Goal: Task Accomplishment & Management: Use online tool/utility

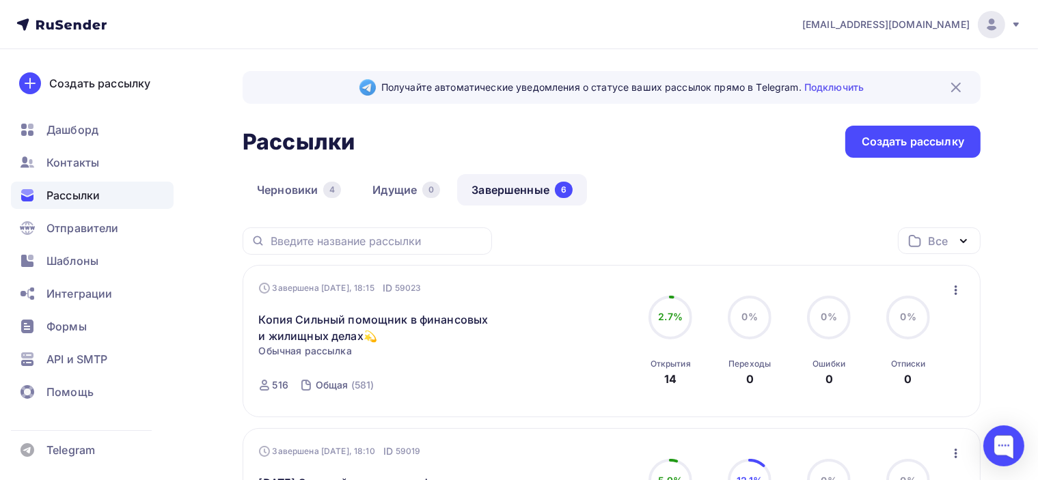
scroll to position [137, 0]
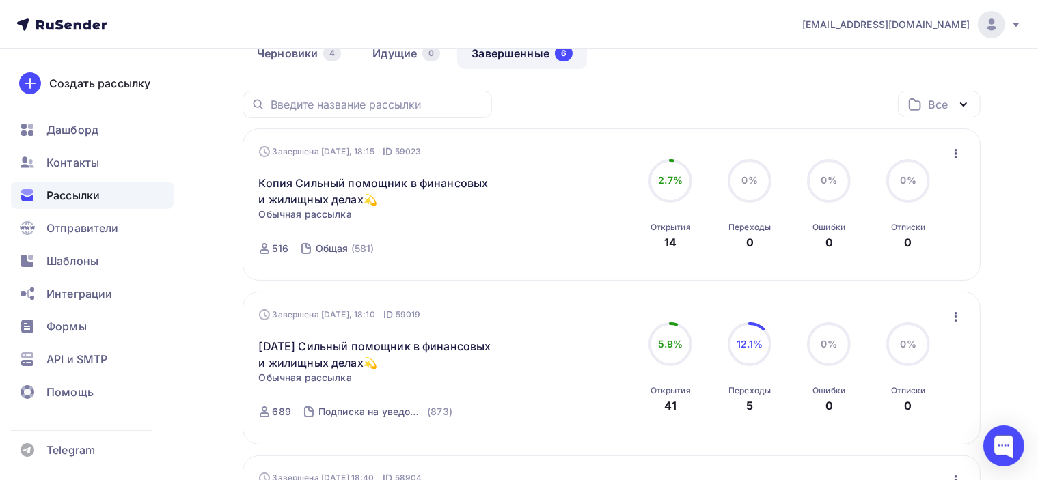
click at [954, 151] on icon "button" at bounding box center [956, 154] width 16 height 16
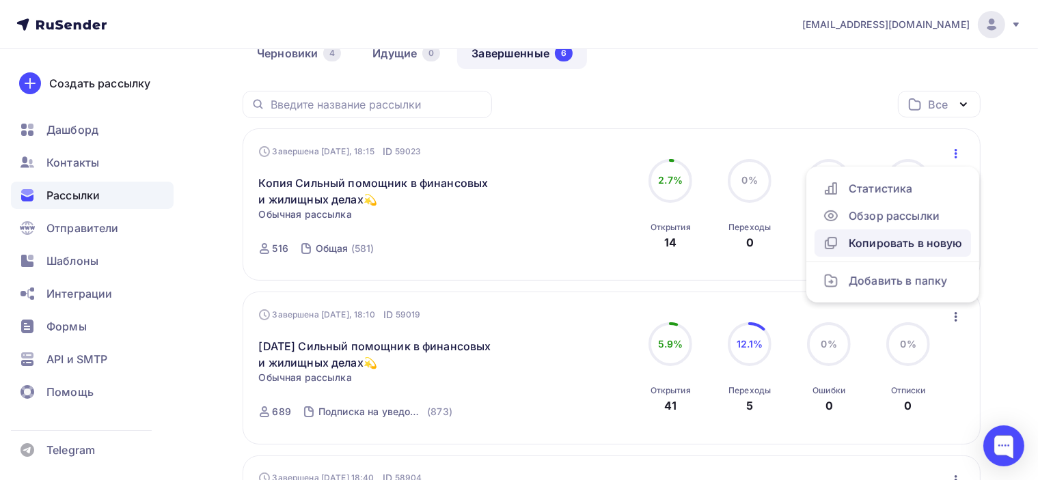
click at [936, 243] on div "Копировать в новую" at bounding box center [893, 243] width 140 height 16
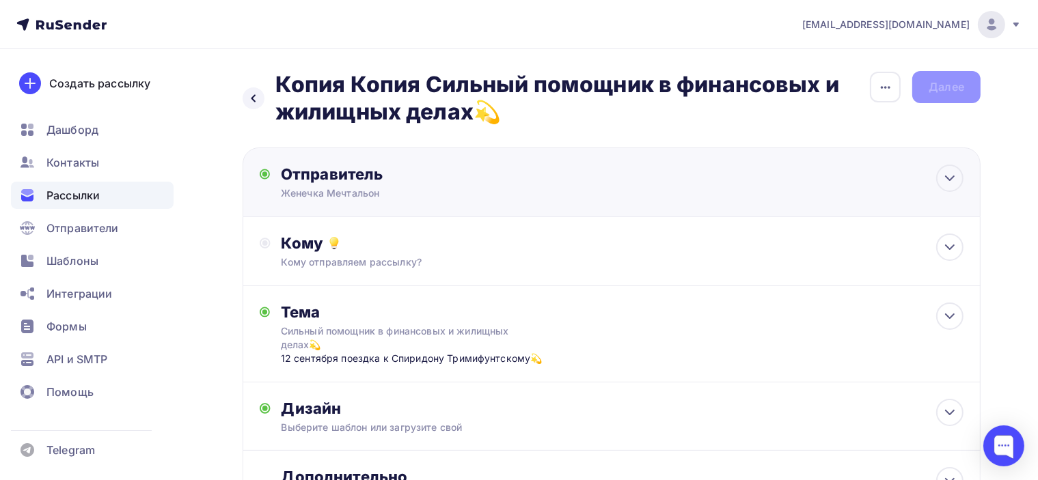
click at [437, 184] on div "Отправитель Женечка Мечтальон Email * poslanie-info@ya.ru info@poslanie-online.…" at bounding box center [429, 183] width 296 height 36
type input "Женечка Мечтальон"
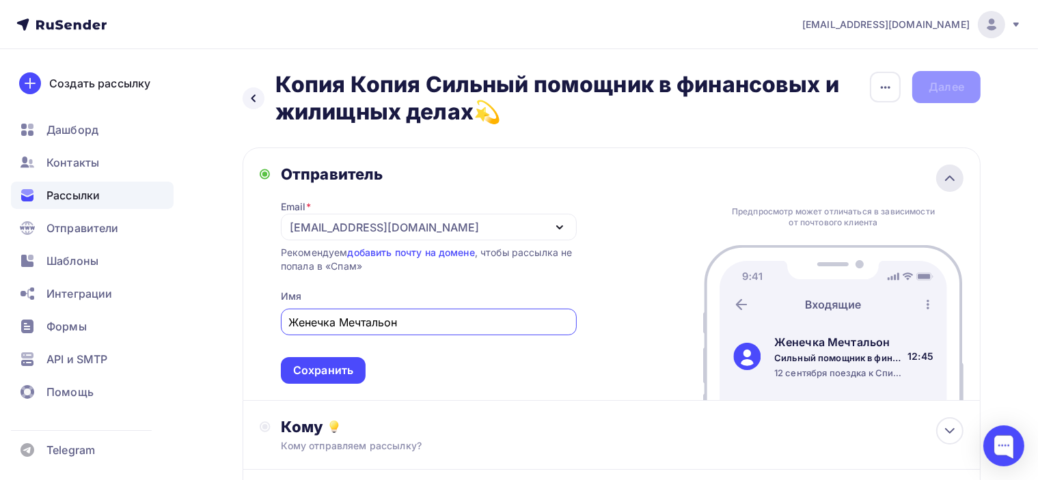
click at [951, 180] on icon at bounding box center [950, 178] width 16 height 16
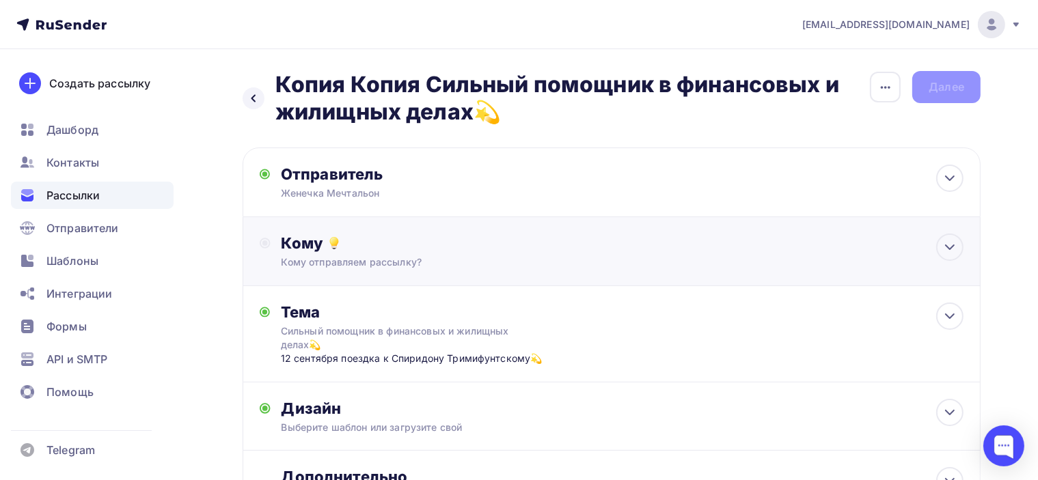
click at [546, 266] on div "Кому отправляем рассылку?" at bounding box center [589, 263] width 614 height 14
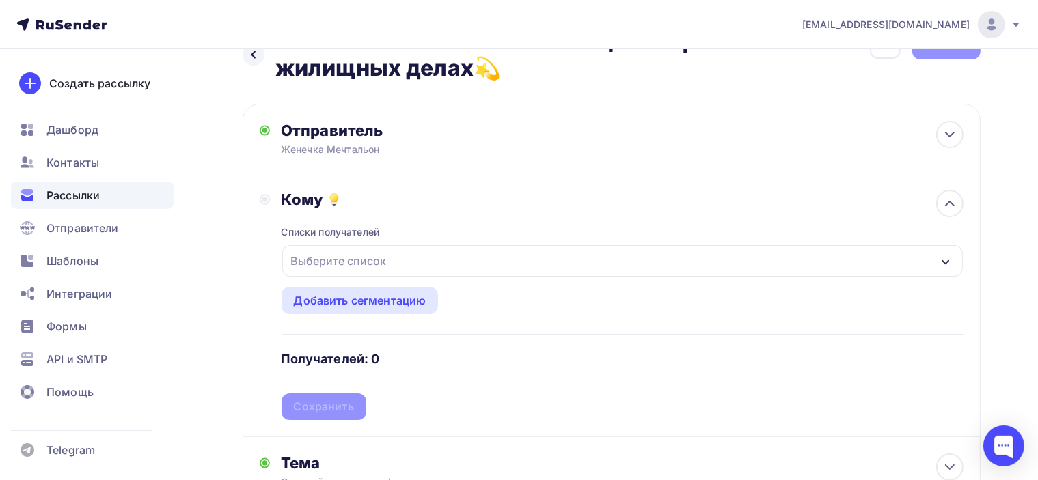
scroll to position [68, 0]
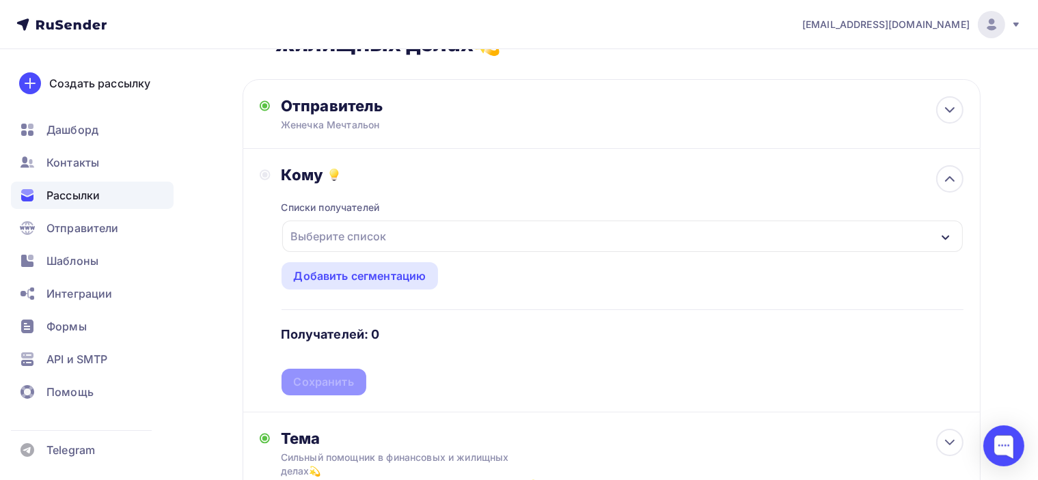
click at [529, 243] on div "Выберите список" at bounding box center [622, 236] width 681 height 31
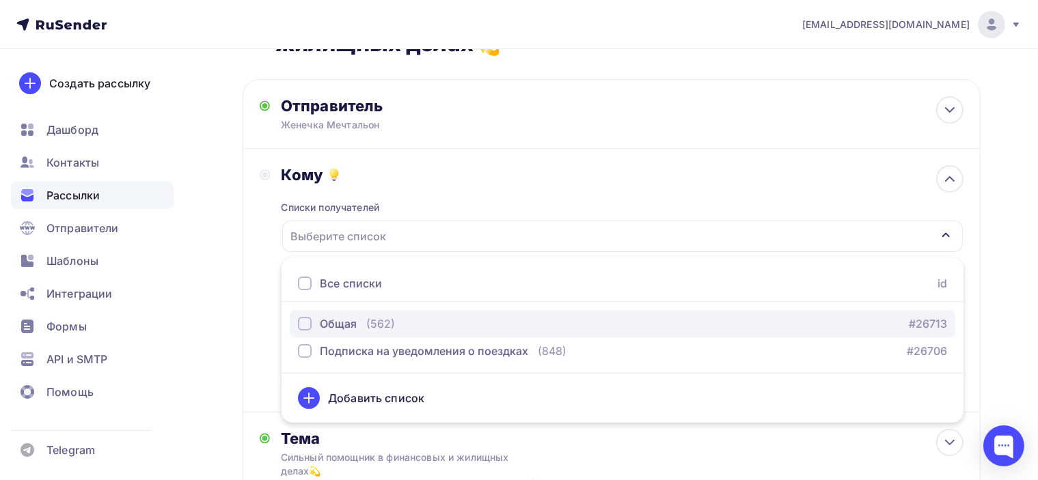
click at [337, 318] on div "Общая" at bounding box center [338, 324] width 37 height 16
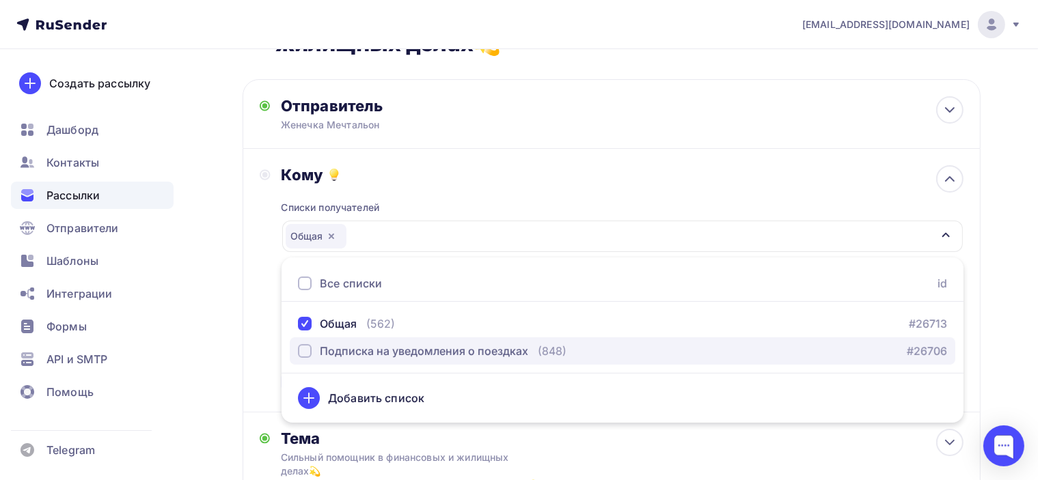
click at [419, 352] on div "Подписка на уведомления о поездках" at bounding box center [424, 351] width 208 height 16
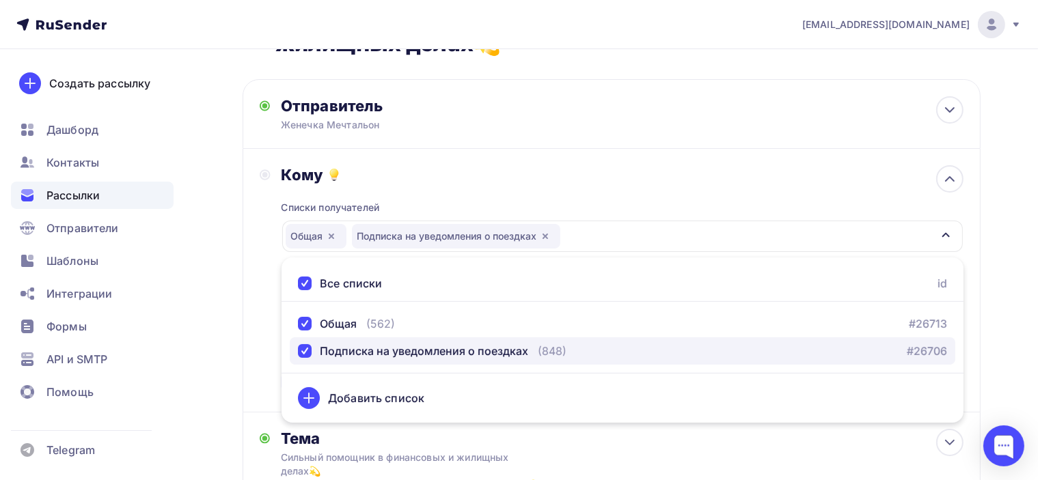
click at [394, 355] on div "Подписка на уведомления о поездках" at bounding box center [424, 351] width 208 height 16
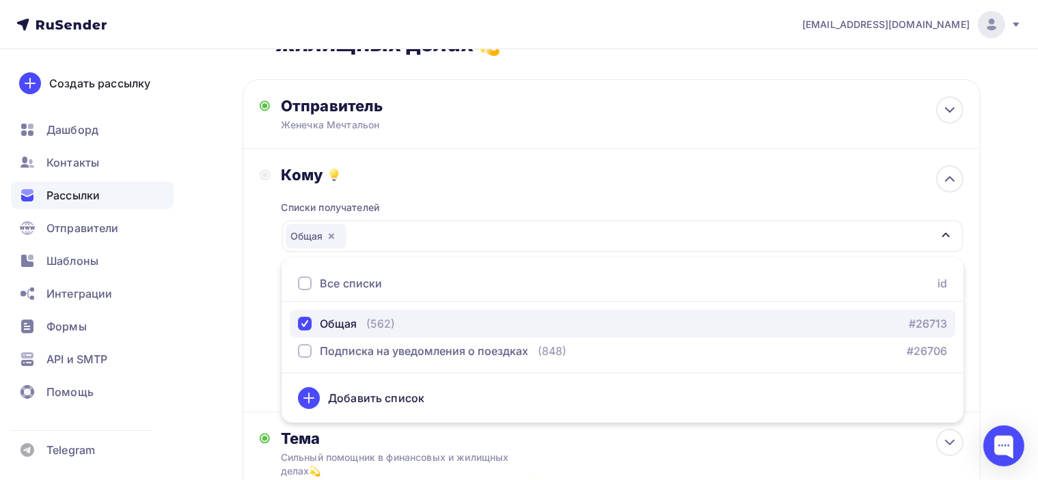
click at [338, 325] on div "Общая" at bounding box center [338, 324] width 37 height 16
click at [342, 319] on div "Общая" at bounding box center [338, 324] width 37 height 16
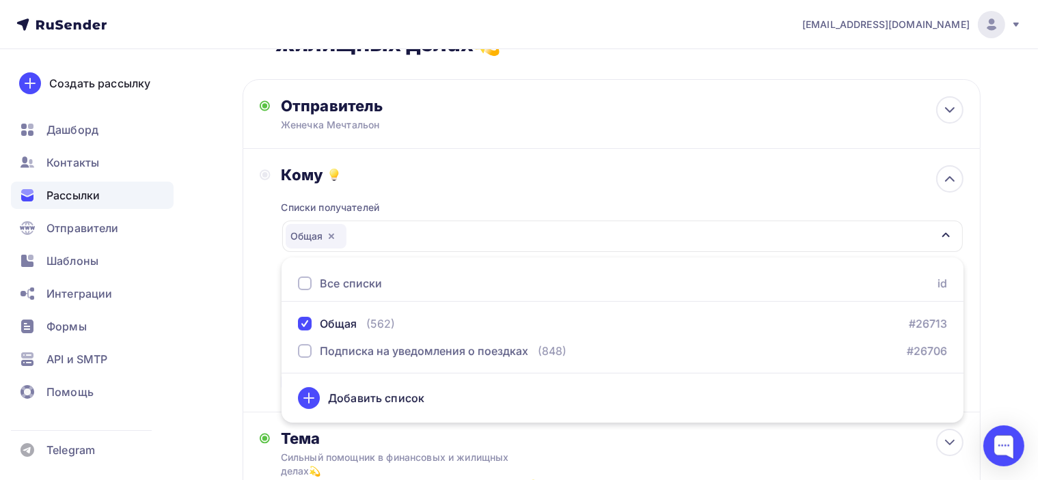
click at [1015, 230] on div "Назад Копия Копия Сильный помощник в финансовых и жилищных делах💫 Копия Копия С…" at bounding box center [519, 358] width 1038 height 754
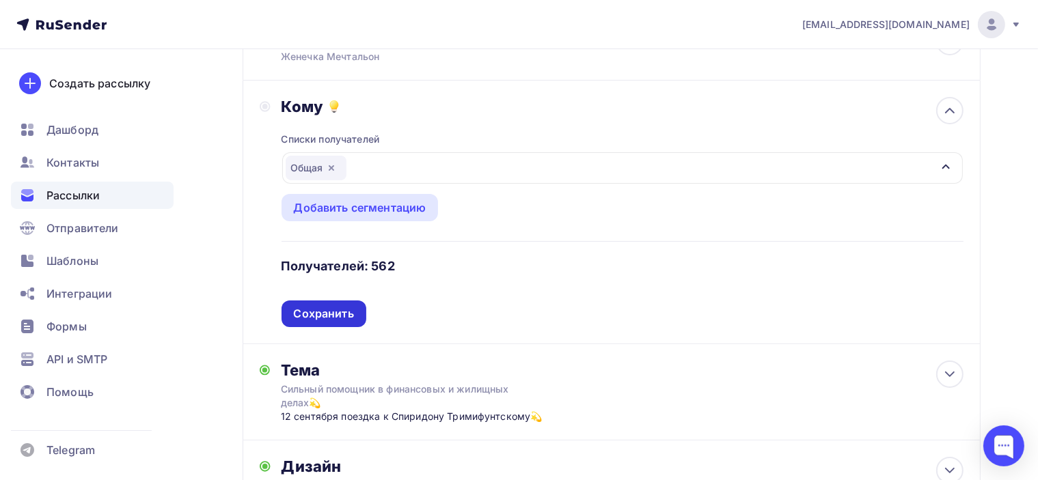
click at [320, 310] on div "Сохранить" at bounding box center [324, 314] width 60 height 16
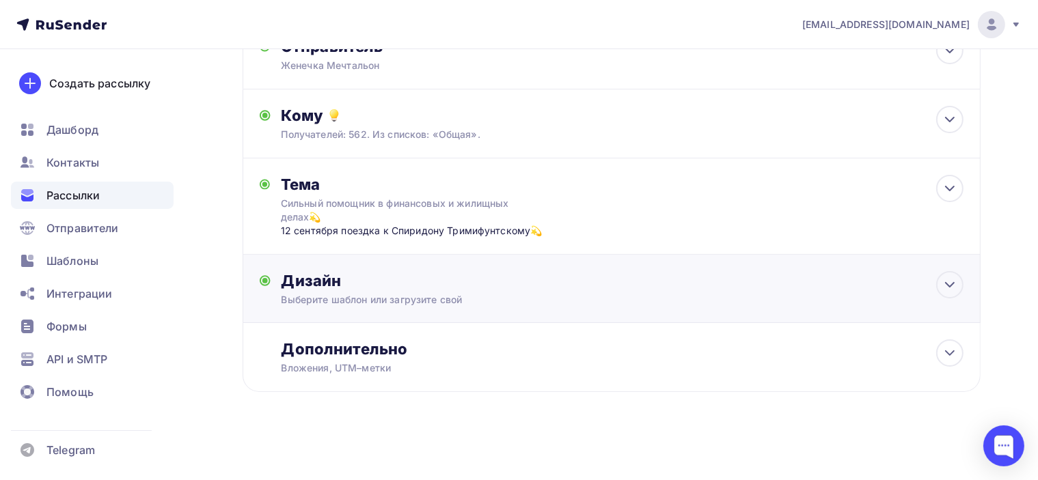
scroll to position [127, 0]
click at [654, 215] on div "Тема Сильный помощник в финансовых и жилищных делах💫 12 сентября поездка к Спир…" at bounding box center [612, 207] width 738 height 96
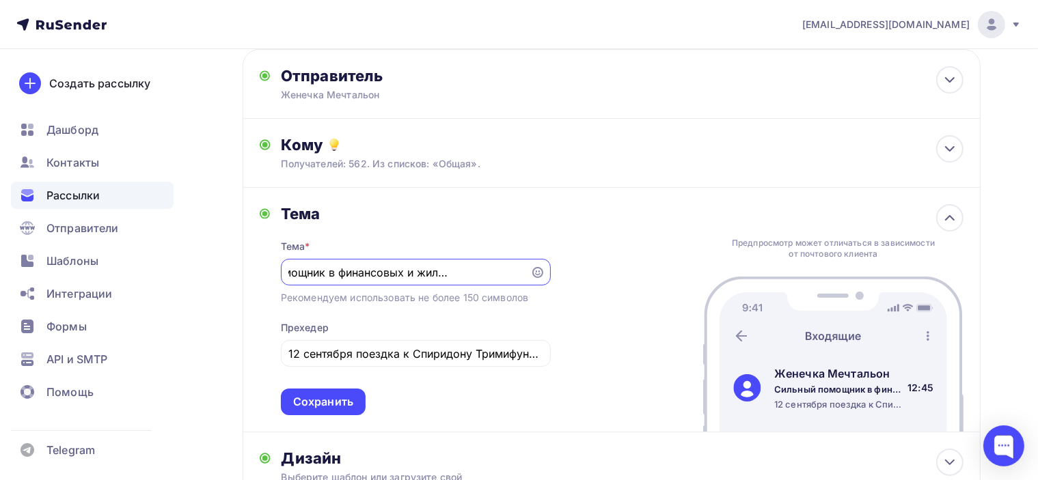
scroll to position [0, 0]
click at [380, 272] on input "Сильный помощник в финансовых и жилищных делах💫" at bounding box center [405, 272] width 234 height 16
paste input "🕊️Ваши мечты отправятся к Матроне Московской"
type input "🕊️Ваши мечты отправятся к Матроне Московской"
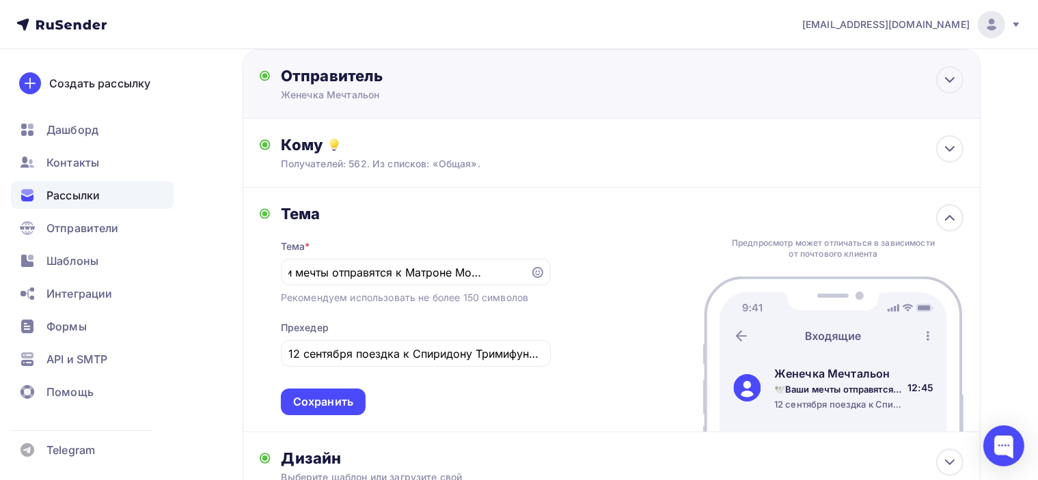
click at [659, 67] on div "Отправитель Женечка Мечтальон Email * info@poslanie-online.ru info@poslanie-onl…" at bounding box center [612, 84] width 738 height 70
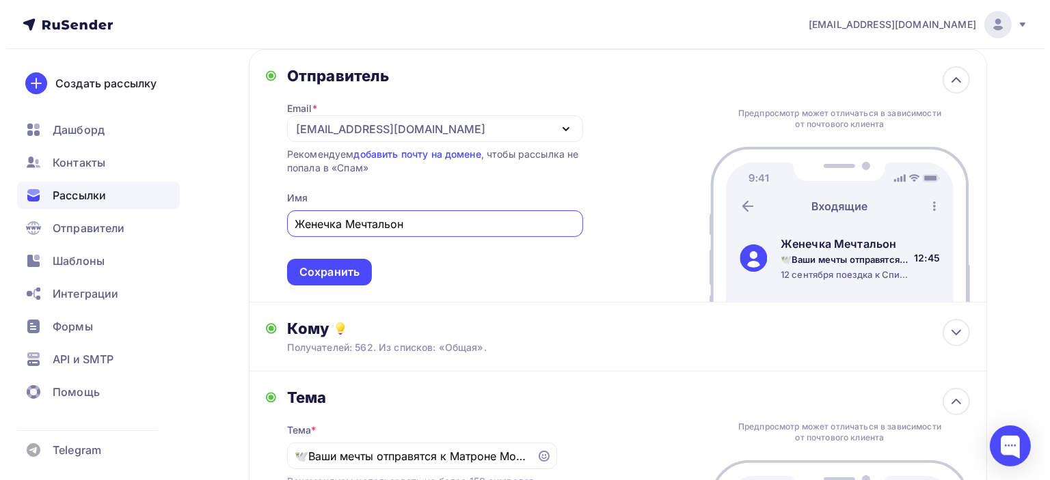
scroll to position [0, 0]
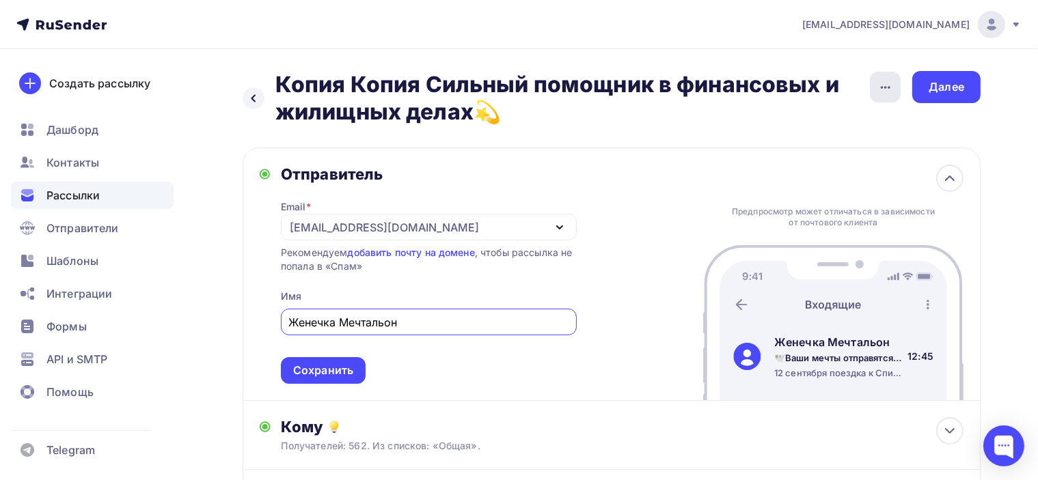
click at [879, 81] on icon "button" at bounding box center [885, 87] width 16 height 16
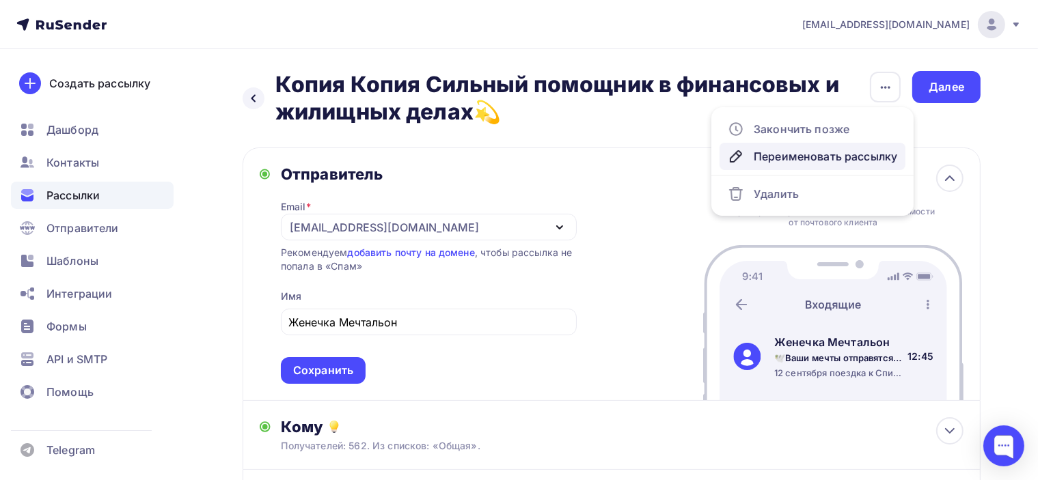
click at [820, 159] on div "Переименовать рассылку" at bounding box center [812, 156] width 169 height 16
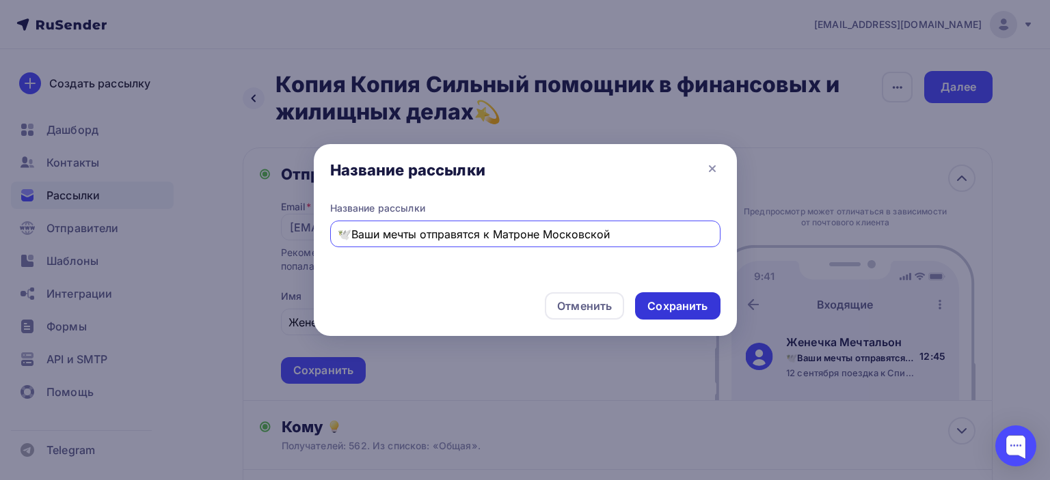
type input "🕊️Ваши мечты отправятся к Матроне Московской"
click at [686, 308] on div "Сохранить" at bounding box center [677, 307] width 60 height 16
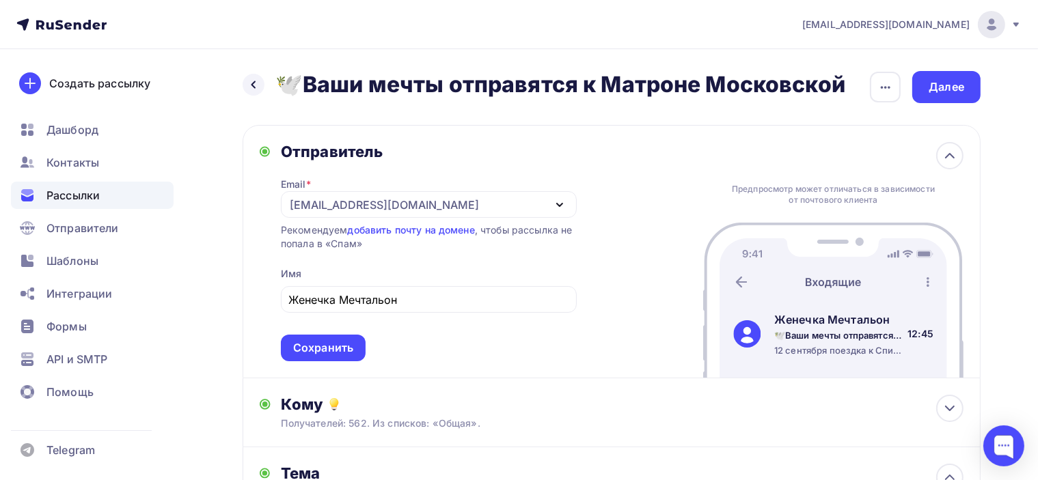
click at [1021, 152] on div "Назад 🕊️Ваши мечты отправятся к Матроне Московской 🕊️Ваши мечты отправятся к Ма…" at bounding box center [519, 483] width 1038 height 869
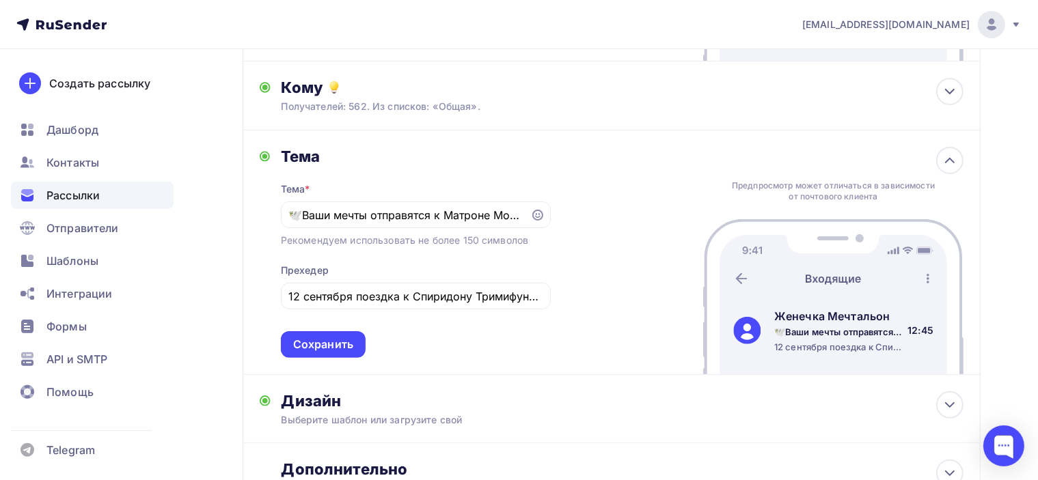
scroll to position [342, 0]
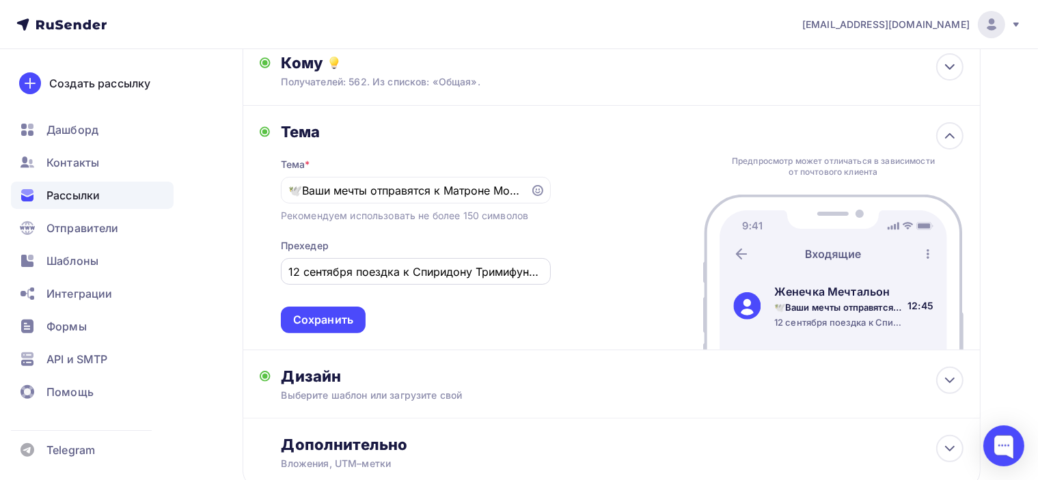
click at [467, 274] on input "12 сентября поездка к Спиридону Тримифунтскому💫" at bounding box center [415, 272] width 254 height 16
paste input "- я поеду в Храм Матронушки"
click at [288, 267] on input "- я поеду в Храм Матронушки" at bounding box center [415, 272] width 254 height 16
type input "16 сентября - я поеду в Храм Матронушки"
click at [326, 316] on div "Сохранить" at bounding box center [323, 320] width 60 height 16
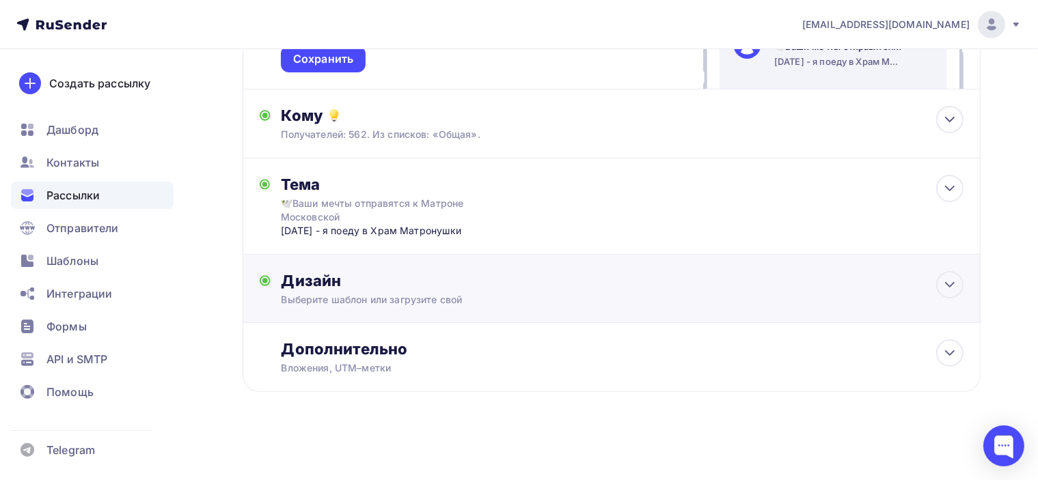
scroll to position [288, 0]
click at [626, 286] on div "Дизайн" at bounding box center [623, 282] width 682 height 19
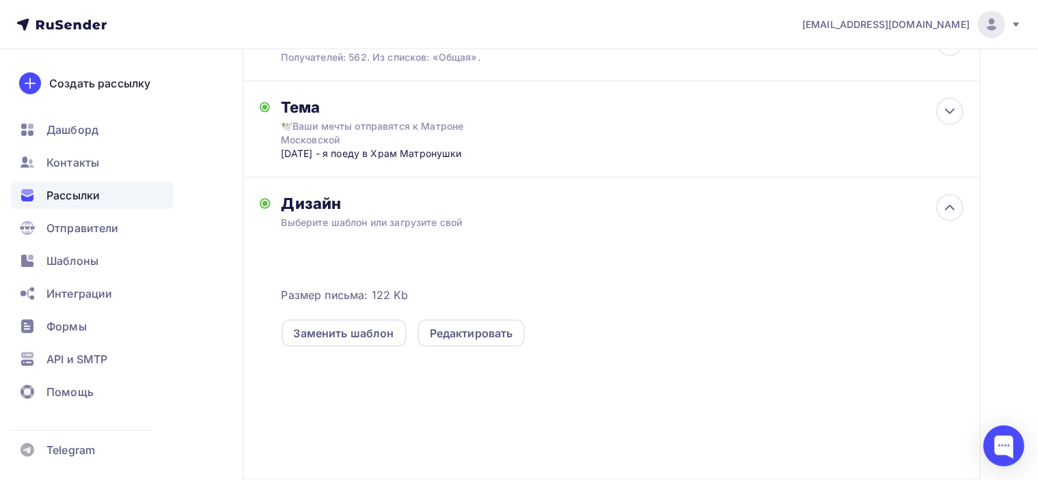
scroll to position [410, 0]
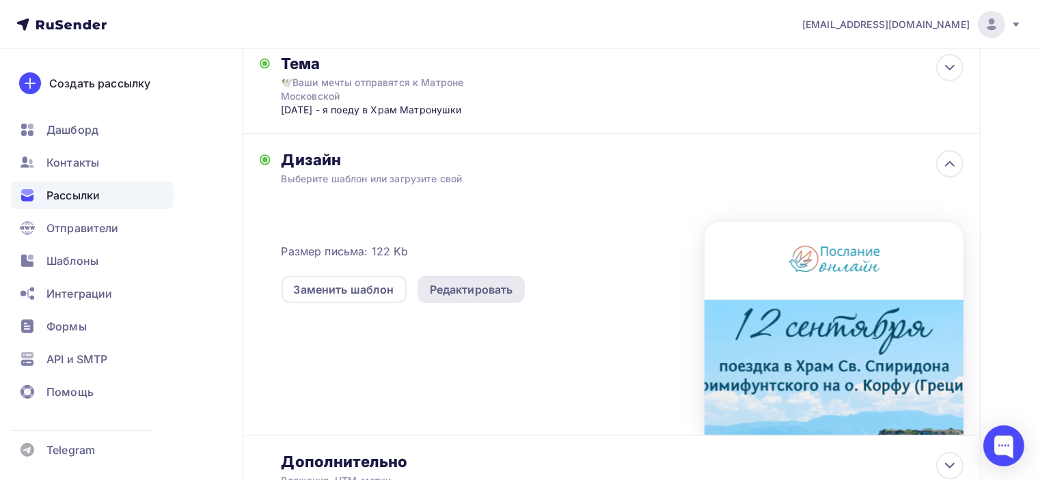
click at [473, 286] on div "Редактировать" at bounding box center [471, 290] width 83 height 16
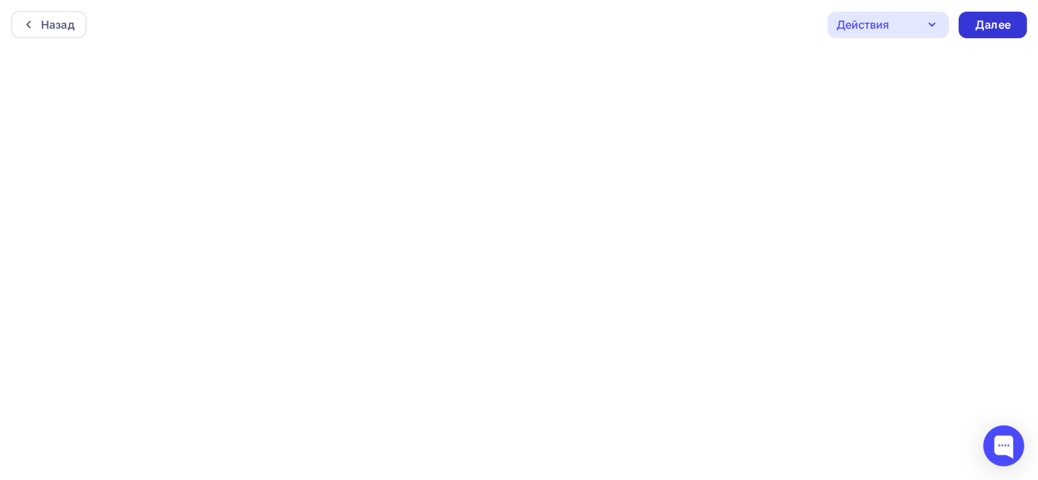
click at [998, 26] on div "Далее" at bounding box center [993, 25] width 36 height 16
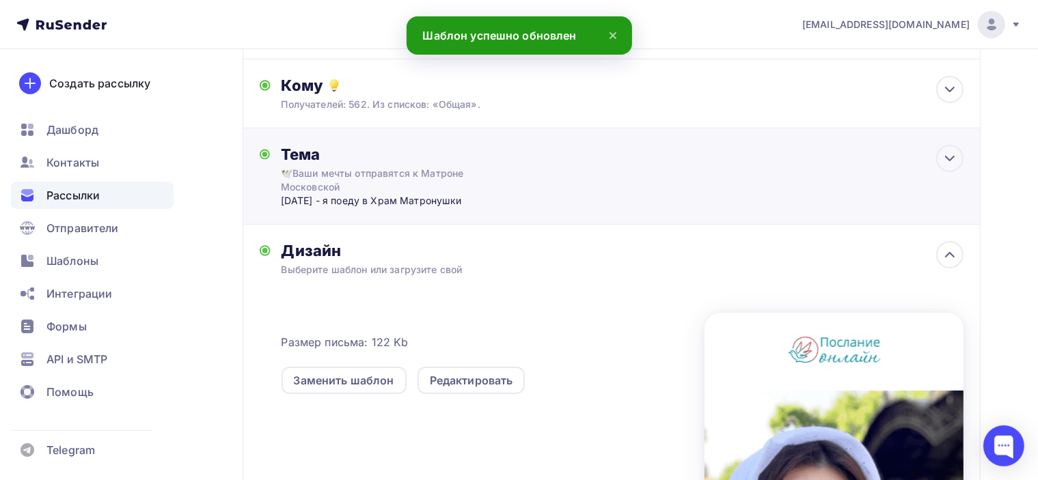
scroll to position [137, 0]
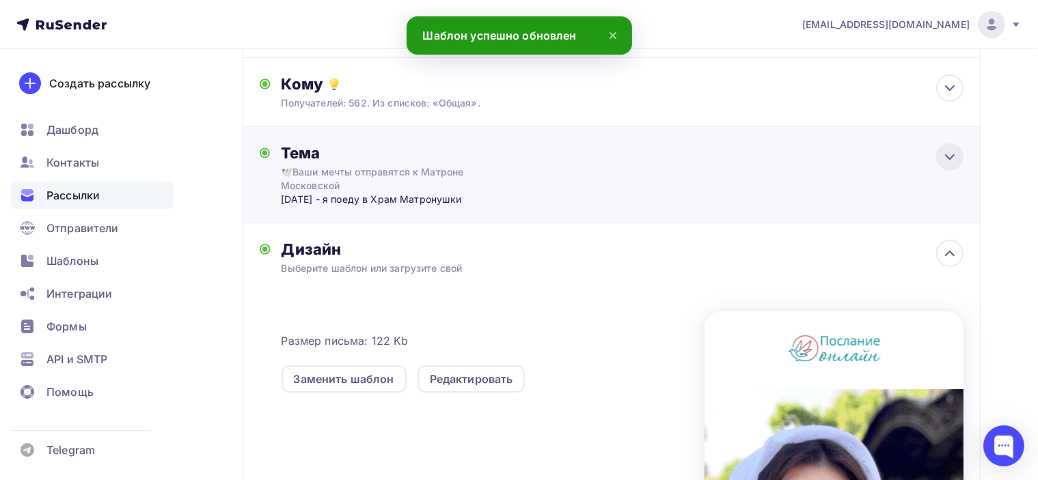
click at [952, 157] on icon at bounding box center [950, 157] width 8 height 4
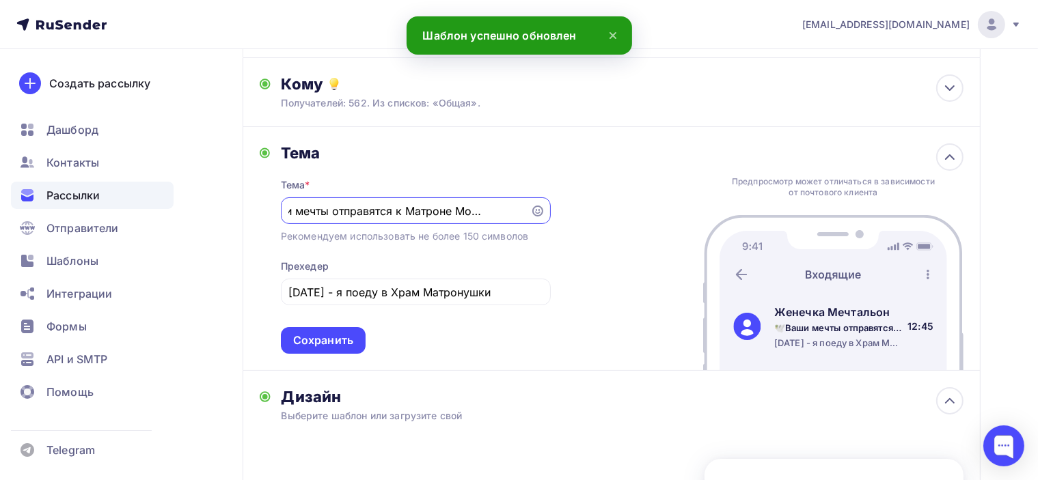
scroll to position [0, 0]
click at [381, 298] on input "16 сентября - я поеду в Храм Матронушки" at bounding box center [415, 293] width 254 height 16
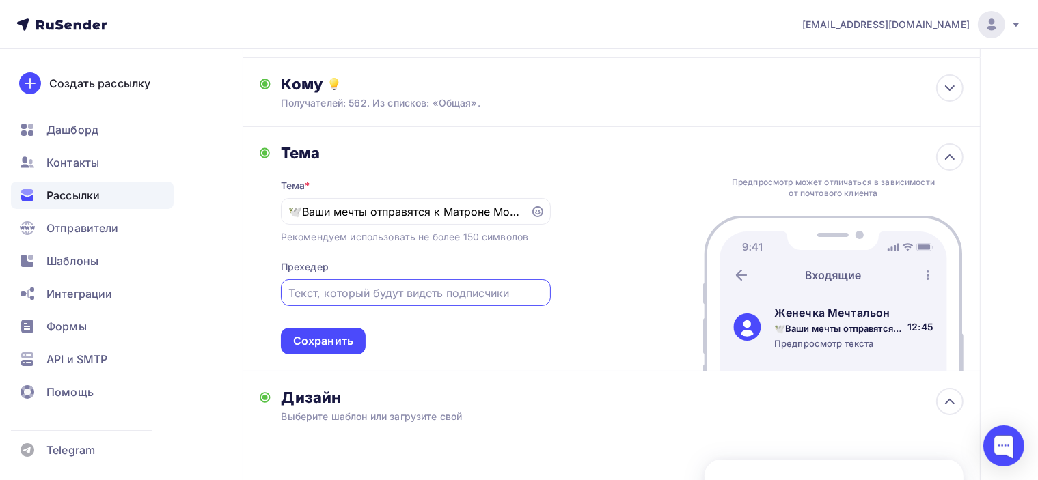
click at [612, 154] on div "Тема Тема * 🕊️Ваши мечты отправятся к Матроне Московской Рекомендуем использова…" at bounding box center [612, 249] width 738 height 245
click at [325, 339] on div "Сохранить" at bounding box center [323, 341] width 60 height 16
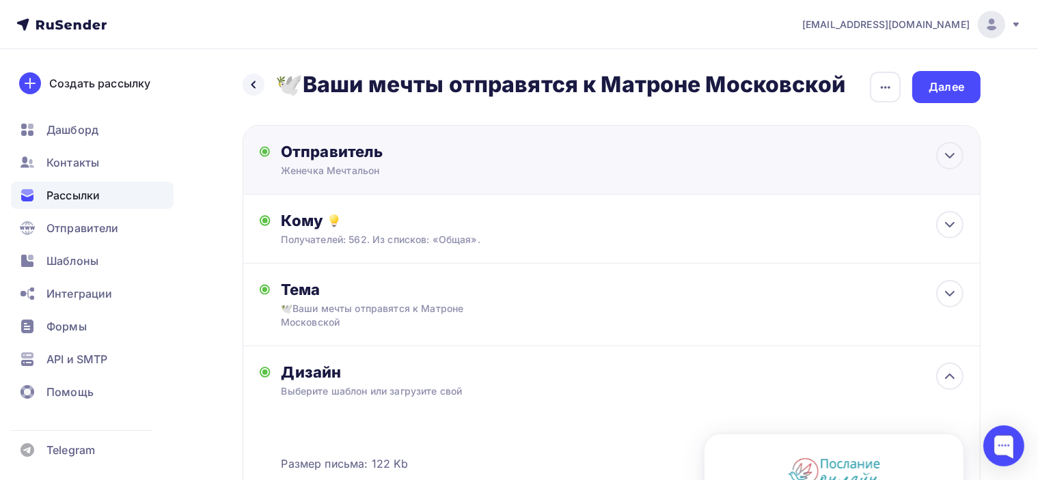
click at [441, 156] on div "Отправитель" at bounding box center [429, 151] width 296 height 19
type input "Женечка Мечтальон"
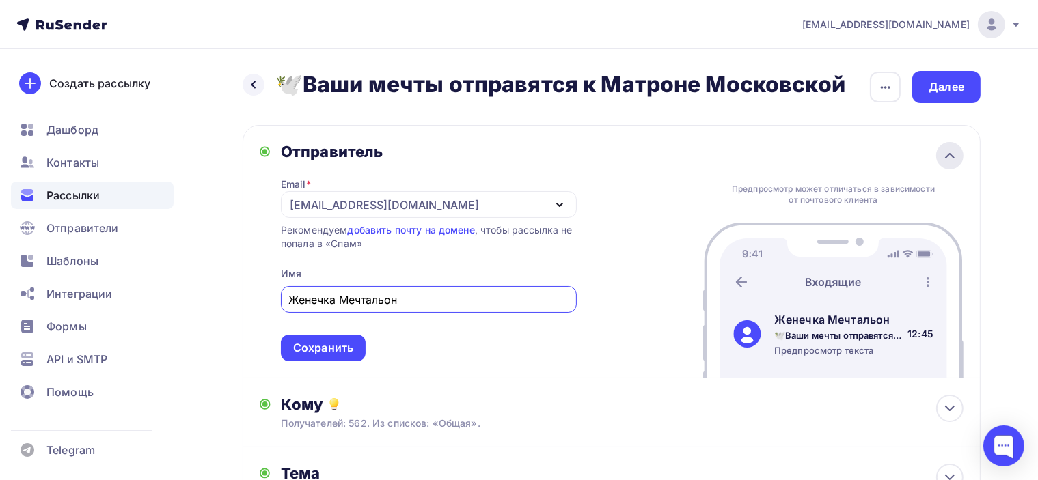
click at [956, 154] on icon at bounding box center [950, 156] width 16 height 16
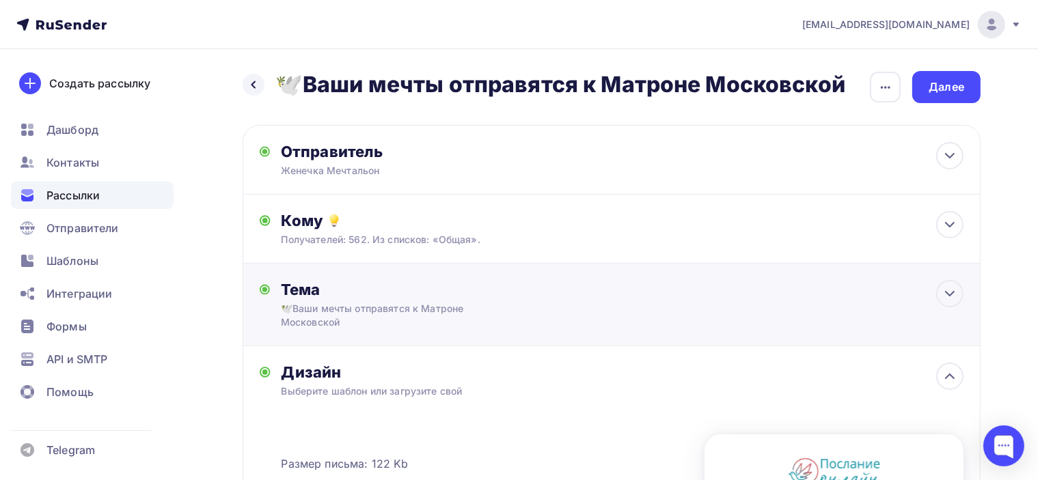
scroll to position [68, 0]
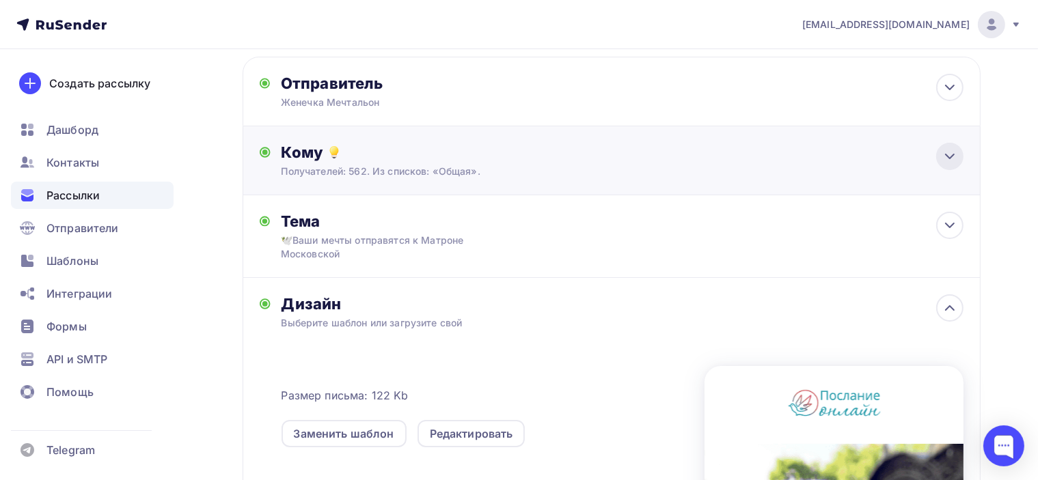
click at [955, 153] on icon at bounding box center [950, 156] width 16 height 16
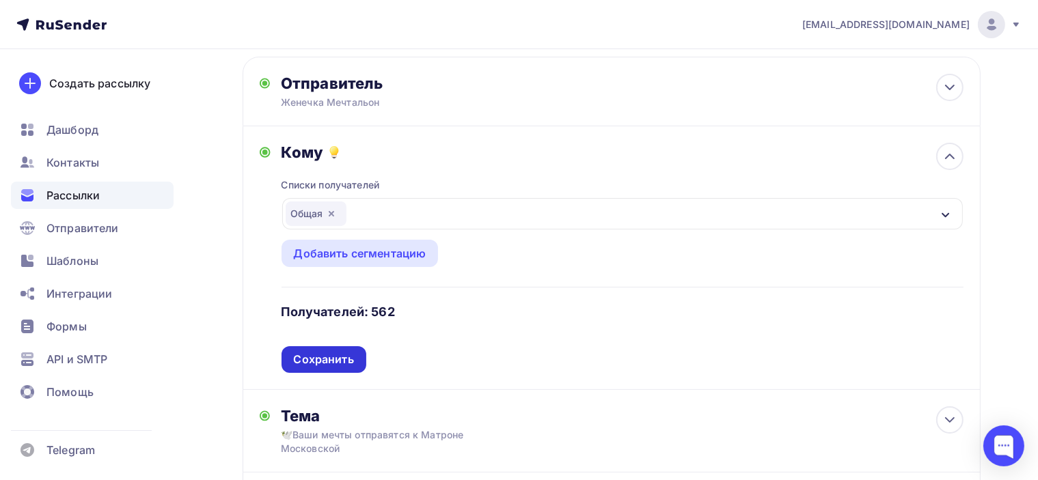
click at [325, 355] on div "Сохранить" at bounding box center [324, 360] width 60 height 16
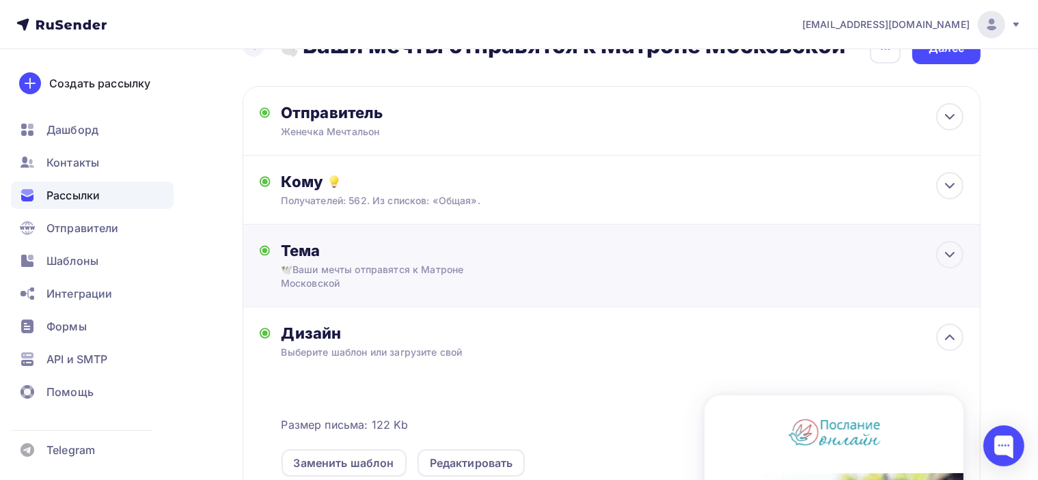
scroll to position [0, 0]
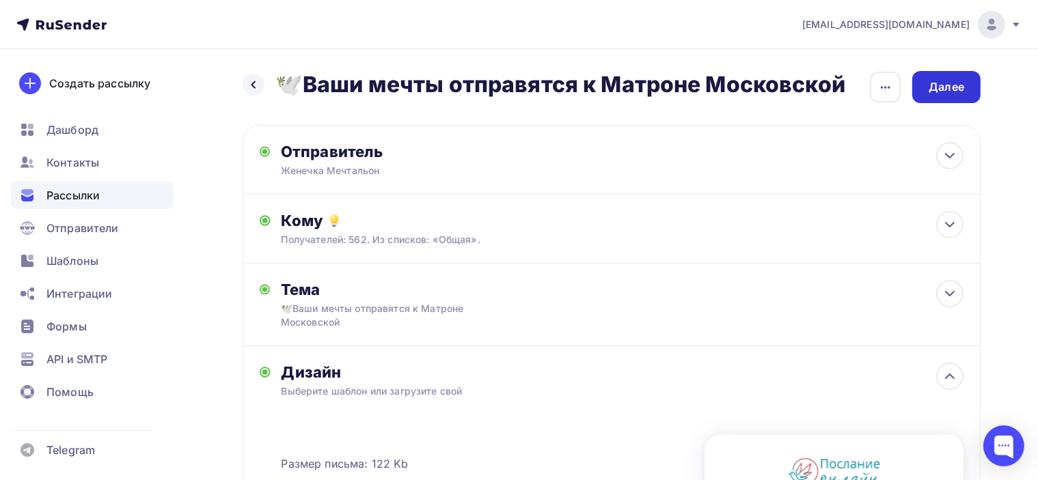
click at [951, 87] on div "Далее" at bounding box center [947, 87] width 36 height 16
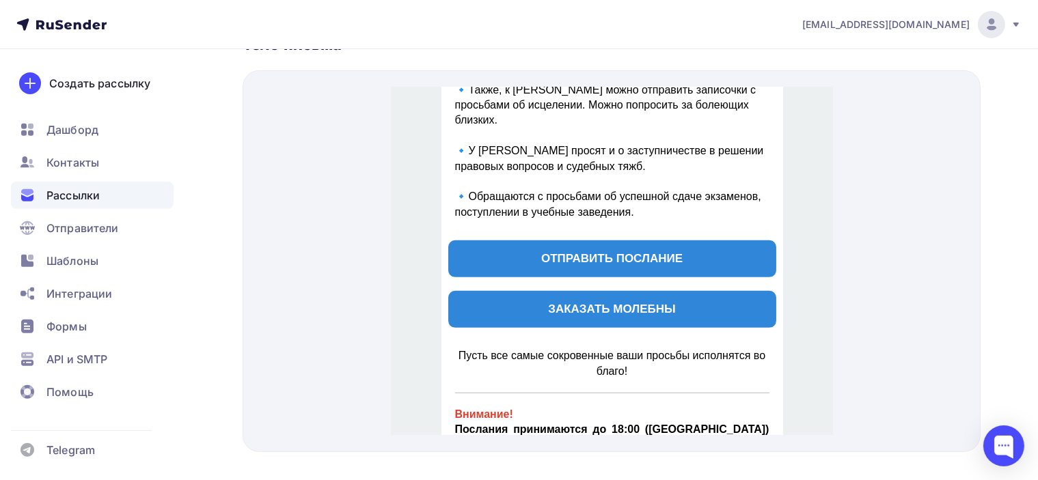
scroll to position [684, 0]
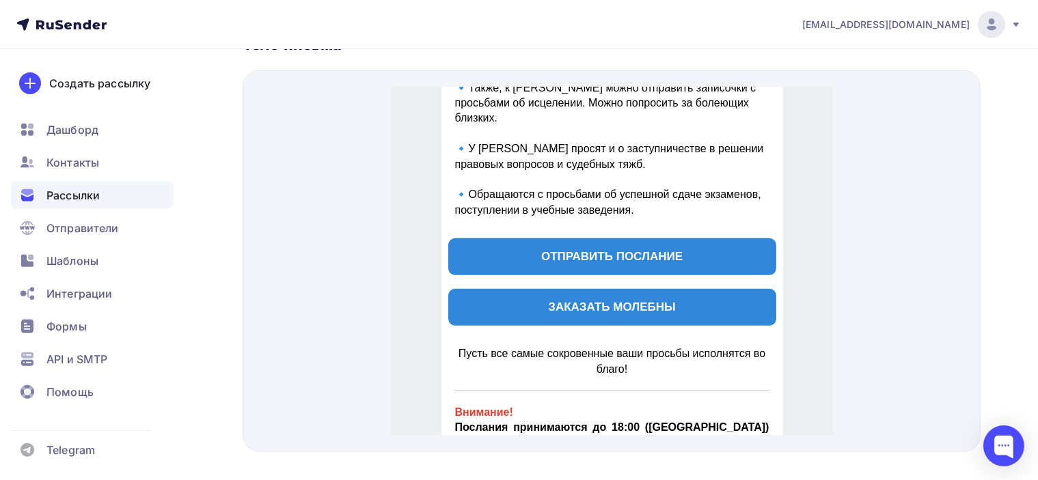
click at [655, 240] on span "ОТПРАВИТЬ ПОСЛАНИЕ" at bounding box center [611, 240] width 141 height 13
click at [612, 297] on span "ЗАКАЗАТЬ МОЛЕБНЫ" at bounding box center [610, 290] width 127 height 13
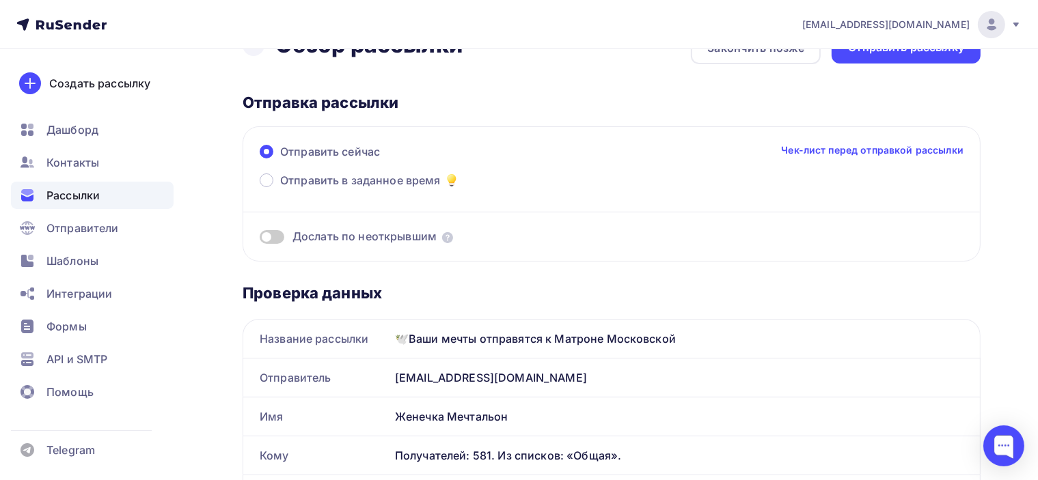
scroll to position [0, 0]
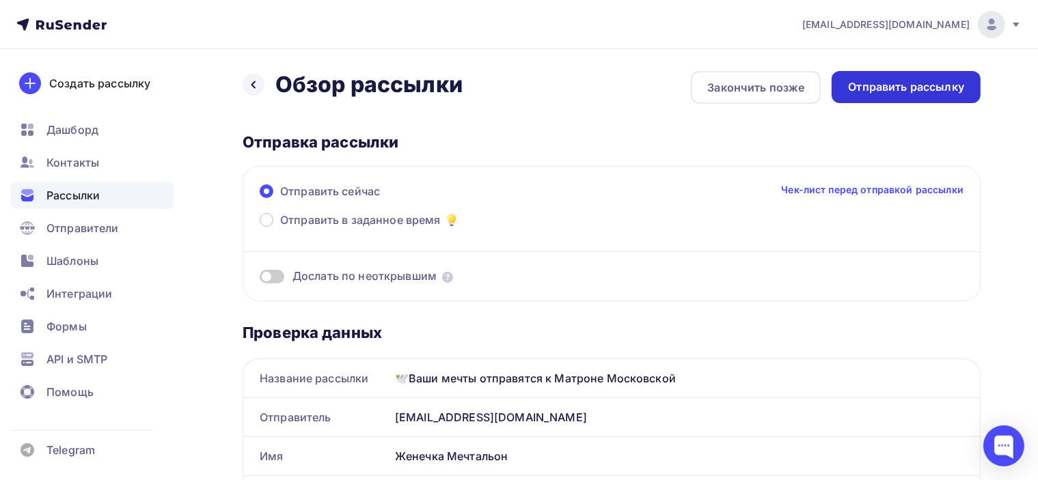
click at [914, 90] on div "Отправить рассылку" at bounding box center [906, 87] width 116 height 16
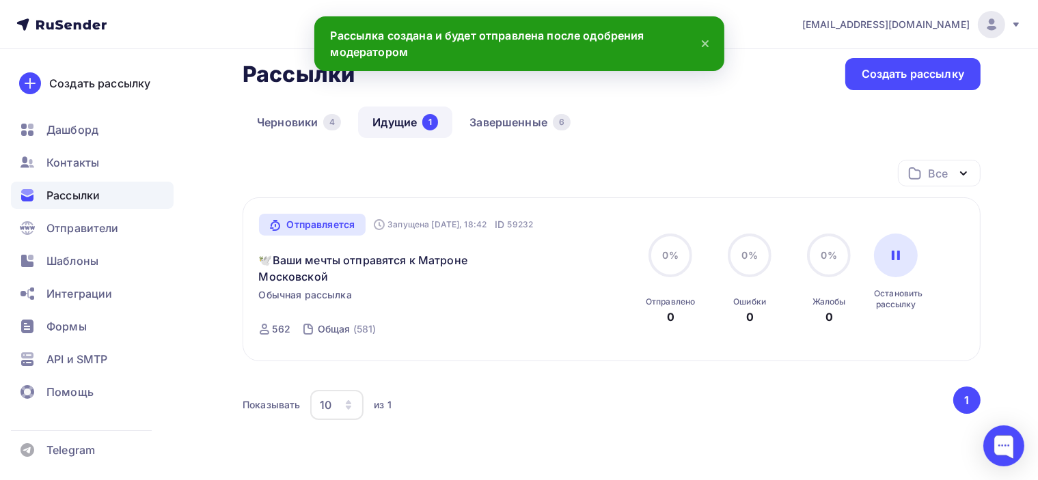
scroll to position [68, 0]
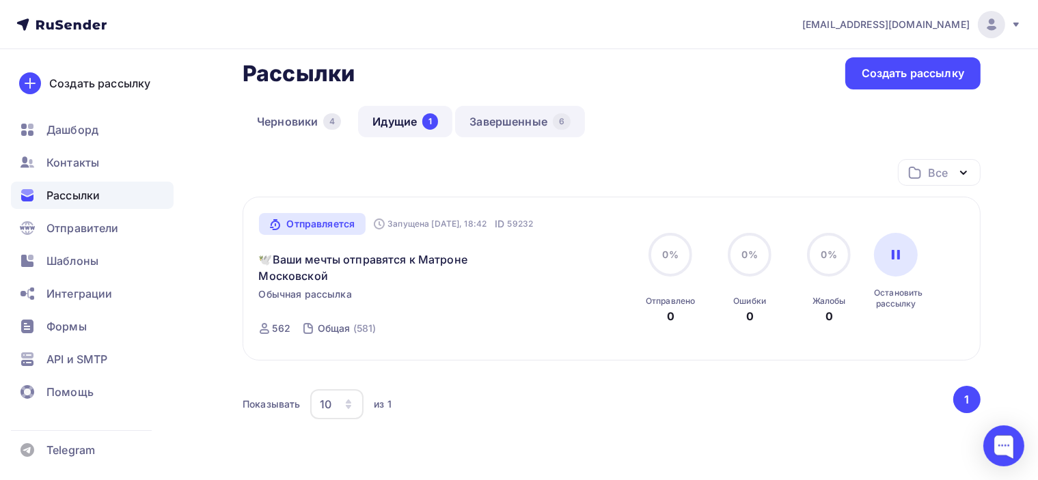
click at [528, 115] on link "Завершенные 6" at bounding box center [520, 121] width 130 height 31
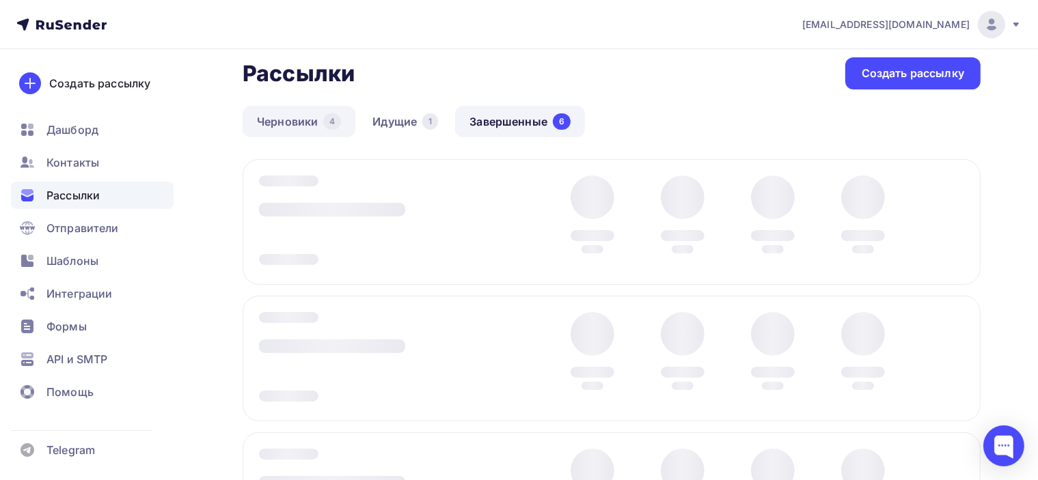
click at [301, 137] on link "Черновики 4" at bounding box center [299, 121] width 113 height 31
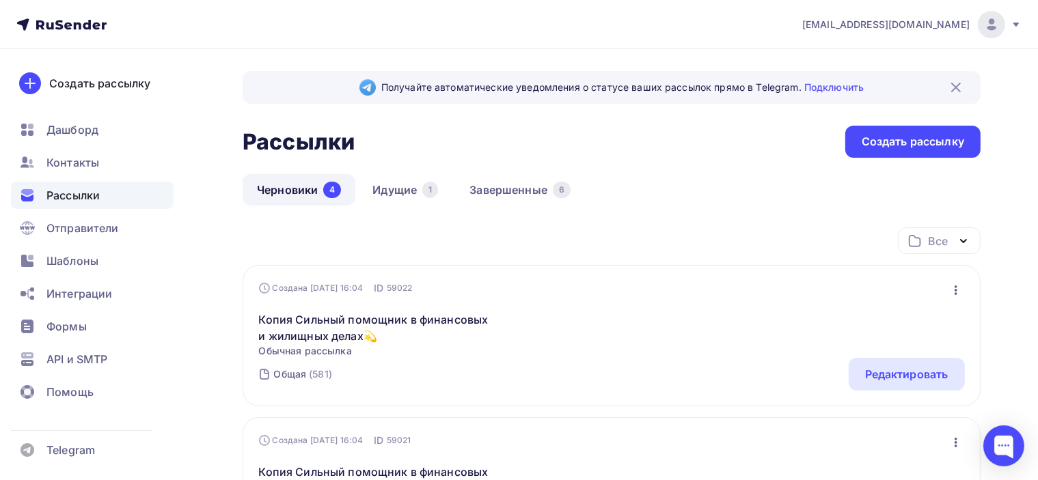
scroll to position [68, 0]
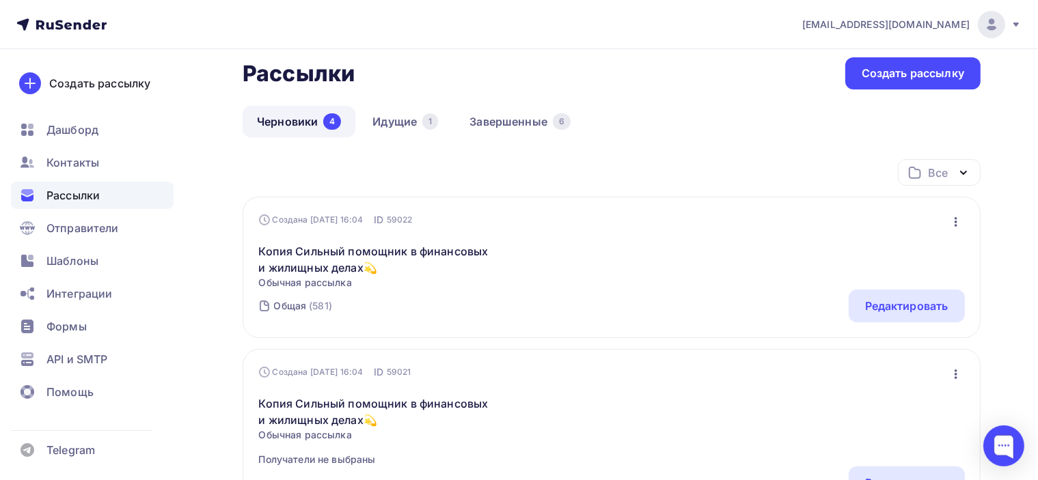
click at [956, 220] on icon "button" at bounding box center [956, 222] width 3 height 10
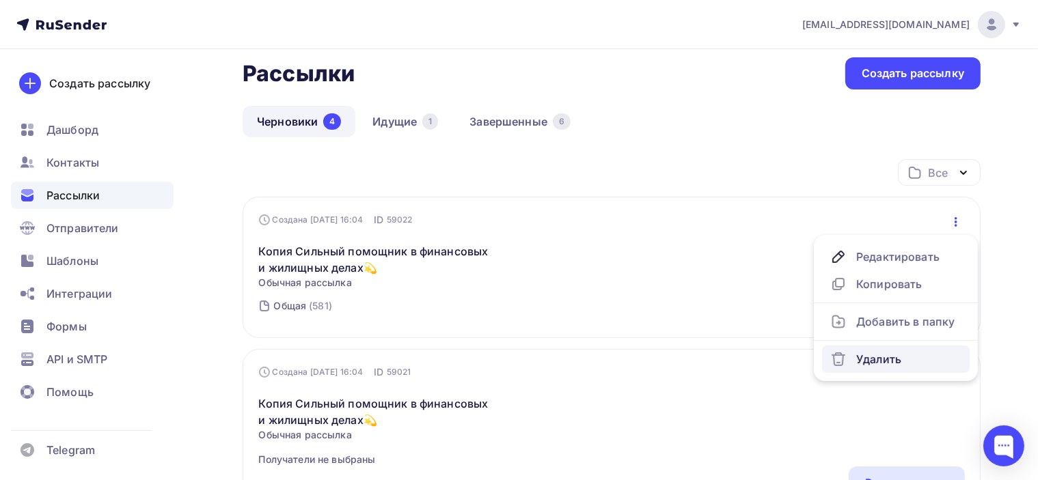
click at [883, 359] on div "Удалить" at bounding box center [895, 359] width 131 height 16
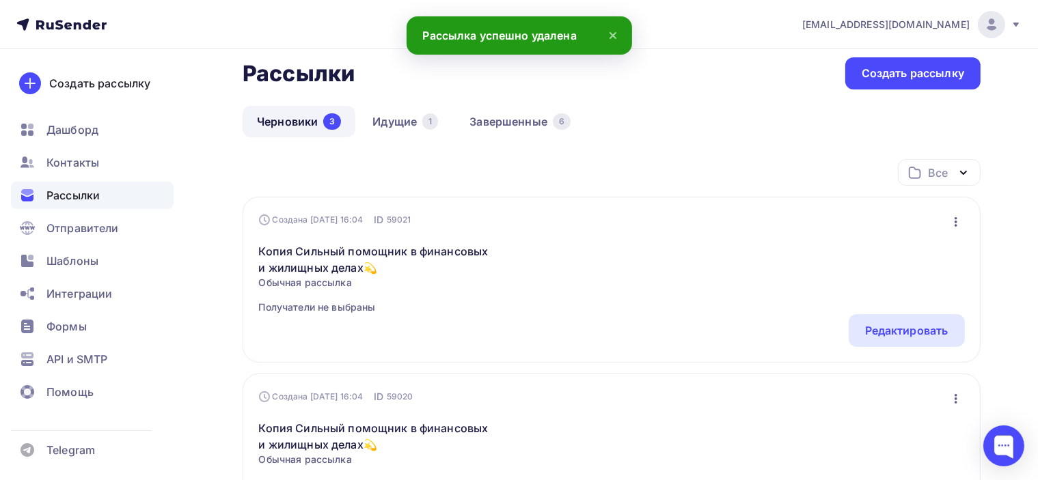
click at [953, 225] on icon "button" at bounding box center [956, 222] width 16 height 16
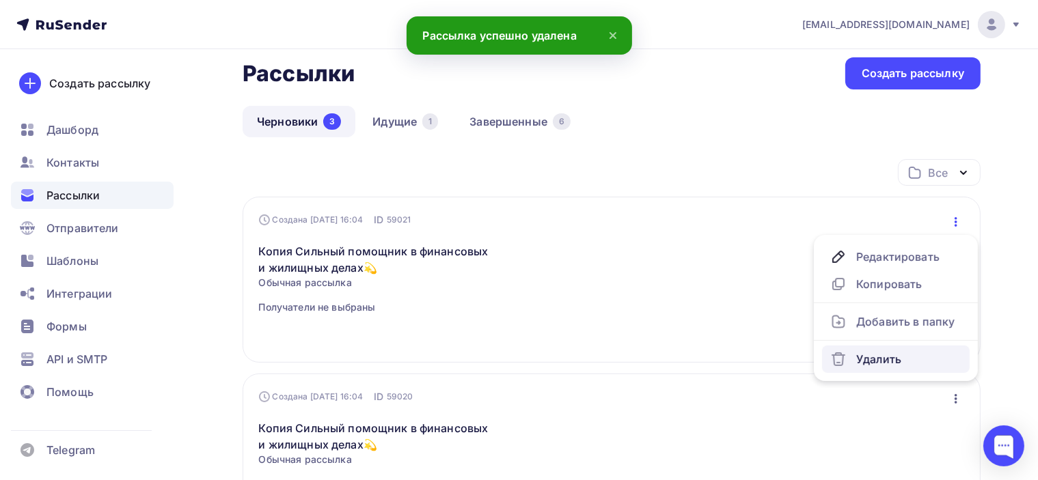
click at [885, 357] on div "Удалить" at bounding box center [895, 359] width 131 height 16
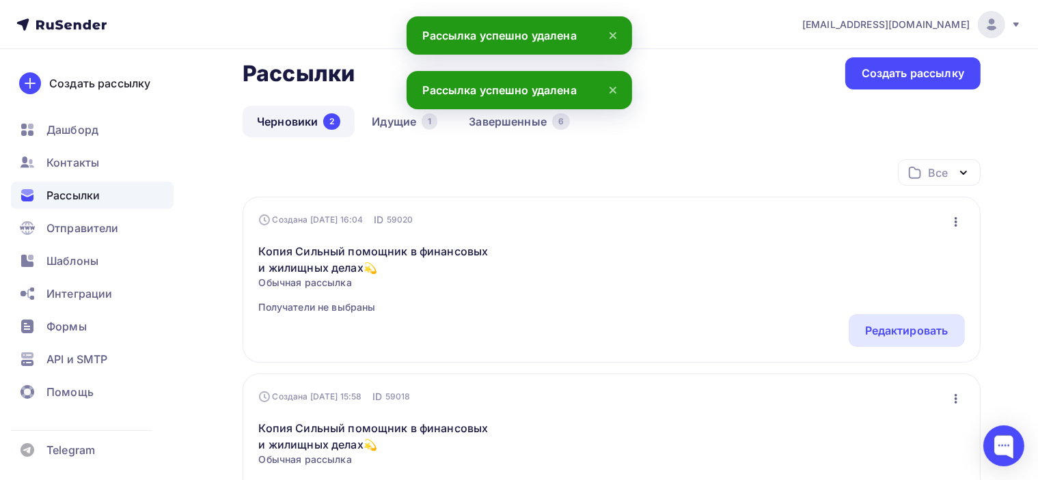
click at [957, 223] on icon "button" at bounding box center [956, 222] width 16 height 16
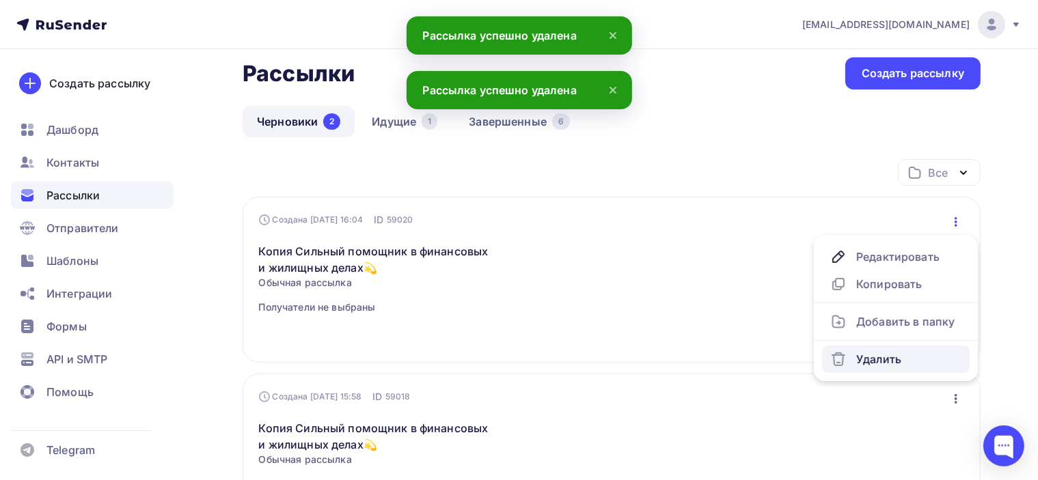
click at [884, 359] on div "Удалить" at bounding box center [895, 359] width 131 height 16
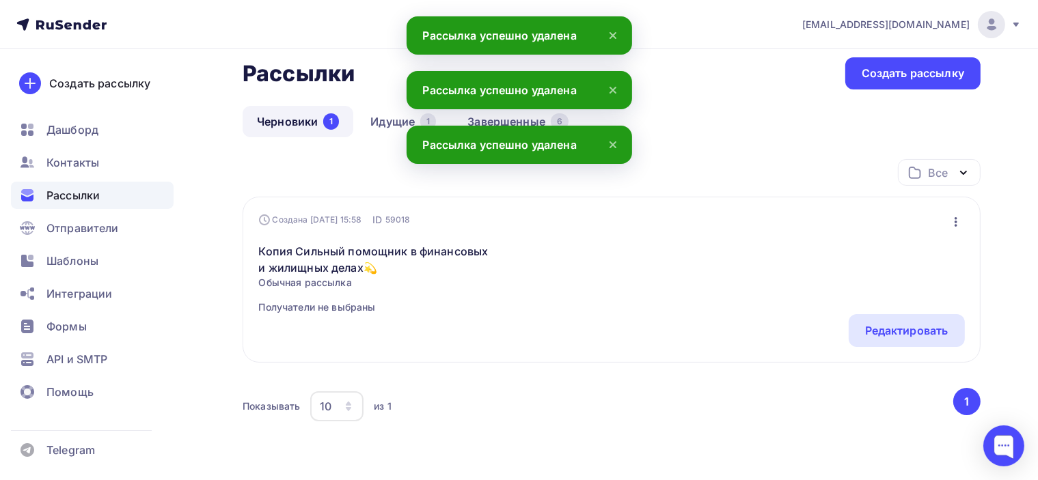
click at [954, 224] on icon "button" at bounding box center [956, 222] width 16 height 16
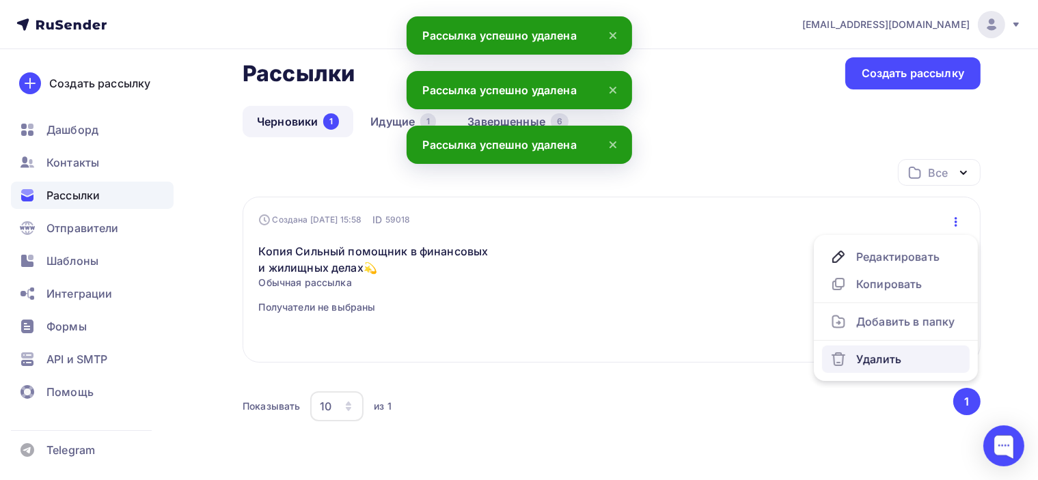
click at [872, 358] on div "Удалить" at bounding box center [895, 359] width 131 height 16
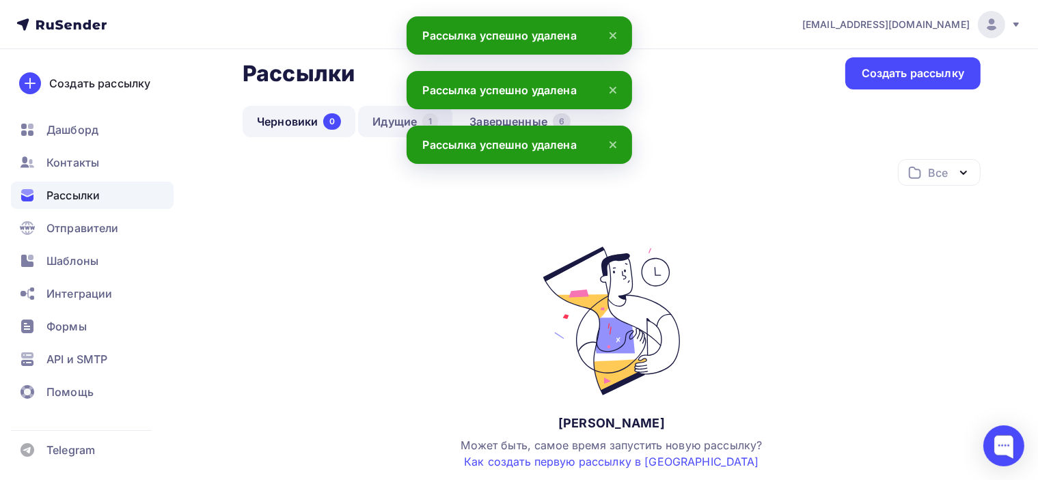
click at [385, 119] on link "Идущие 1" at bounding box center [405, 121] width 94 height 31
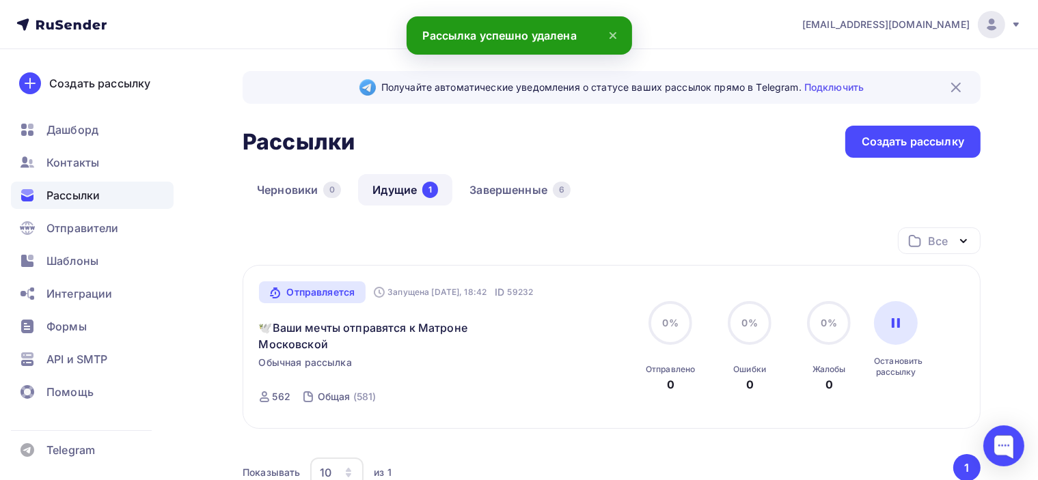
click at [718, 223] on div "Черновики 0 Идущие 1 Завершенные 6" at bounding box center [612, 200] width 738 height 53
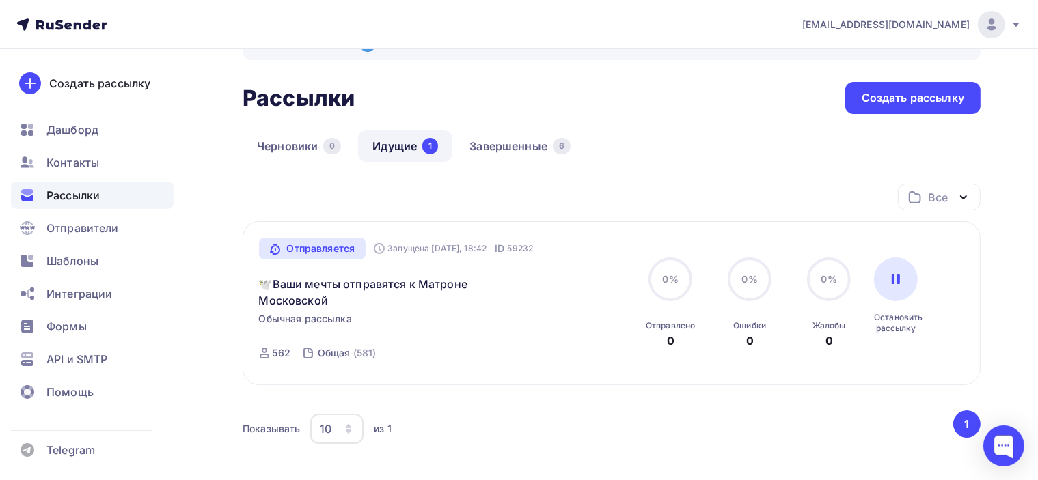
scroll to position [68, 0]
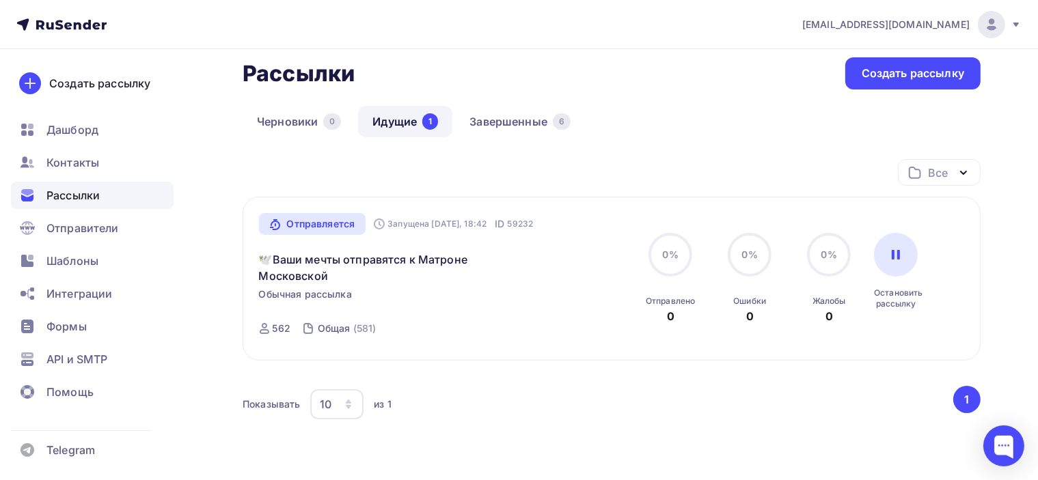
click at [674, 169] on div "Все Все папки Создать новую папку" at bounding box center [612, 178] width 738 height 38
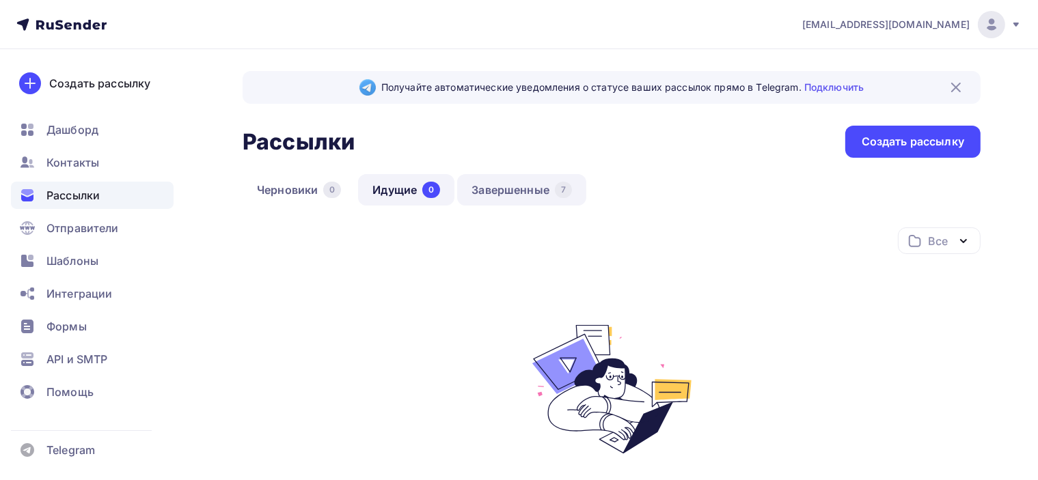
click at [517, 192] on link "Завершенные 7" at bounding box center [521, 189] width 129 height 31
click at [517, 190] on link "Завершенные 7" at bounding box center [521, 189] width 129 height 31
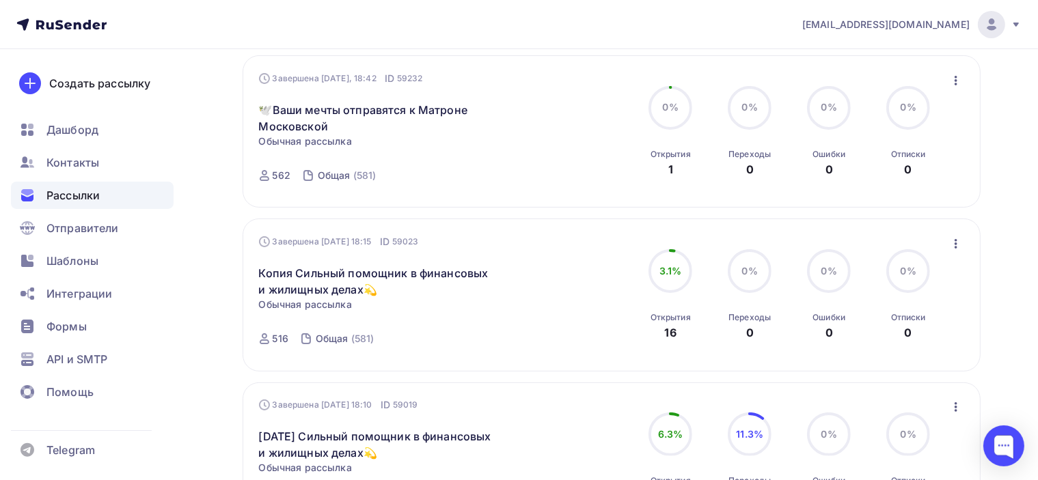
scroll to position [135, 0]
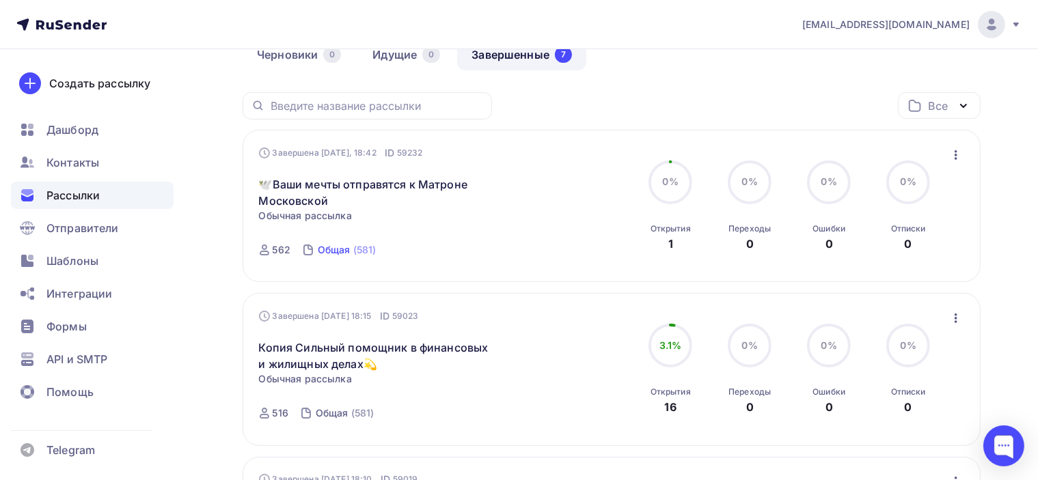
click at [345, 247] on div "Общая" at bounding box center [334, 250] width 33 height 14
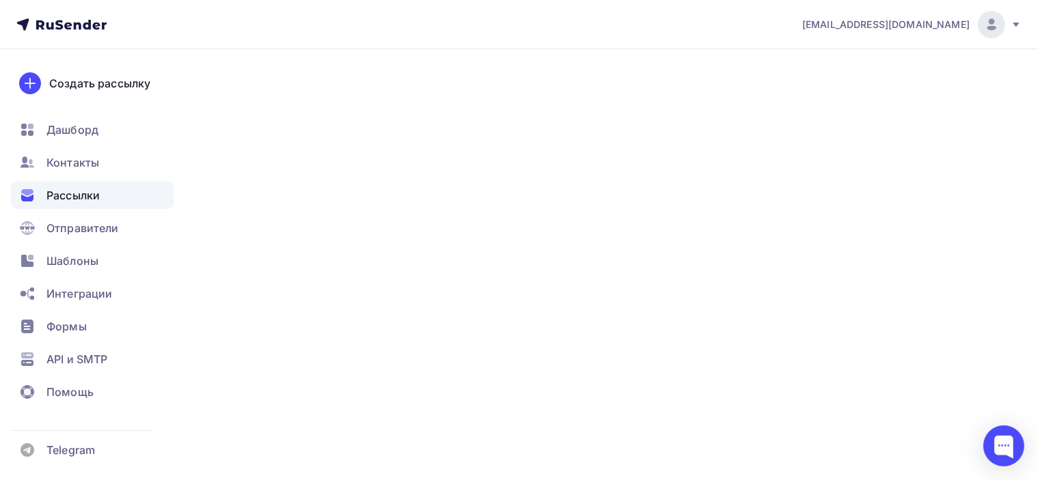
scroll to position [135, 0]
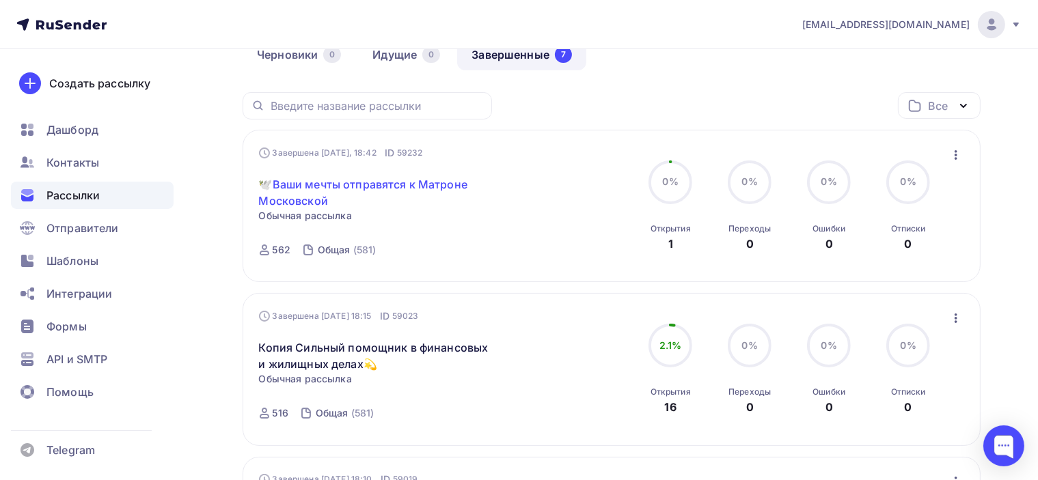
click at [406, 182] on link "🕊️Ваши мечты отправятся к Матроне Московской" at bounding box center [376, 192] width 234 height 33
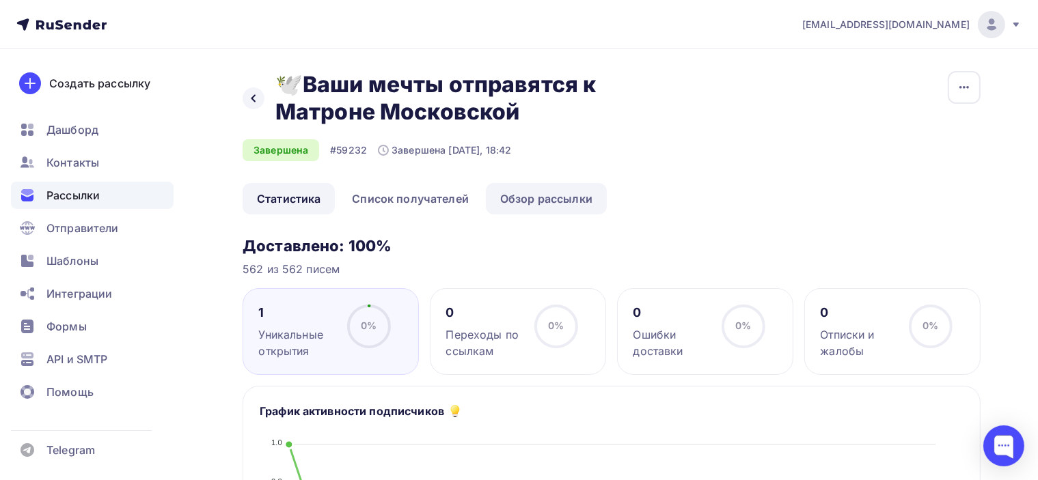
click at [580, 201] on link "Обзор рассылки" at bounding box center [546, 198] width 121 height 31
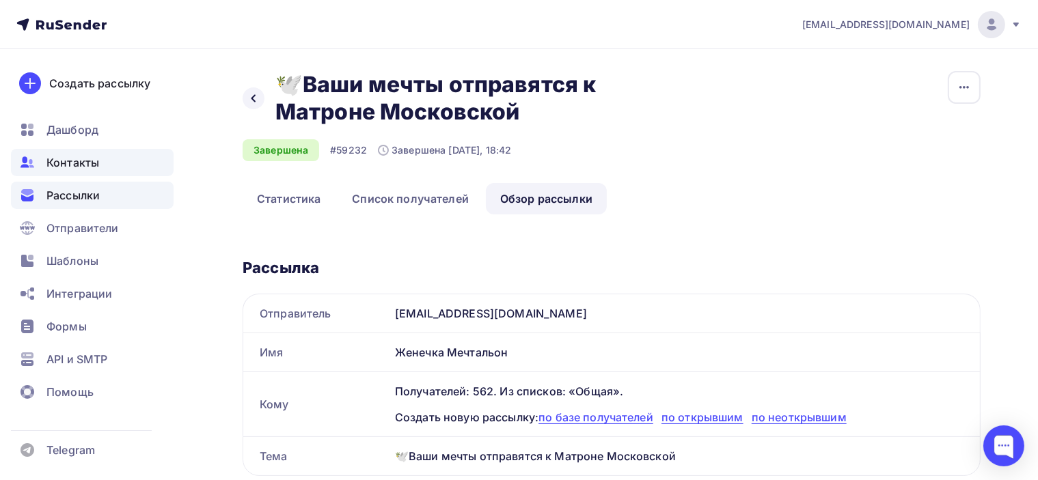
click at [87, 159] on span "Контакты" at bounding box center [72, 162] width 53 height 16
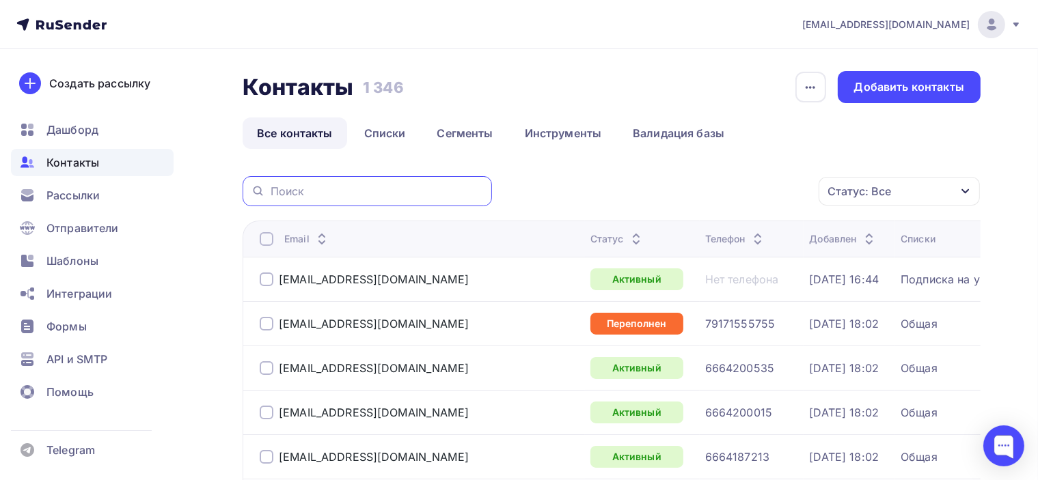
click at [350, 189] on input "text" at bounding box center [377, 191] width 213 height 15
click at [315, 132] on link "Все контакты" at bounding box center [295, 133] width 105 height 31
click at [396, 132] on link "Списки" at bounding box center [385, 133] width 70 height 31
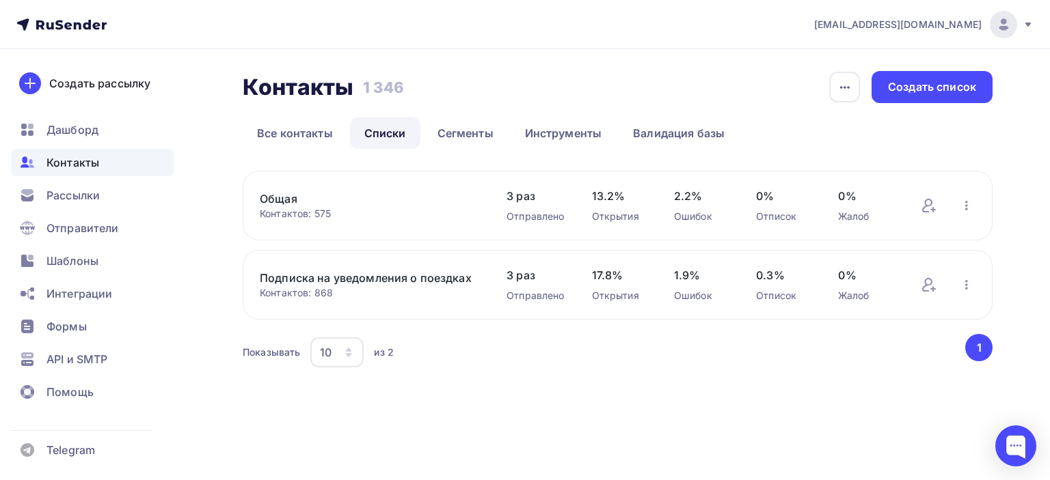
click at [280, 202] on link "Общая" at bounding box center [369, 199] width 219 height 16
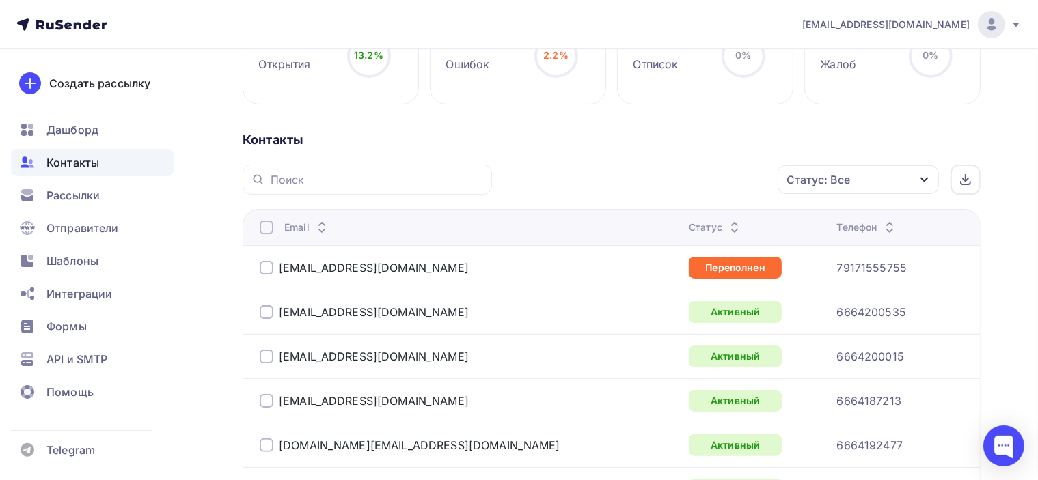
scroll to position [273, 0]
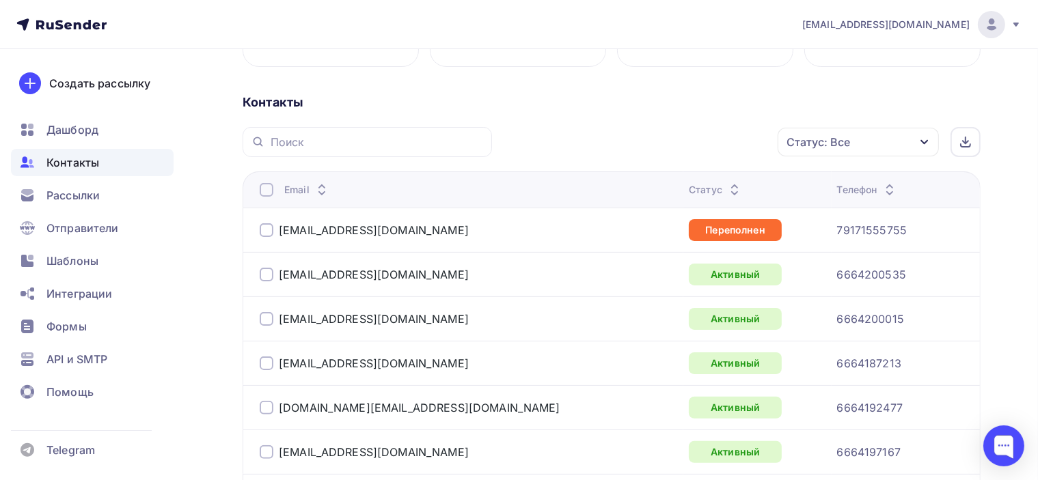
click at [726, 183] on icon at bounding box center [734, 186] width 16 height 16
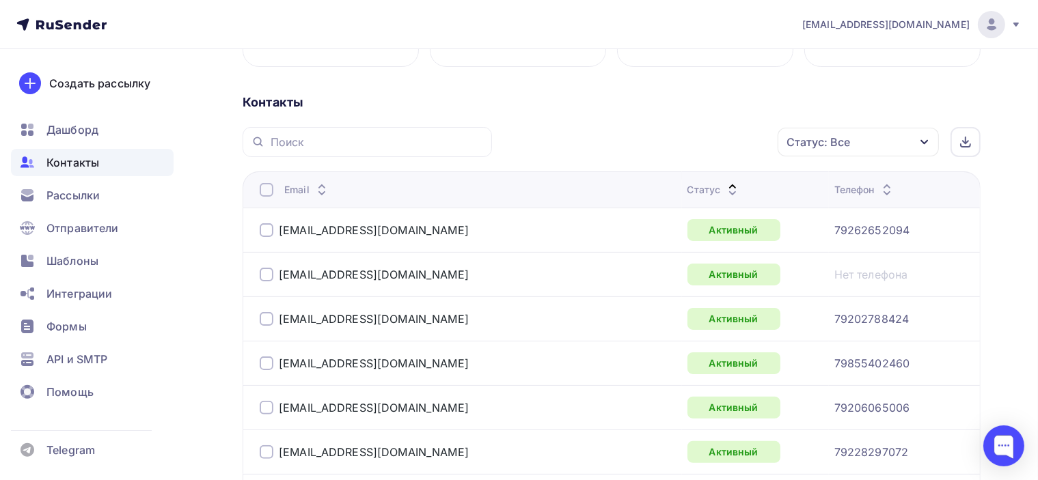
click at [724, 186] on icon at bounding box center [732, 193] width 16 height 16
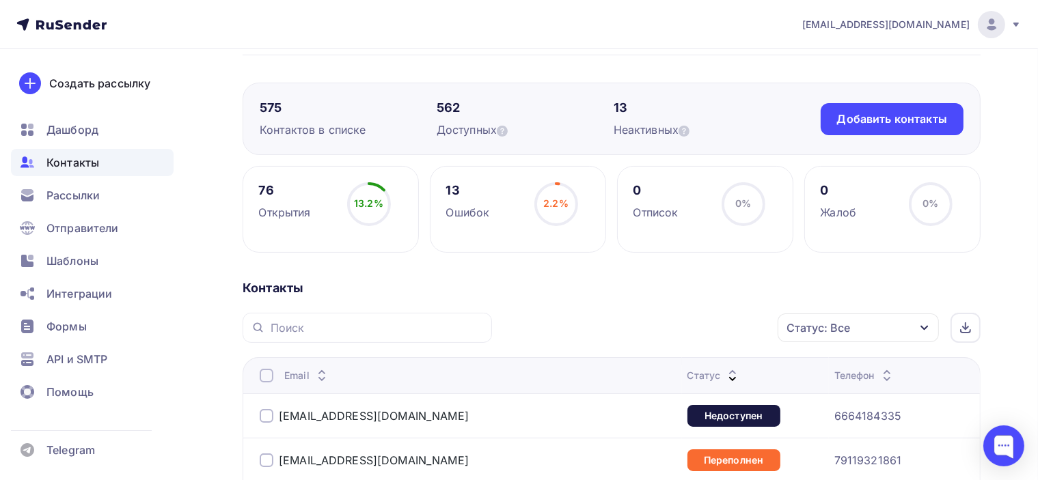
scroll to position [68, 0]
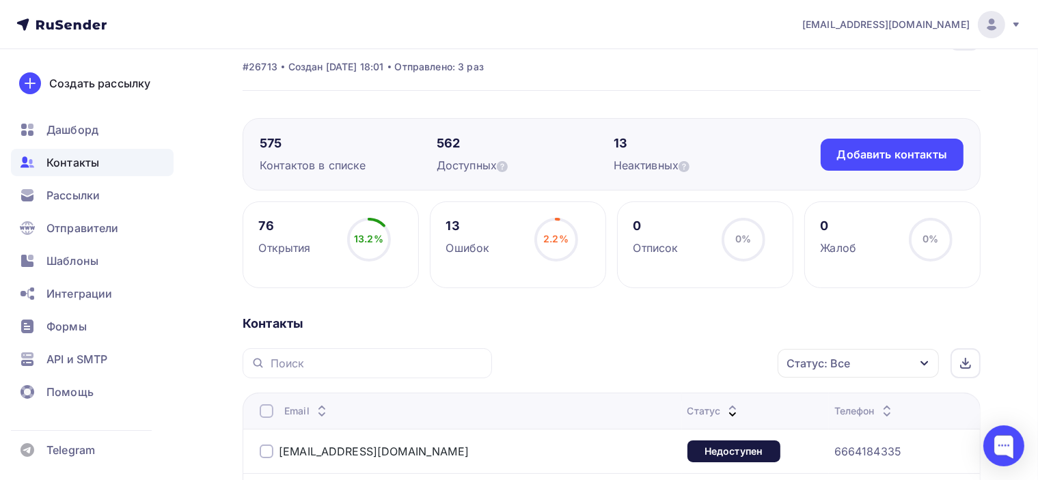
scroll to position [0, 0]
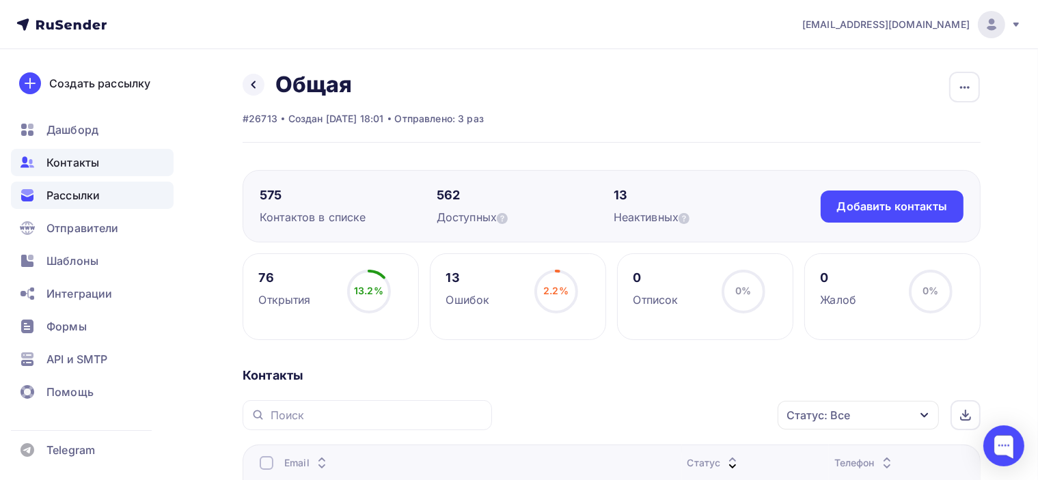
click at [79, 198] on span "Рассылки" at bounding box center [72, 195] width 53 height 16
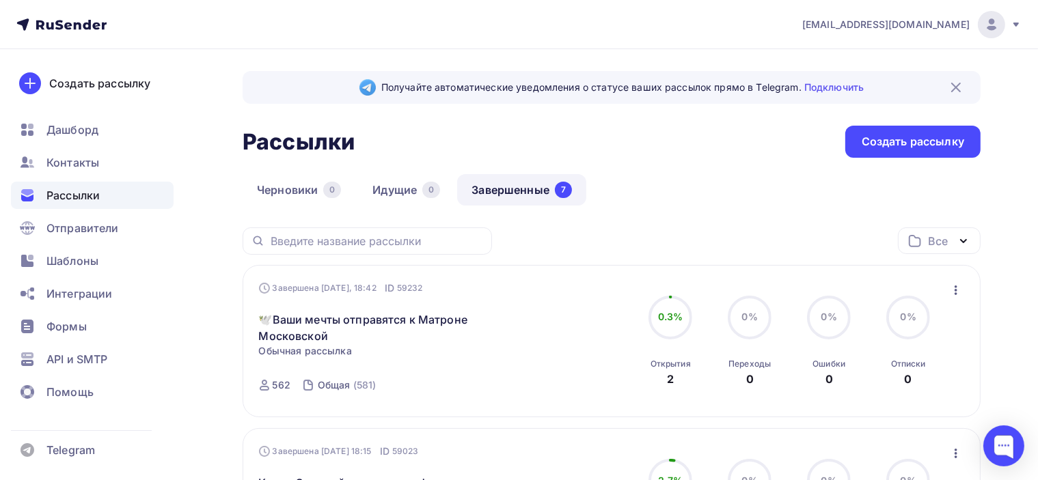
click at [954, 292] on icon "button" at bounding box center [956, 290] width 16 height 16
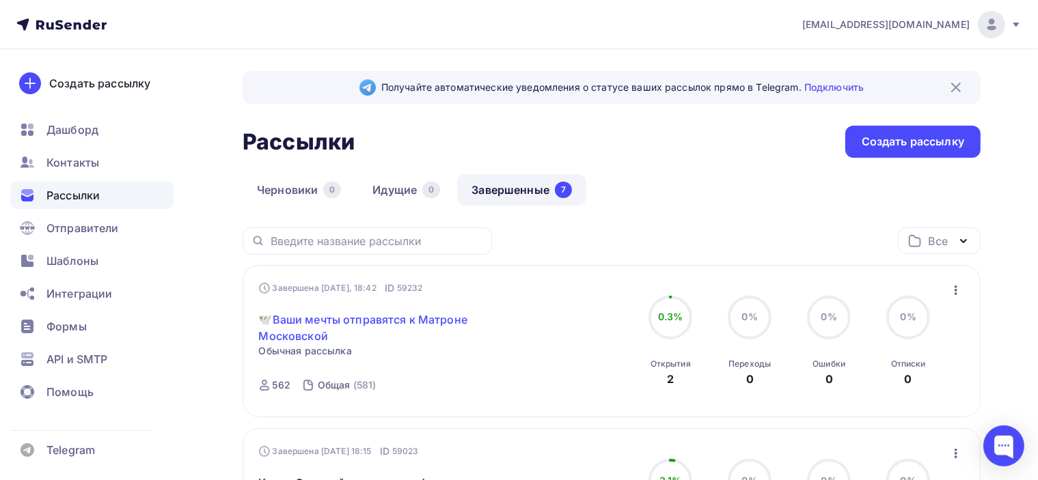
click at [415, 320] on link "🕊️Ваши мечты отправятся к Матроне Московской" at bounding box center [376, 328] width 234 height 33
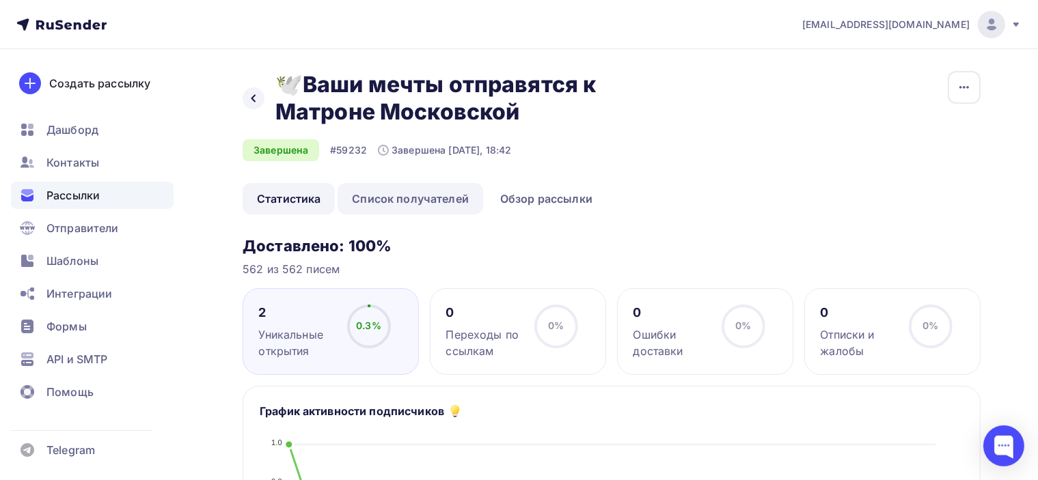
click at [401, 199] on link "Список получателей" at bounding box center [411, 198] width 146 height 31
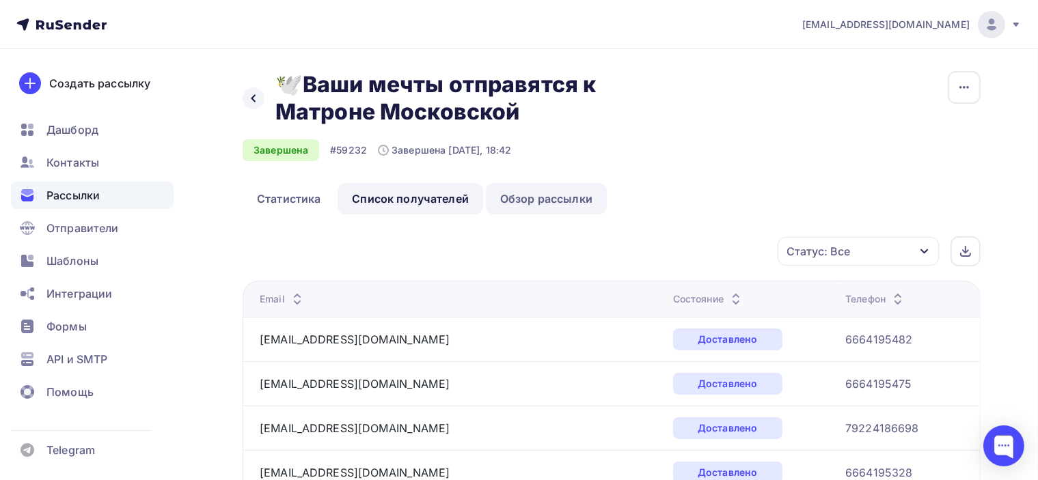
click at [551, 198] on link "Обзор рассылки" at bounding box center [546, 198] width 121 height 31
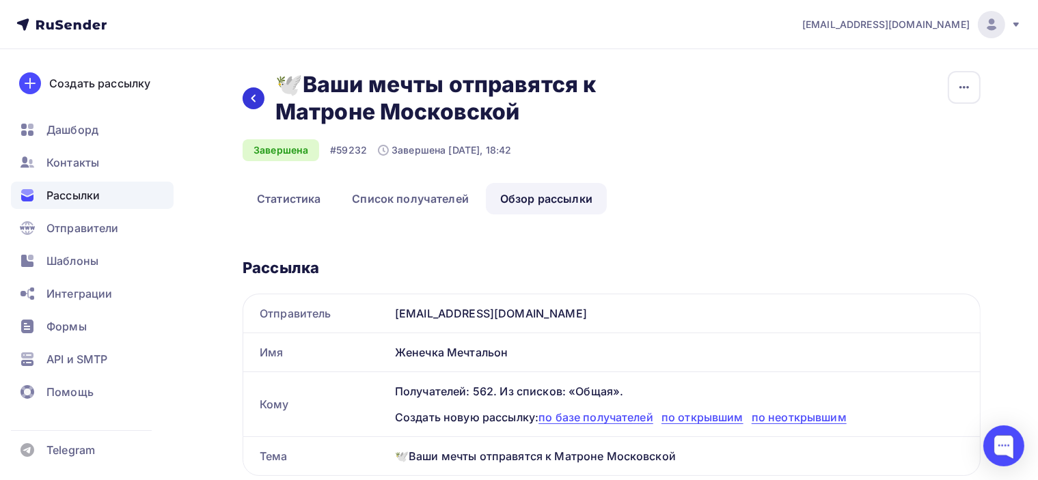
click at [260, 106] on div at bounding box center [254, 98] width 22 height 22
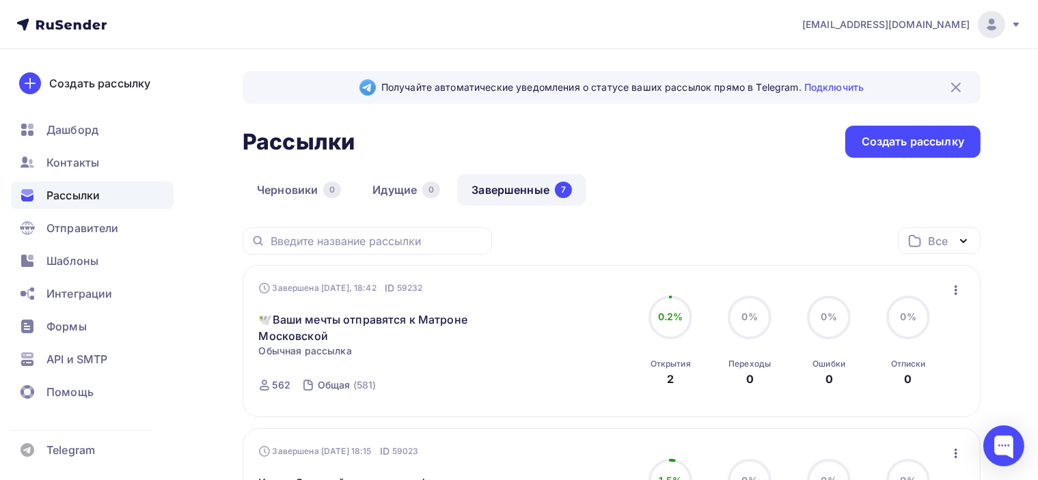
click at [958, 291] on icon "button" at bounding box center [956, 290] width 16 height 16
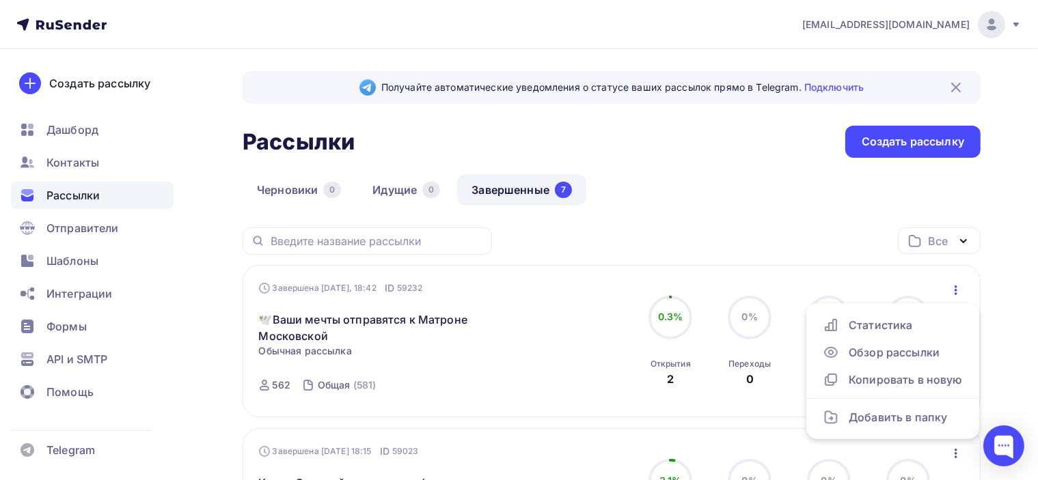
click at [768, 225] on div "Черновики 0 Идущие 0 Завершенные 7" at bounding box center [612, 200] width 738 height 53
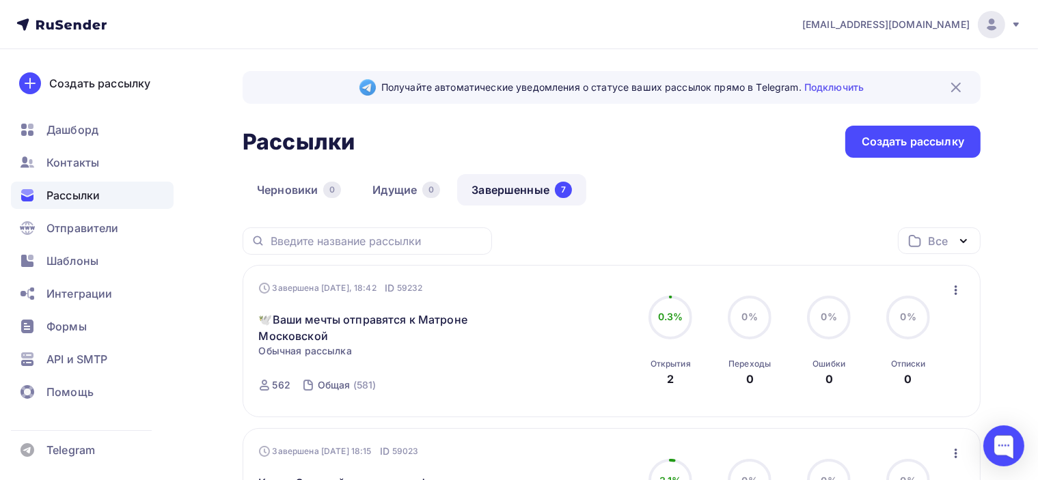
click at [962, 292] on icon "button" at bounding box center [956, 290] width 16 height 16
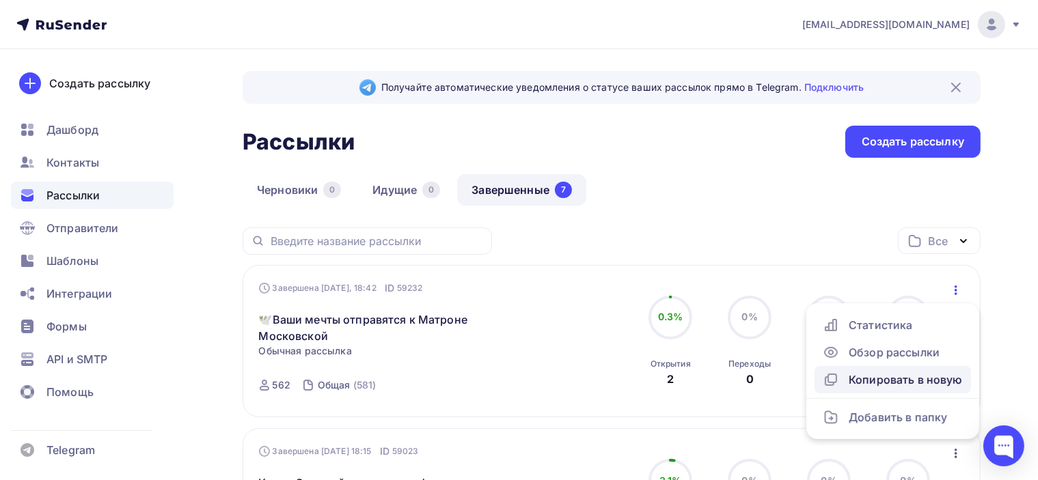
click at [944, 379] on div "Копировать в новую" at bounding box center [893, 380] width 140 height 16
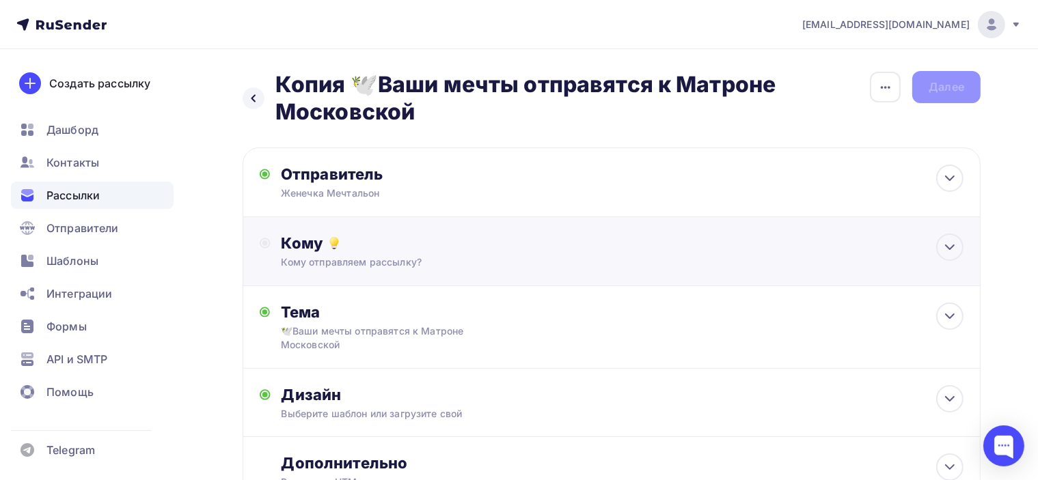
click at [571, 264] on div "Кому отправляем рассылку?" at bounding box center [589, 263] width 614 height 14
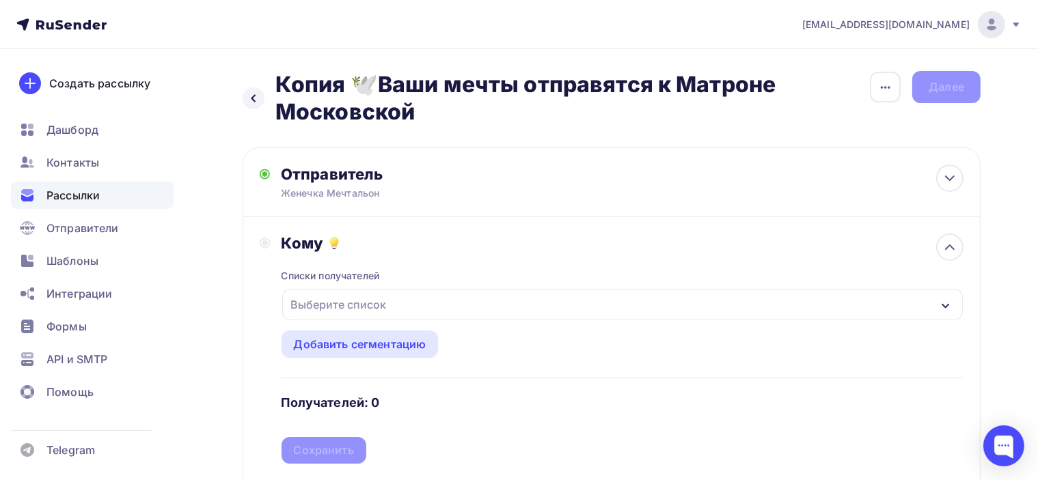
click at [385, 299] on div "Выберите список" at bounding box center [339, 304] width 107 height 25
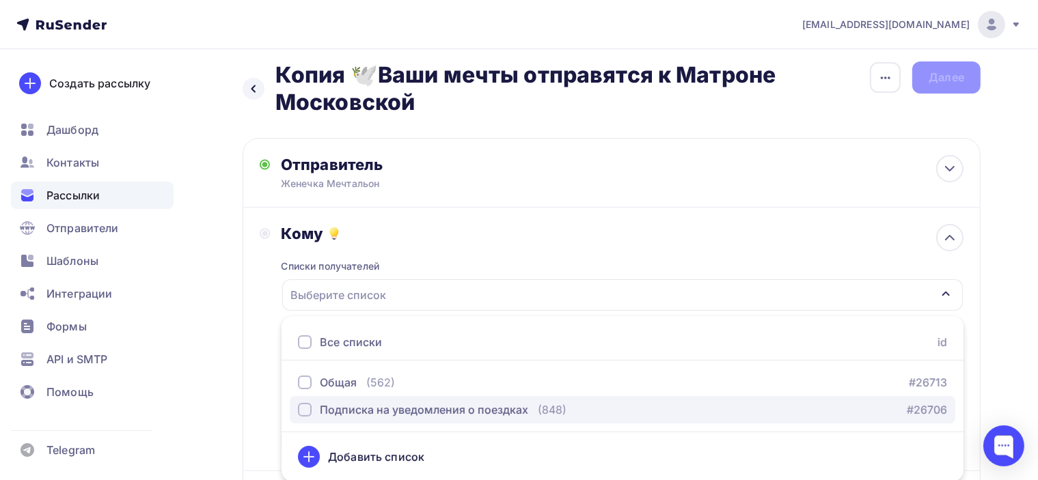
click at [301, 407] on div "button" at bounding box center [305, 410] width 14 height 14
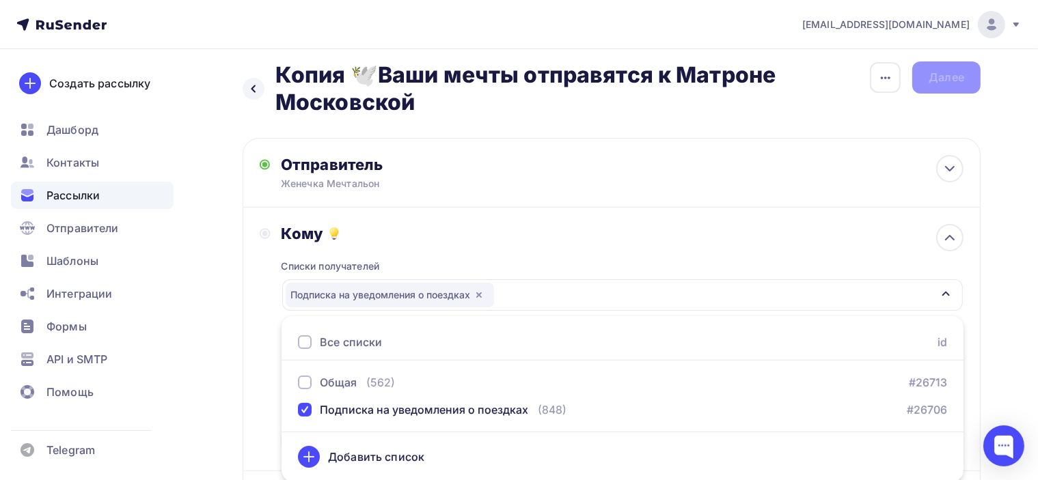
click at [605, 243] on div "Списки получателей Подписка на уведомления о поездках Все списки id Общая (562)…" at bounding box center [623, 348] width 682 height 211
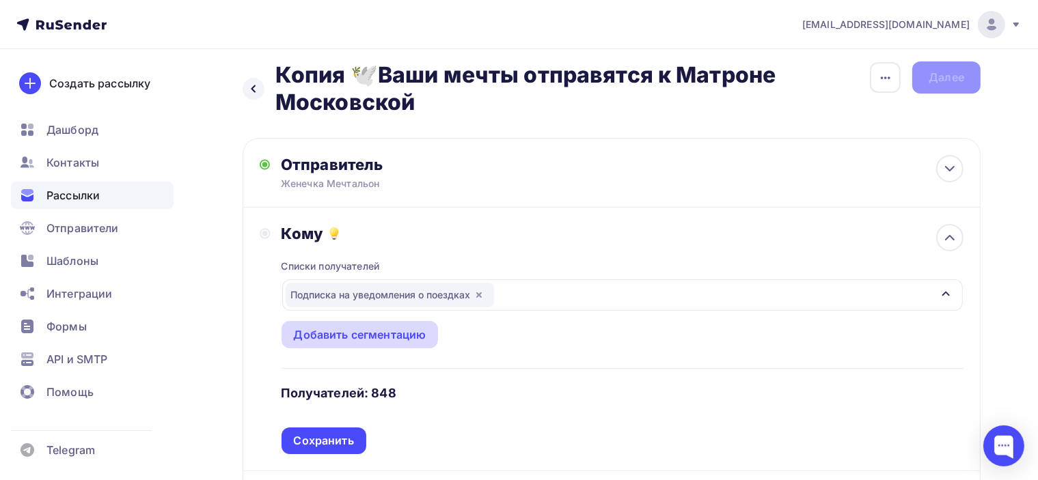
click at [385, 336] on div "Добавить сегментацию" at bounding box center [360, 335] width 133 height 16
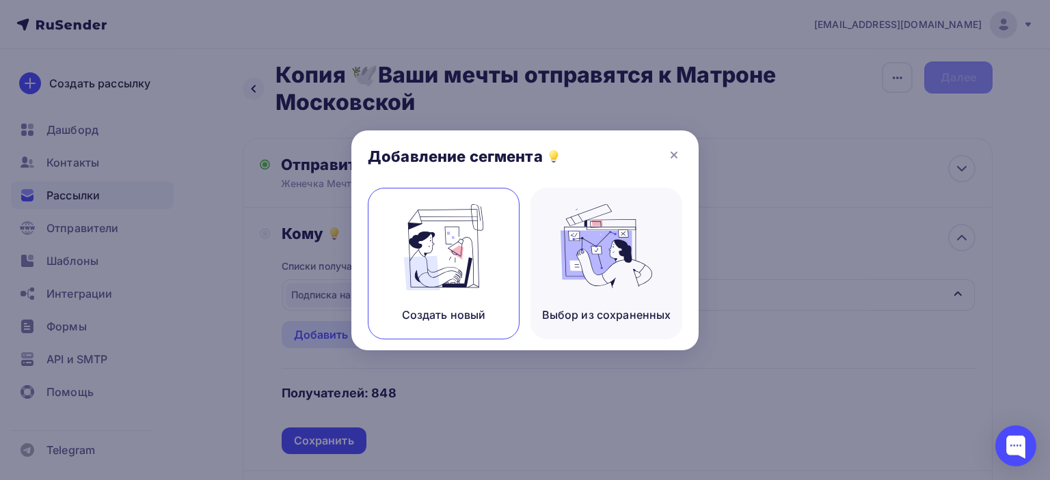
click at [469, 262] on img at bounding box center [444, 247] width 92 height 86
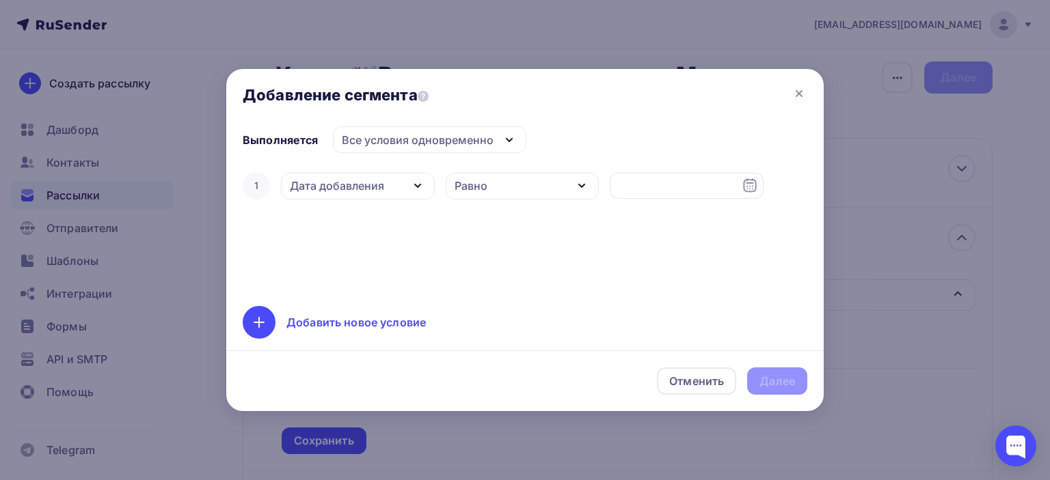
click at [409, 180] on icon "button" at bounding box center [417, 186] width 16 height 16
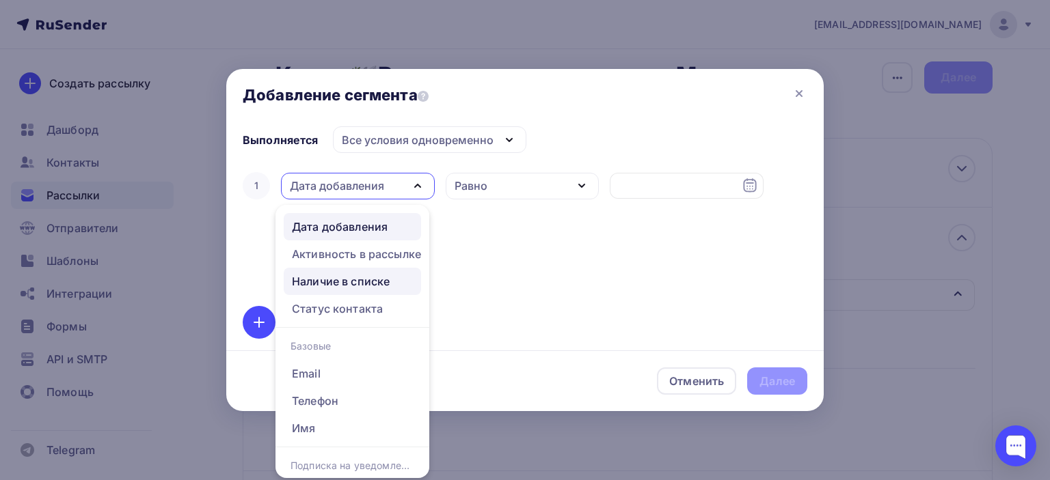
click at [384, 282] on div "Наличие в списке" at bounding box center [341, 281] width 98 height 16
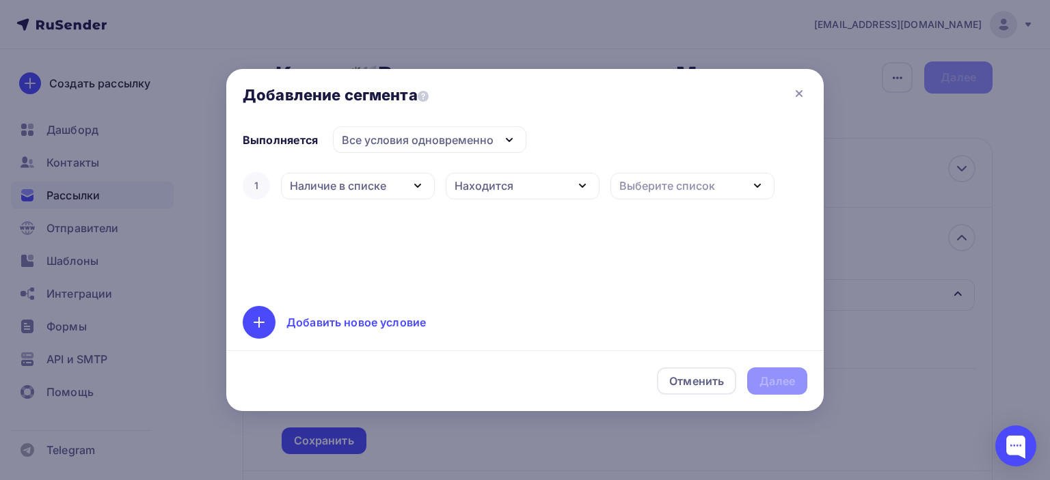
click at [508, 182] on div "Находится" at bounding box center [483, 186] width 59 height 16
click at [489, 250] on div "Не находится" at bounding box center [494, 253] width 76 height 16
click at [673, 185] on div "Выберите список" at bounding box center [667, 186] width 96 height 16
click at [643, 272] on div "Общая" at bounding box center [640, 275] width 38 height 16
click at [780, 379] on div "Далее" at bounding box center [777, 382] width 36 height 16
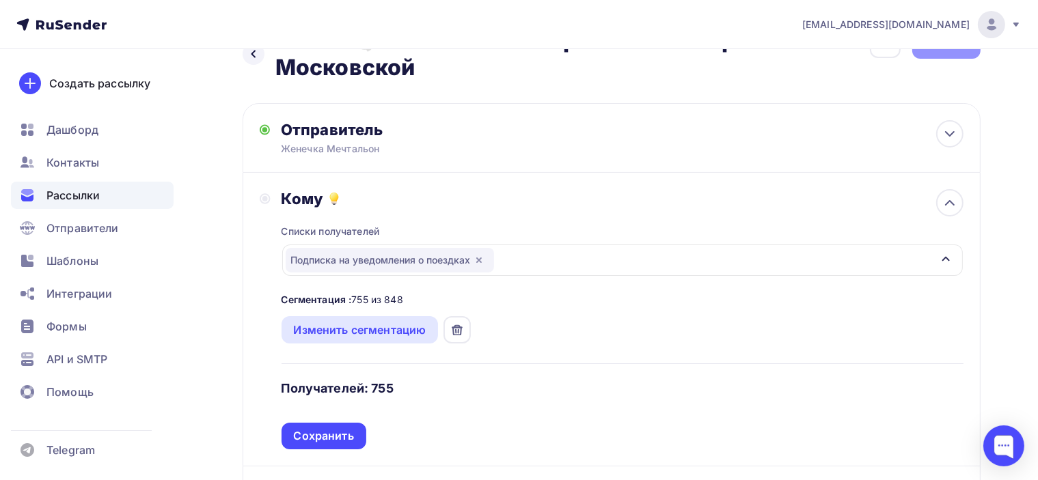
scroll to position [78, 0]
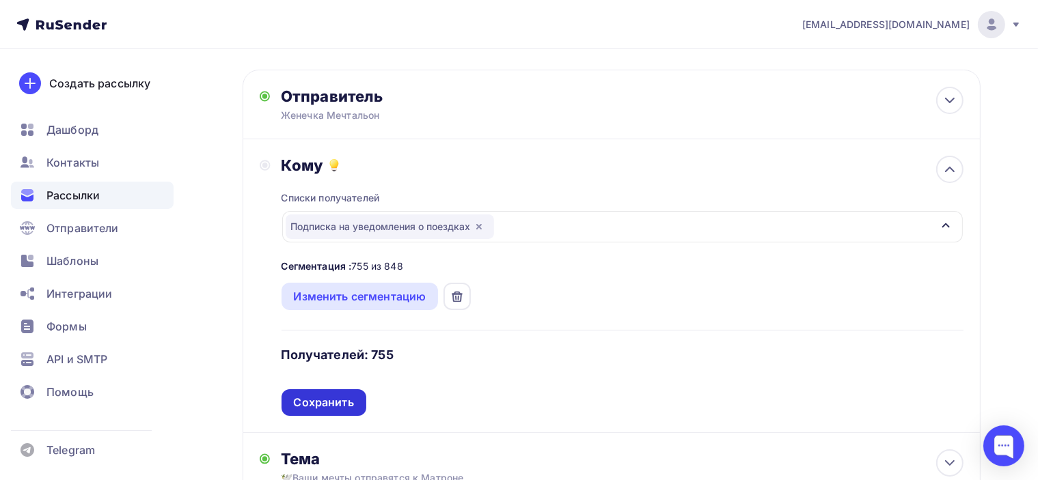
click at [341, 415] on div "Сохранить" at bounding box center [324, 403] width 85 height 27
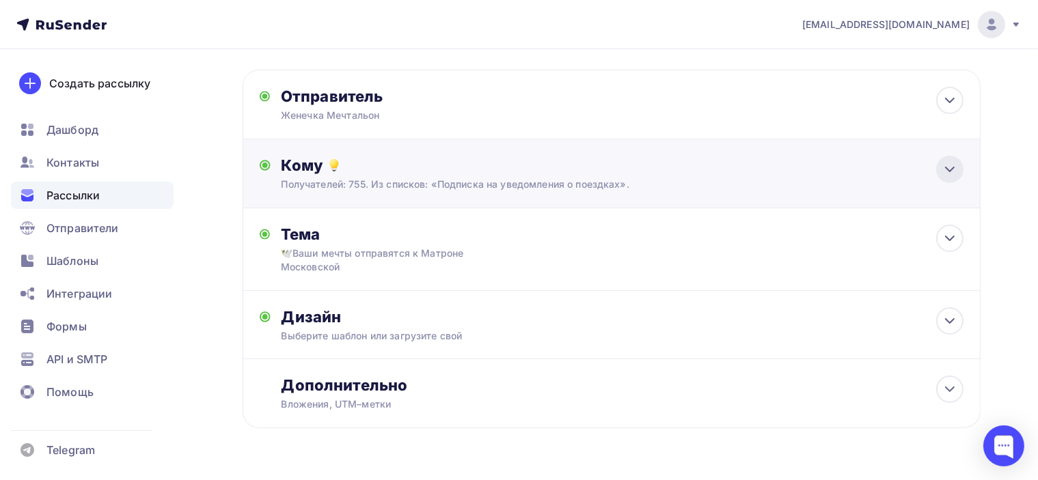
click at [957, 167] on icon at bounding box center [950, 169] width 16 height 16
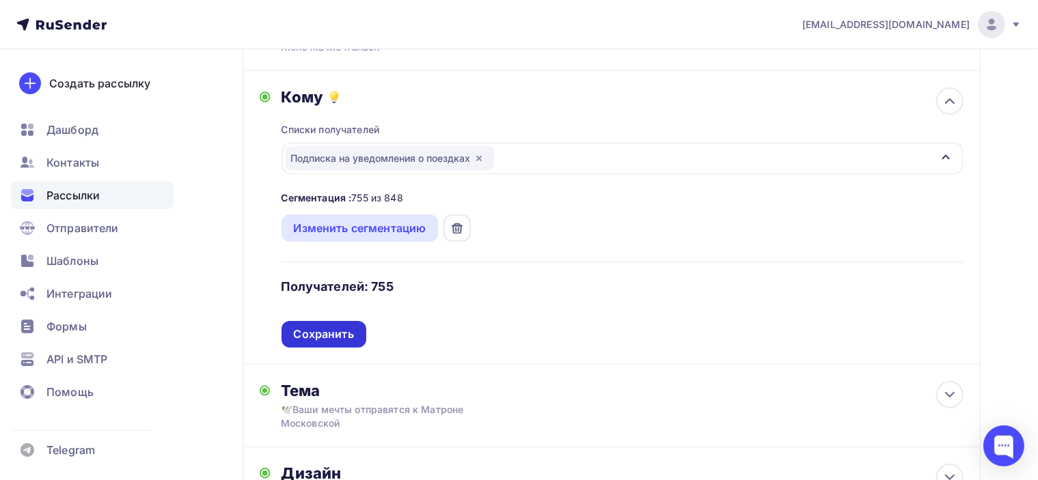
click at [316, 333] on div "Сохранить" at bounding box center [324, 335] width 60 height 16
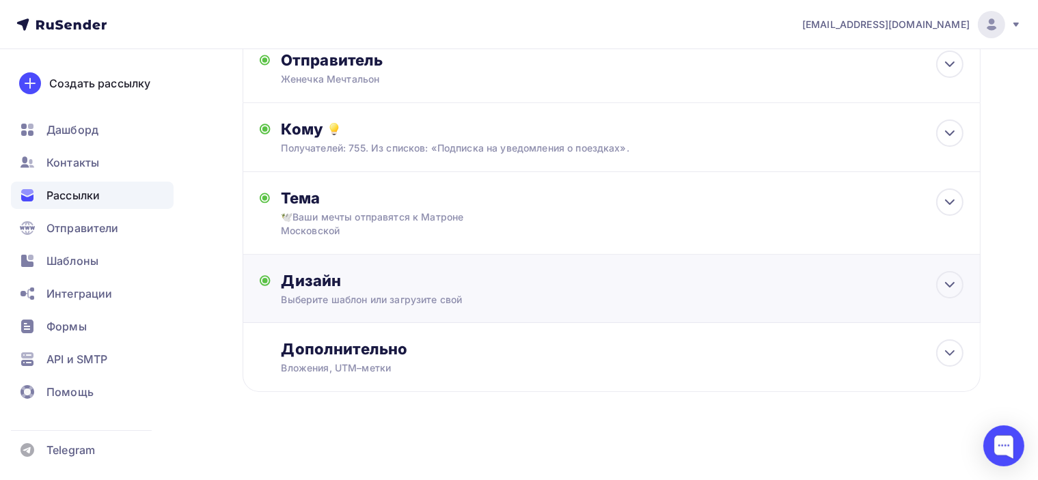
scroll to position [113, 0]
click at [545, 282] on div "Дизайн" at bounding box center [623, 282] width 682 height 19
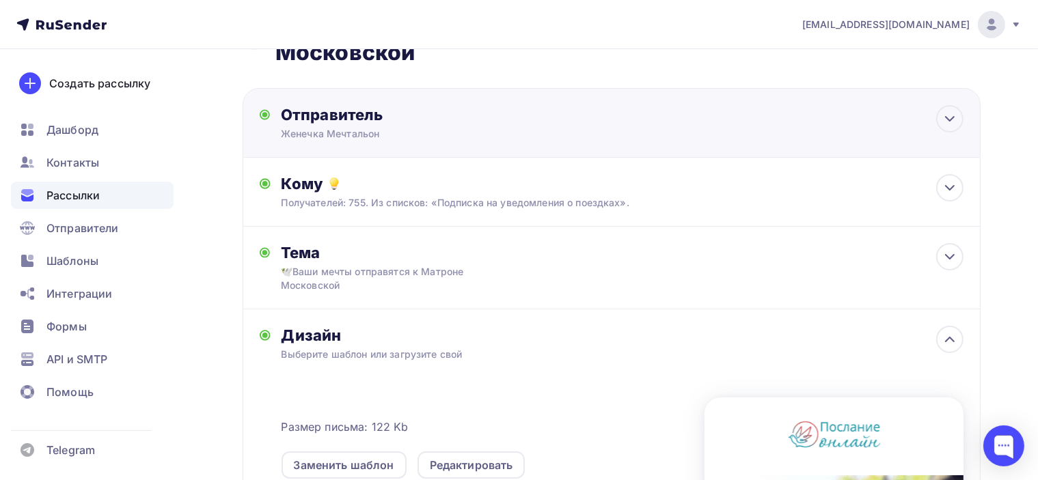
scroll to position [0, 0]
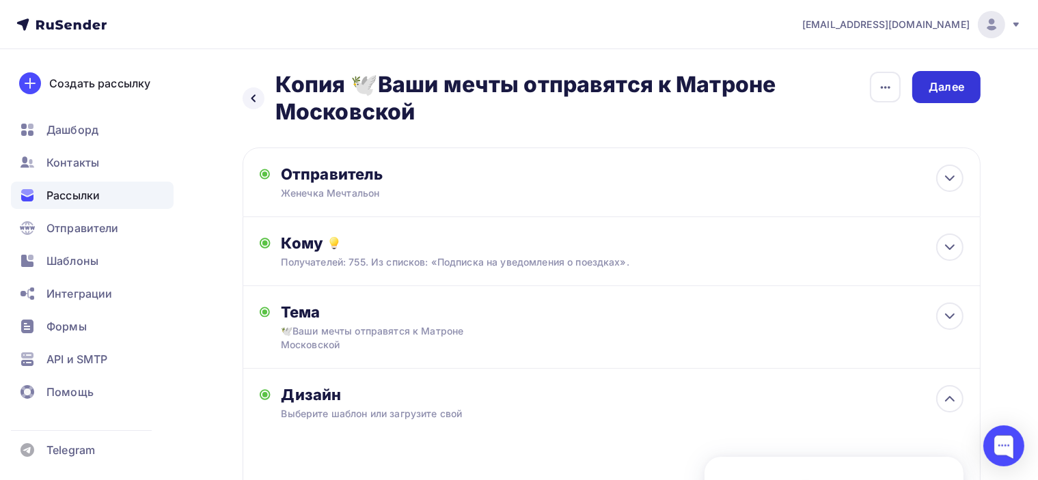
click at [953, 90] on div "Далее" at bounding box center [947, 87] width 36 height 16
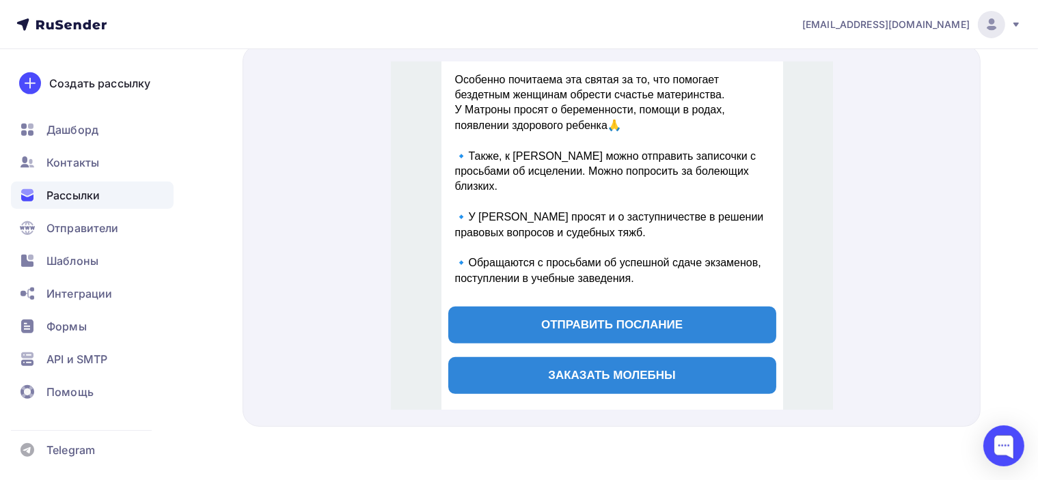
scroll to position [595, 0]
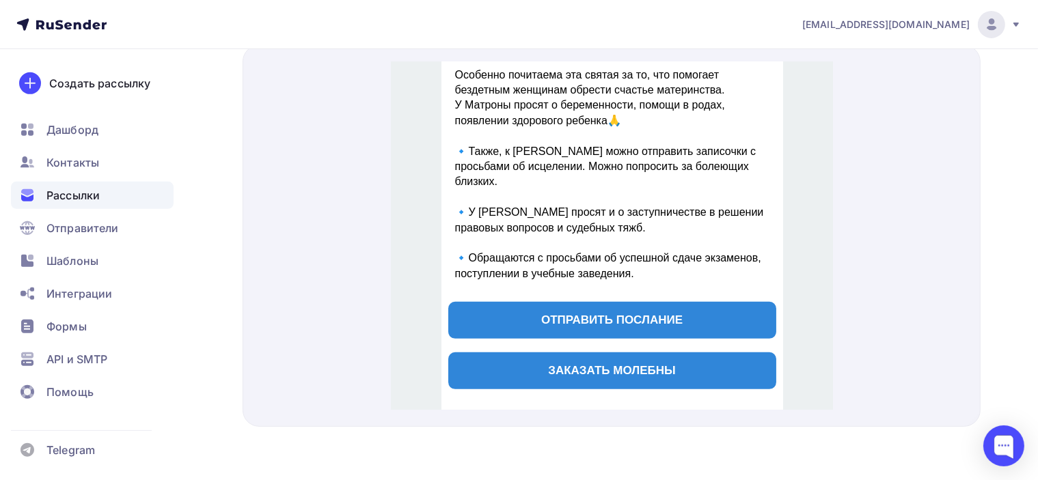
click at [646, 303] on span "ОТПРАВИТЬ ПОСЛАНИЕ" at bounding box center [611, 303] width 141 height 13
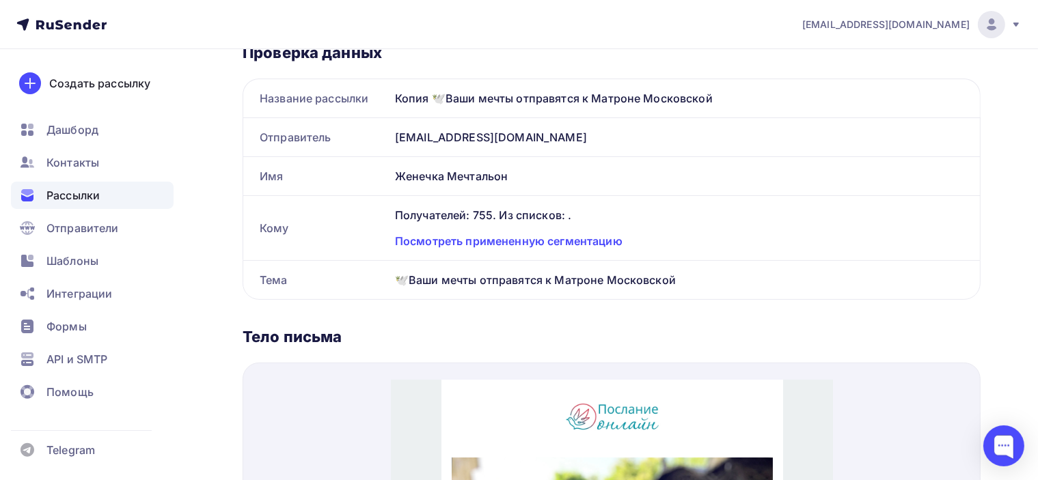
scroll to position [256, 0]
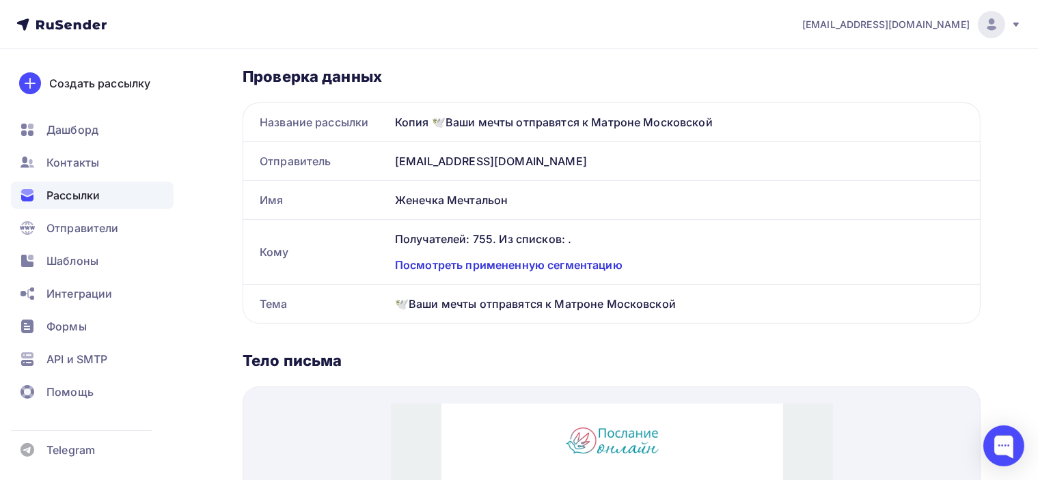
click at [565, 260] on div "Посмотреть примененную сегментацию" at bounding box center [679, 265] width 569 height 16
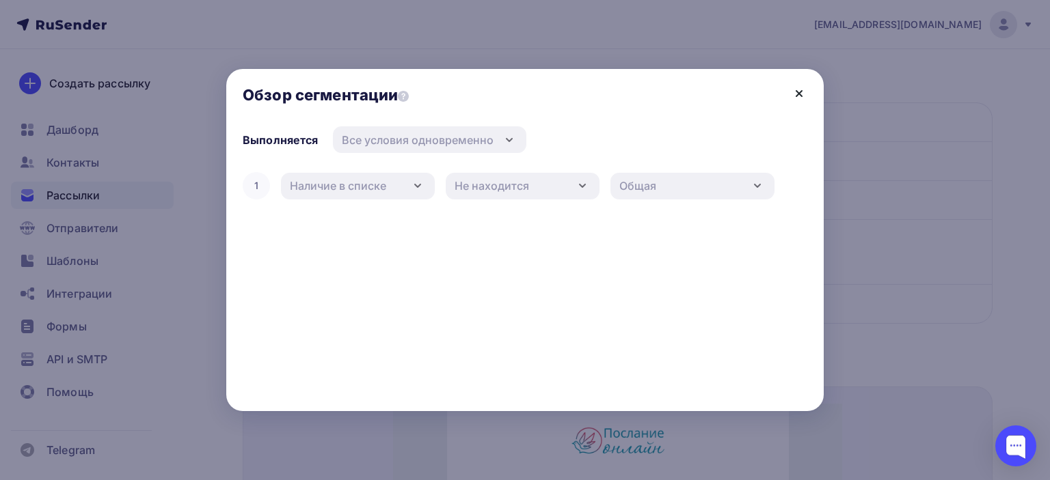
click at [802, 87] on icon at bounding box center [799, 93] width 16 height 16
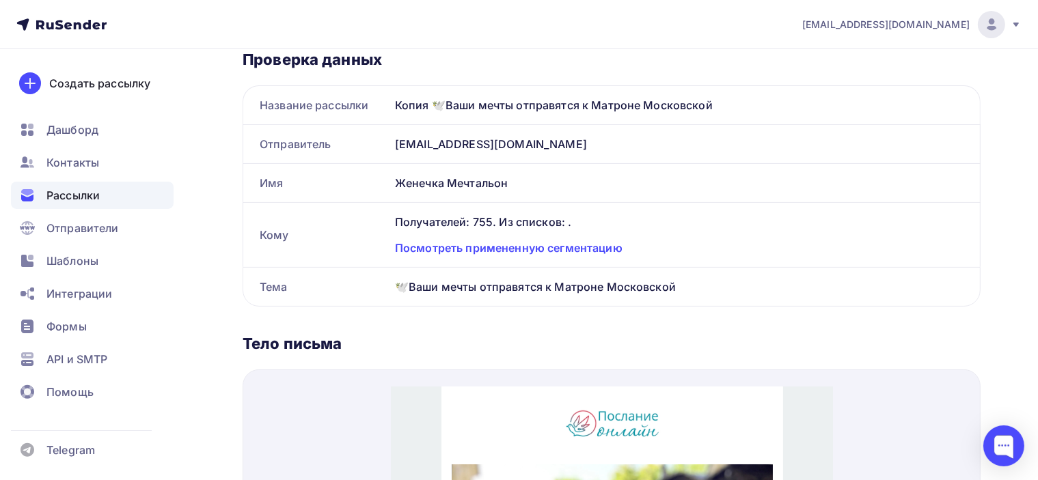
scroll to position [0, 0]
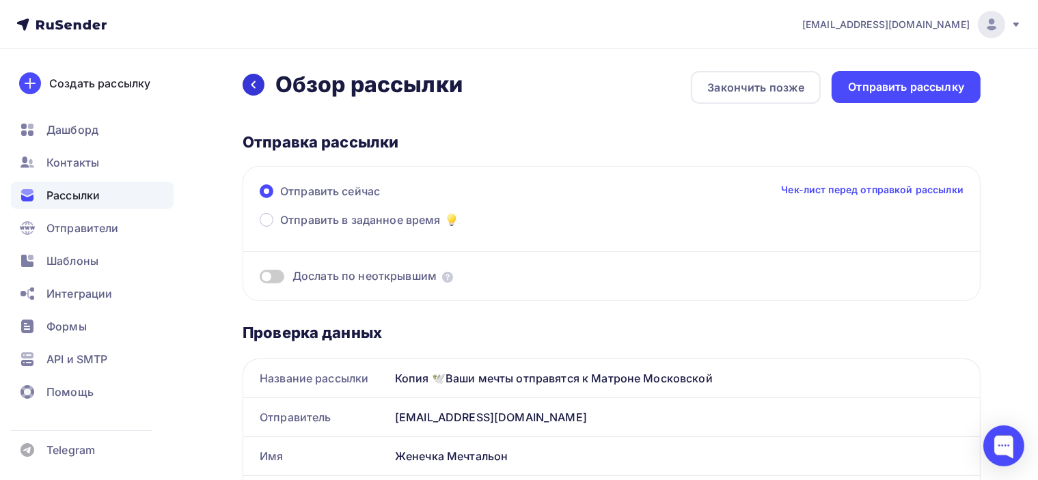
click at [254, 90] on div at bounding box center [254, 85] width 22 height 22
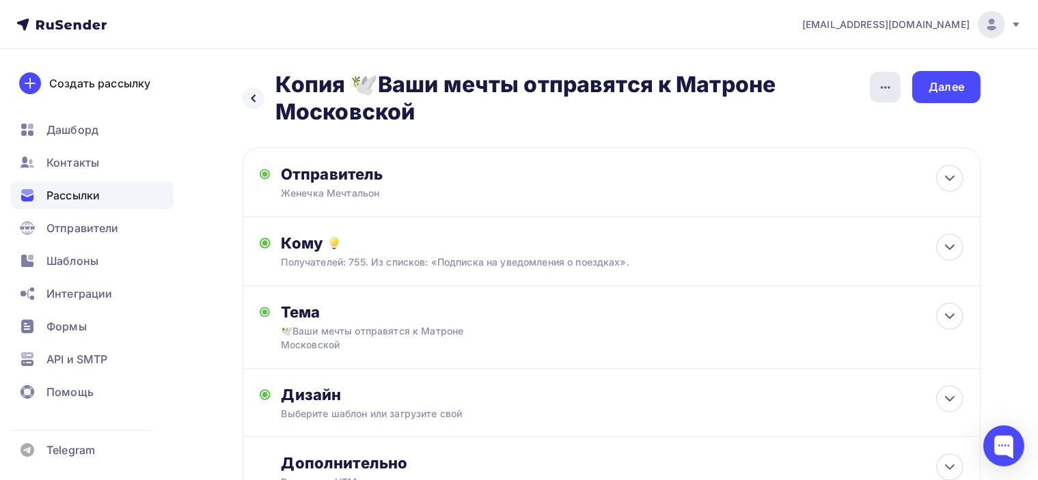
click at [884, 87] on icon "button" at bounding box center [886, 87] width 10 height 3
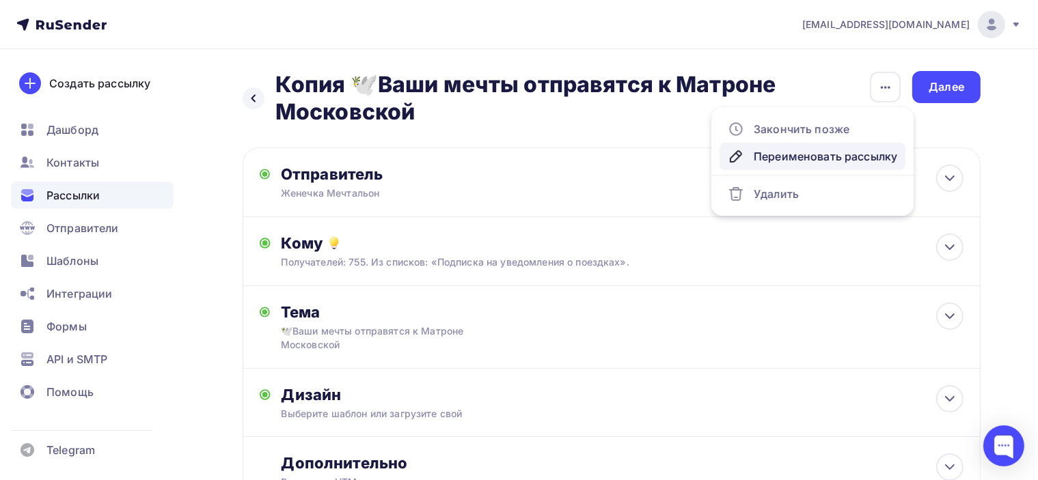
click at [814, 158] on div "Переименовать рассылку" at bounding box center [812, 156] width 169 height 16
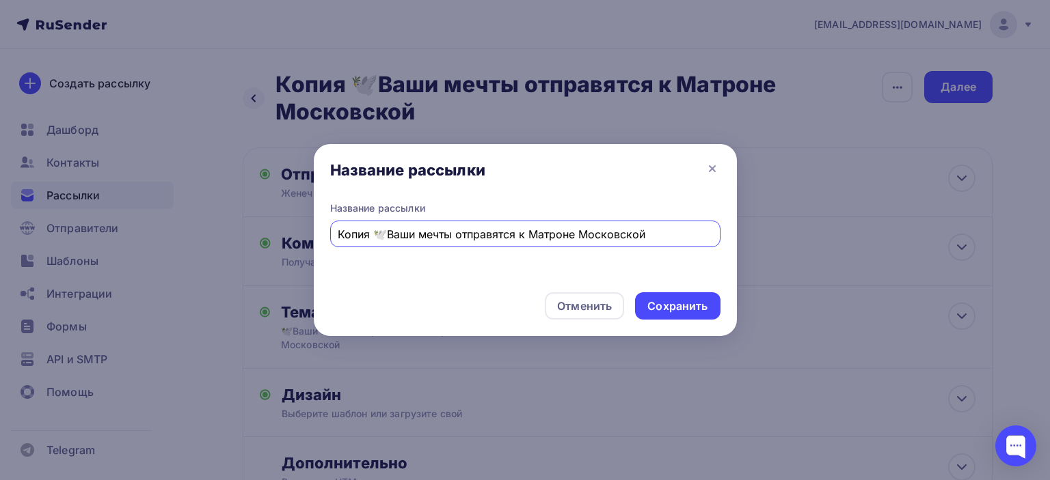
drag, startPoint x: 377, startPoint y: 228, endPoint x: 304, endPoint y: 225, distance: 72.5
click at [304, 225] on div "Название рассылки Название рассылки Копия 🕊️Ваши мечты отправятся к Матроне Мос…" at bounding box center [525, 240] width 1050 height 480
type input "🕊️Ваши мечты отправятся к Матроне Московской"
click at [666, 311] on div "Сохранить" at bounding box center [677, 307] width 60 height 16
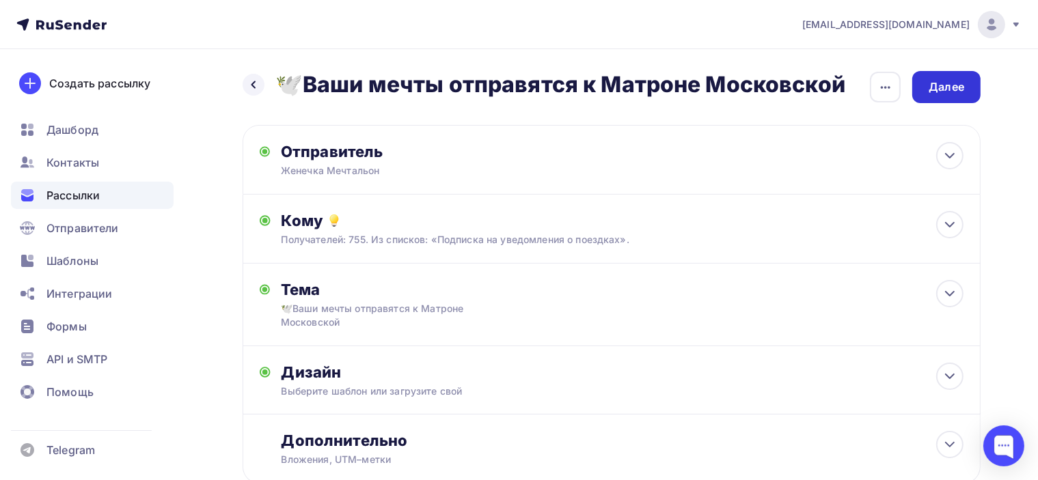
click at [967, 83] on div "Далее" at bounding box center [946, 87] width 68 height 32
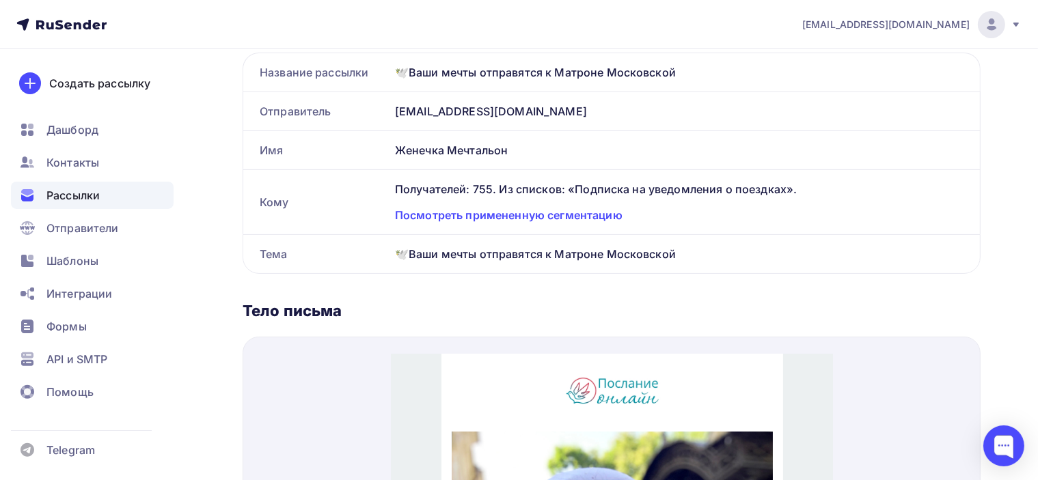
scroll to position [342, 0]
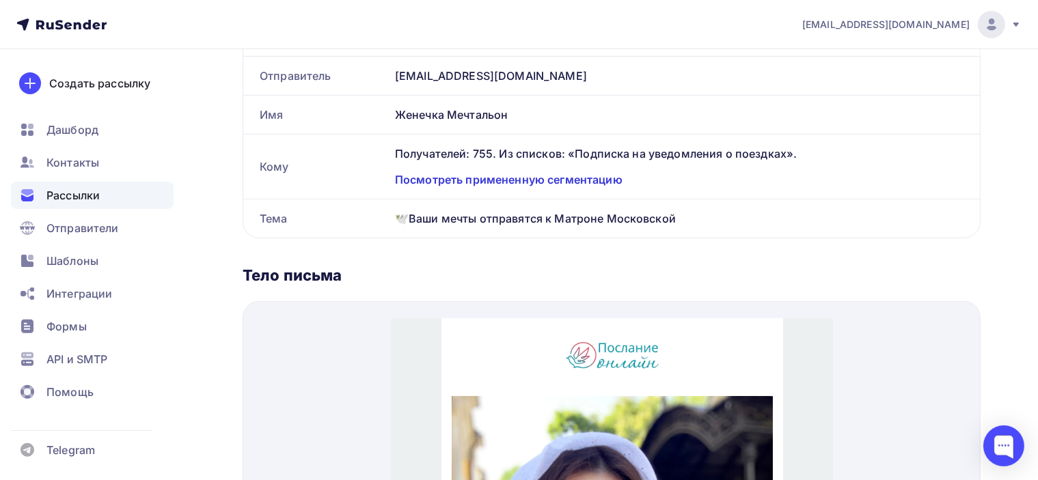
click at [608, 182] on div "Посмотреть примененную сегментацию" at bounding box center [679, 180] width 569 height 16
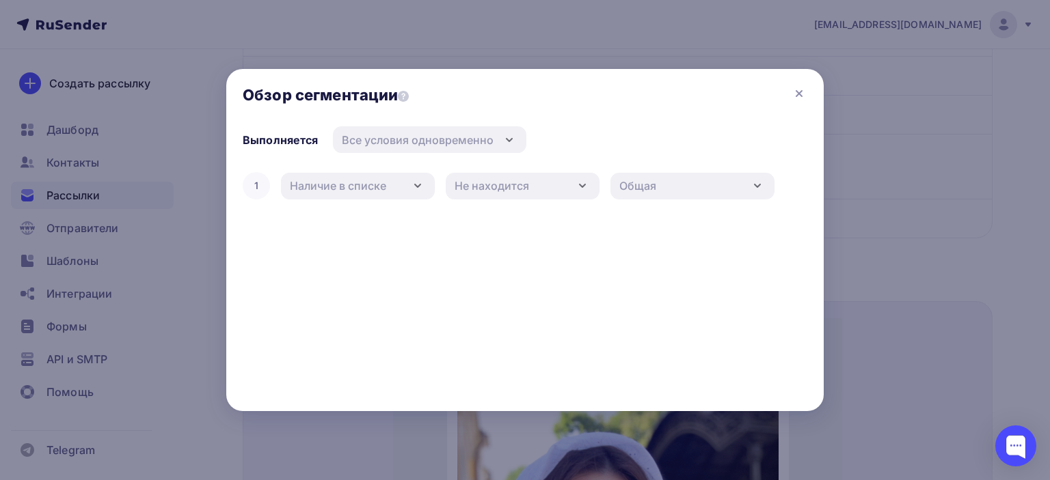
click at [879, 174] on div at bounding box center [525, 240] width 1050 height 480
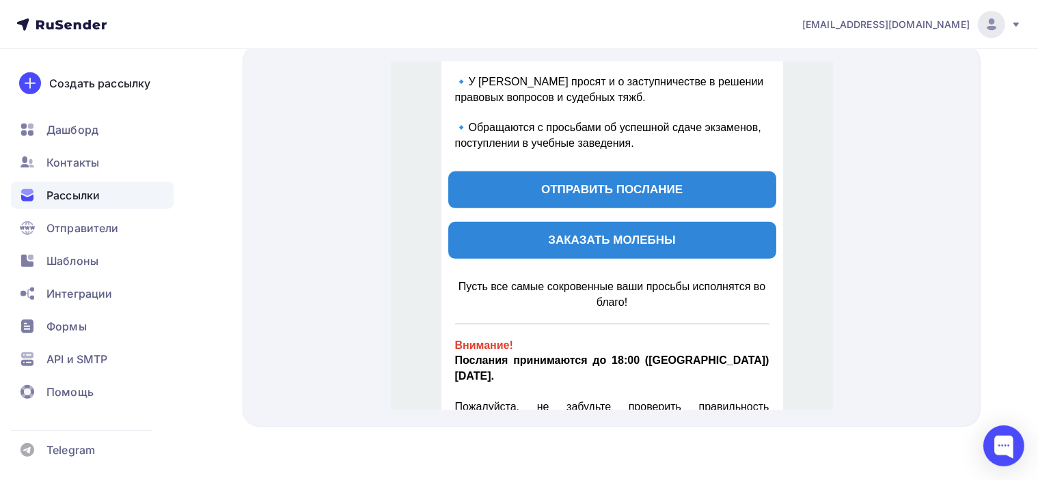
scroll to position [599, 0]
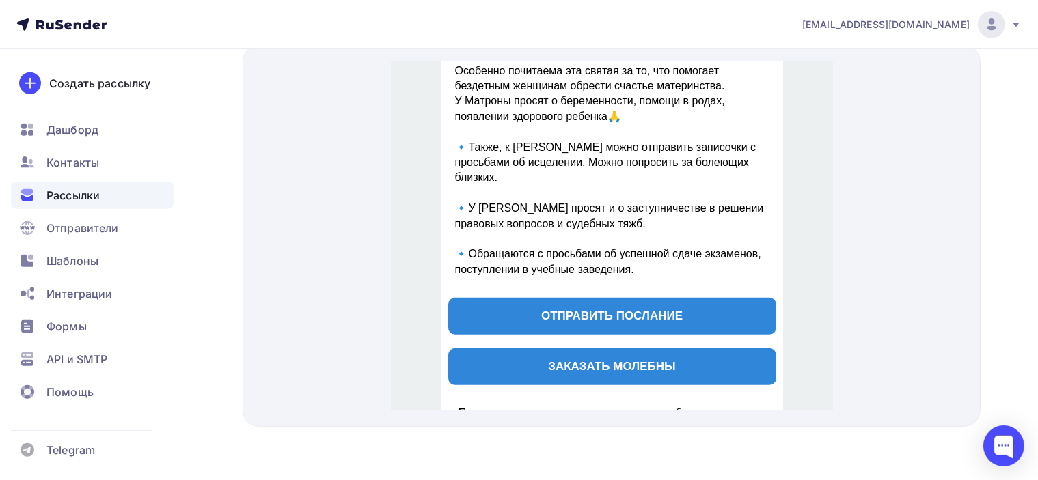
drag, startPoint x: 829, startPoint y: 96, endPoint x: 1225, endPoint y: 282, distance: 437.5
click at [656, 350] on span "ЗАКАЗАТЬ МОЛЕБНЫ" at bounding box center [610, 350] width 127 height 13
click at [588, 316] on span "ОТПРАВИТЬ ПОСЛАНИЕ" at bounding box center [612, 300] width 328 height 37
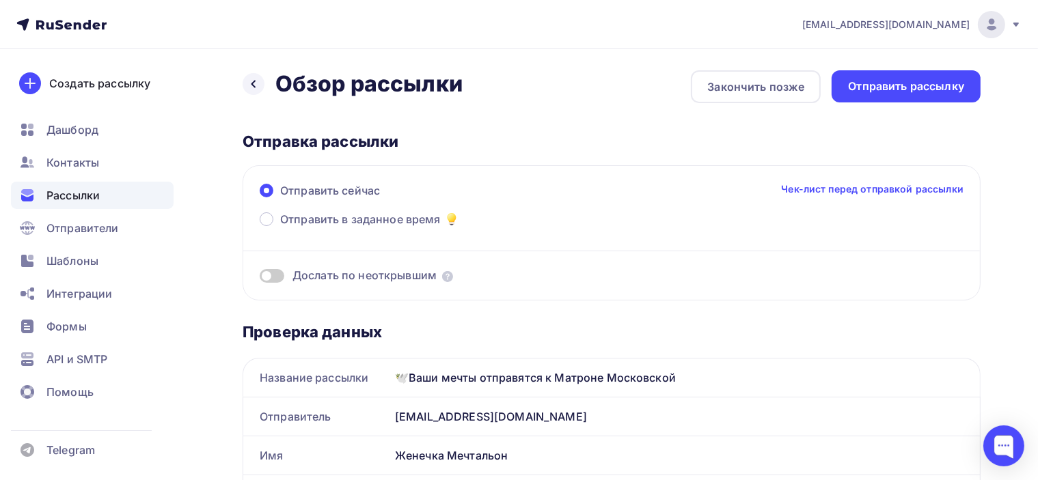
scroll to position [0, 0]
click at [905, 89] on div "Отправить рассылку" at bounding box center [906, 87] width 116 height 16
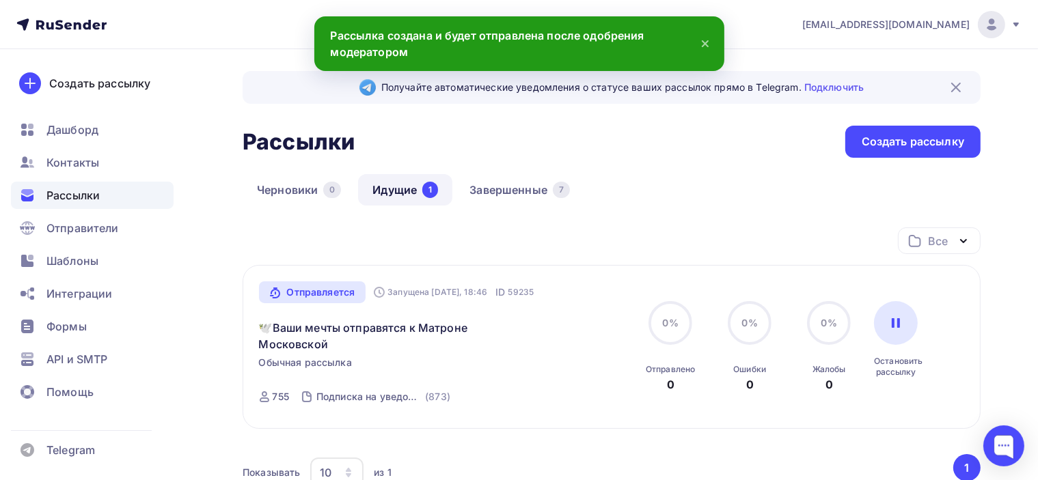
scroll to position [68, 0]
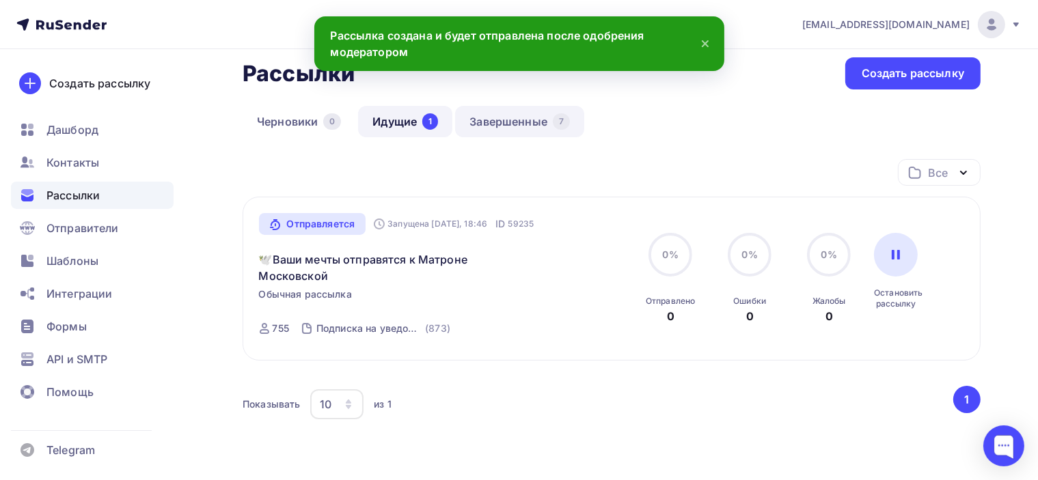
click at [484, 122] on link "Завершенные 7" at bounding box center [519, 121] width 129 height 31
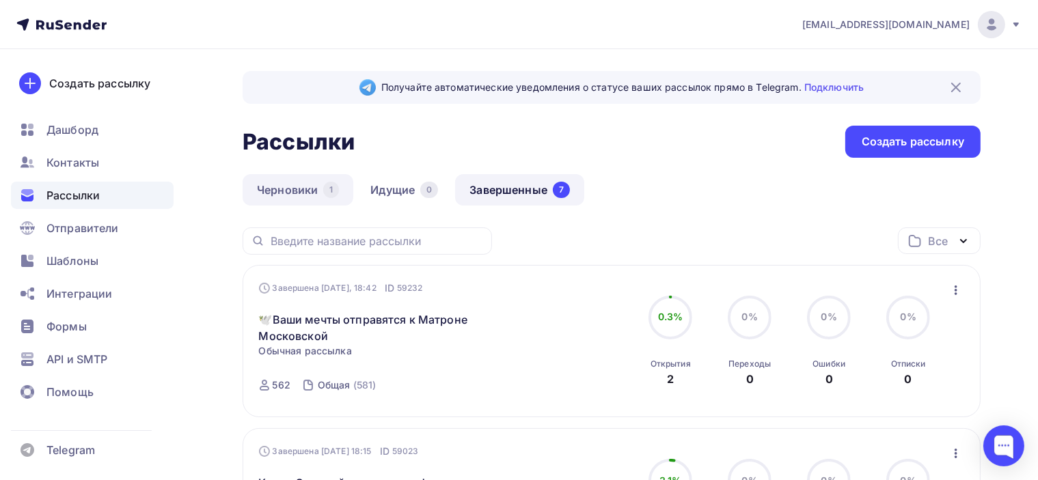
click at [286, 191] on link "Черновики 1" at bounding box center [298, 189] width 111 height 31
click at [295, 187] on link "Черновики 1" at bounding box center [298, 189] width 111 height 31
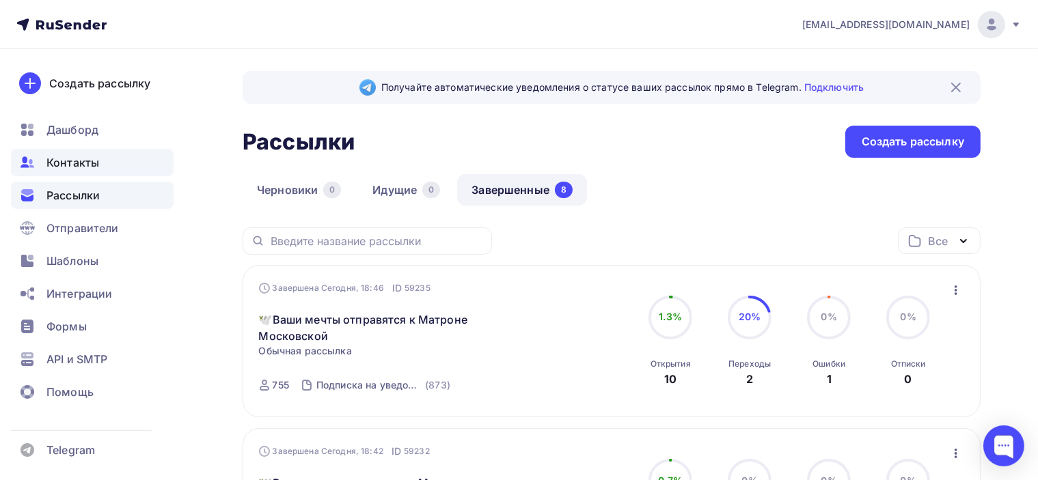
click at [74, 163] on span "Контакты" at bounding box center [72, 162] width 53 height 16
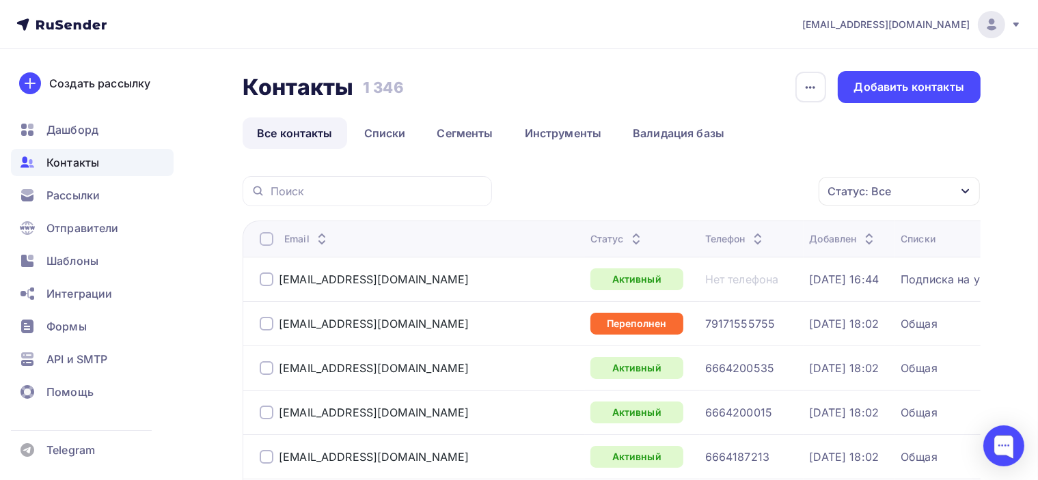
click at [322, 134] on link "Все контакты" at bounding box center [295, 133] width 105 height 31
click at [381, 134] on link "Списки" at bounding box center [385, 133] width 70 height 31
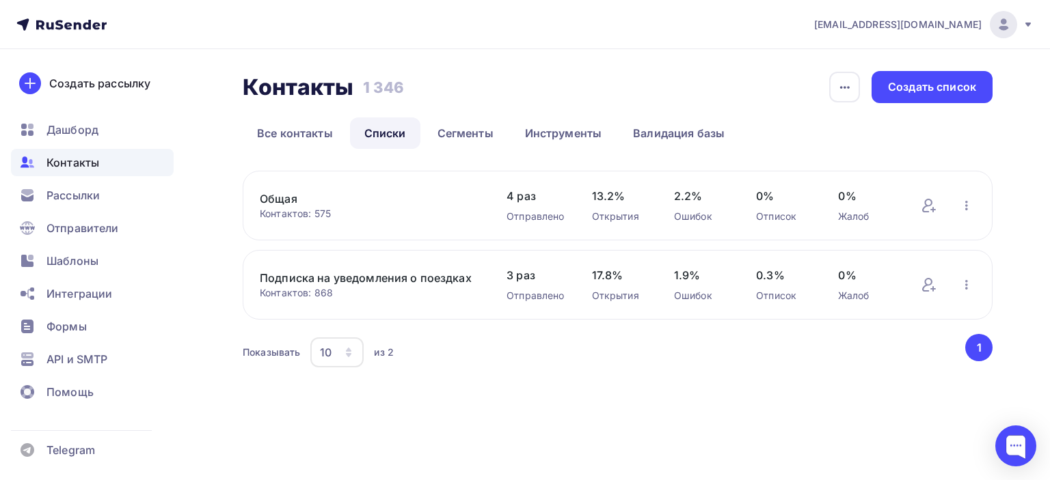
click at [324, 280] on link "Подписка на уведомления о поездках" at bounding box center [369, 278] width 219 height 16
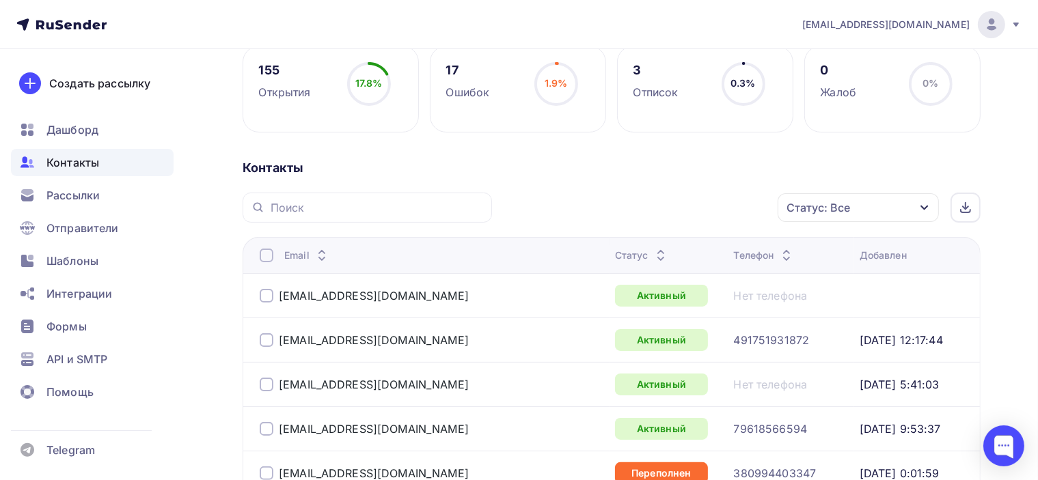
scroll to position [273, 0]
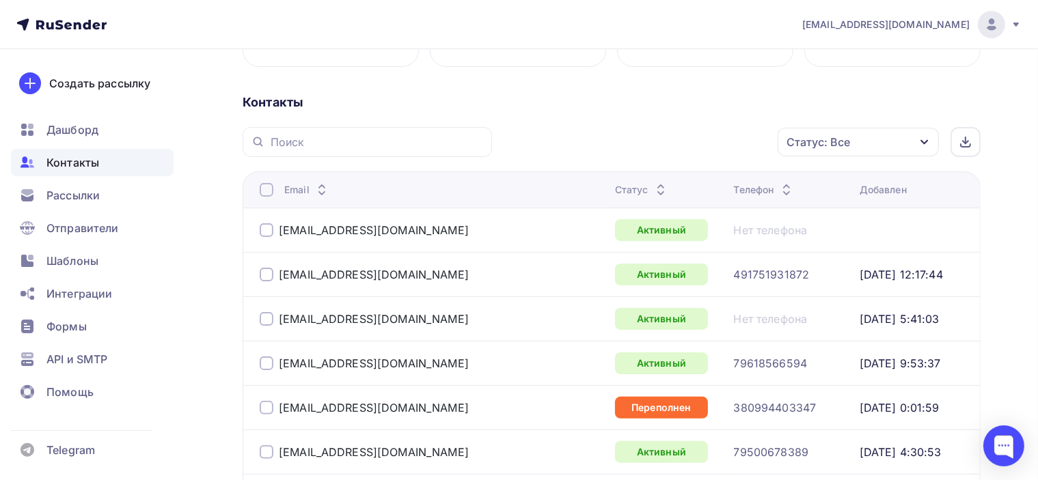
click at [653, 182] on icon at bounding box center [661, 186] width 16 height 16
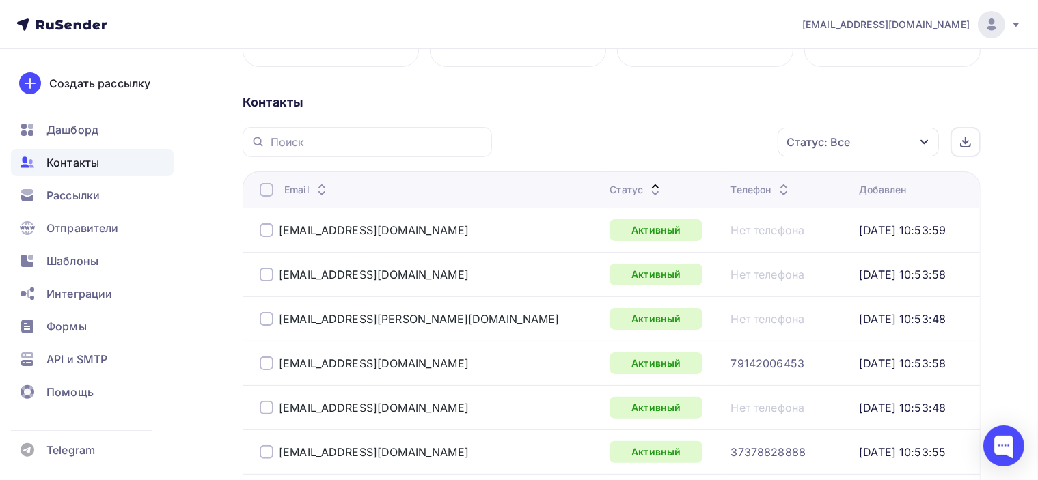
click at [647, 181] on icon at bounding box center [655, 186] width 16 height 16
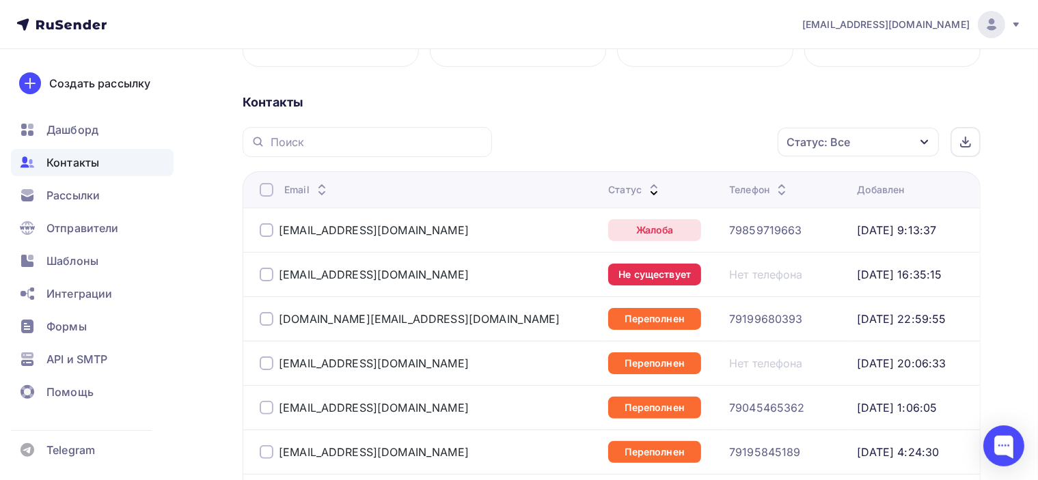
click at [267, 227] on div at bounding box center [267, 230] width 14 height 14
click at [268, 275] on div at bounding box center [267, 275] width 14 height 14
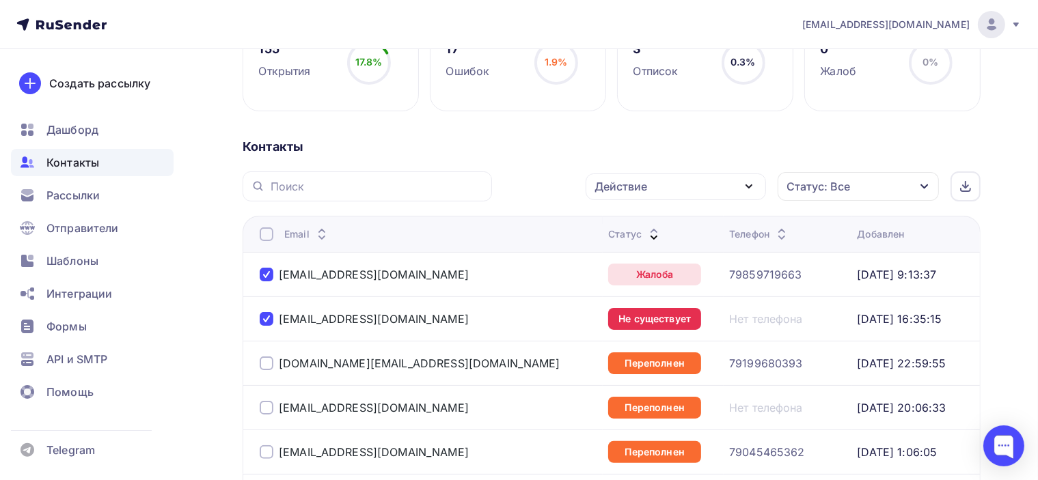
scroll to position [205, 0]
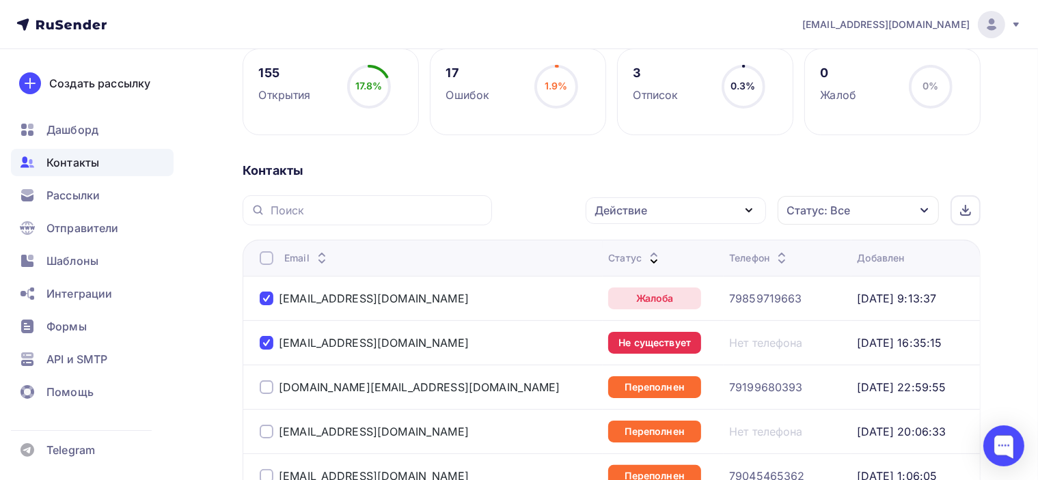
click at [752, 213] on icon "button" at bounding box center [749, 210] width 16 height 16
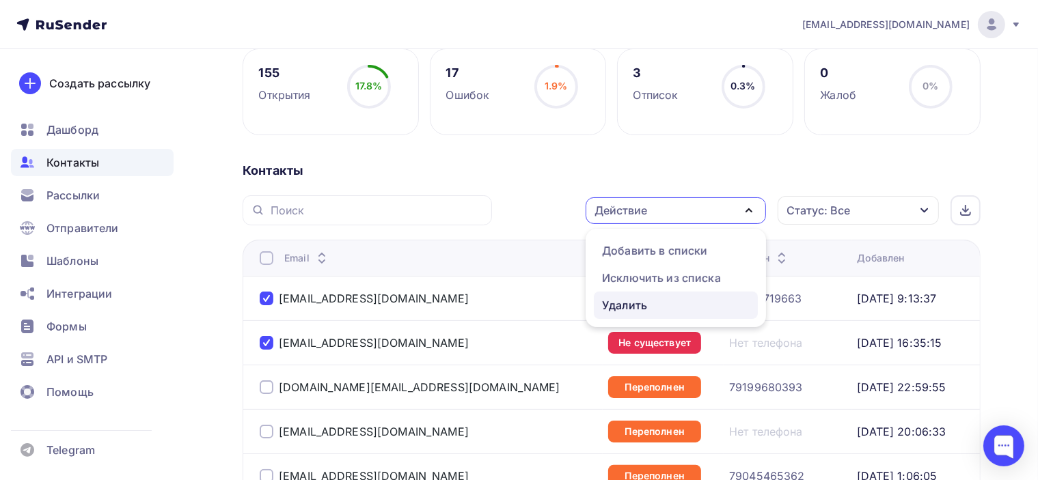
click at [642, 303] on div "Удалить" at bounding box center [624, 305] width 45 height 16
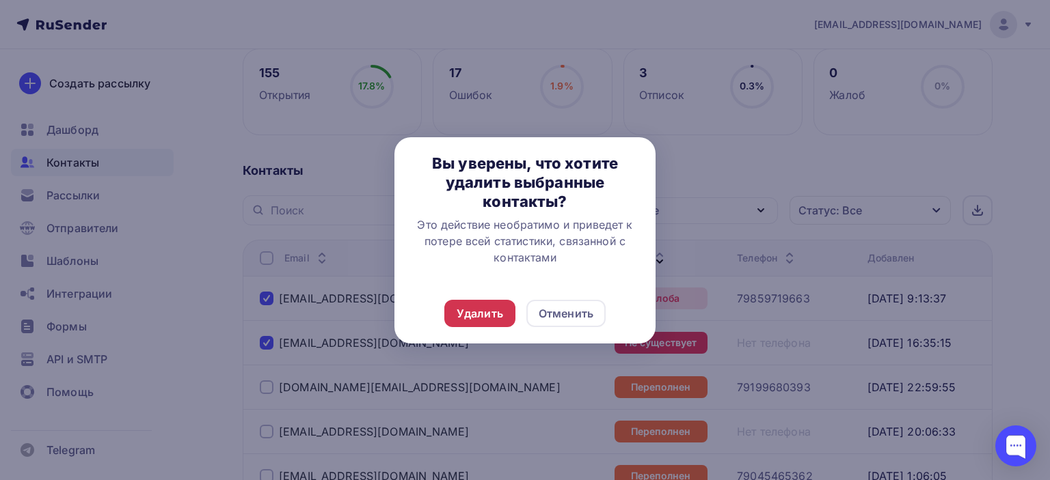
click at [486, 314] on div "Удалить" at bounding box center [479, 313] width 46 height 16
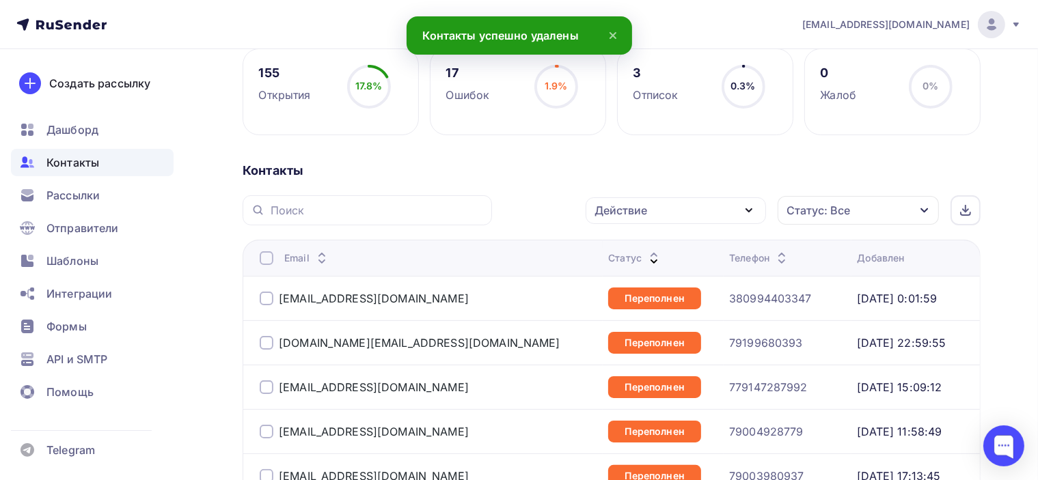
click at [713, 169] on div "Контакты" at bounding box center [612, 171] width 738 height 16
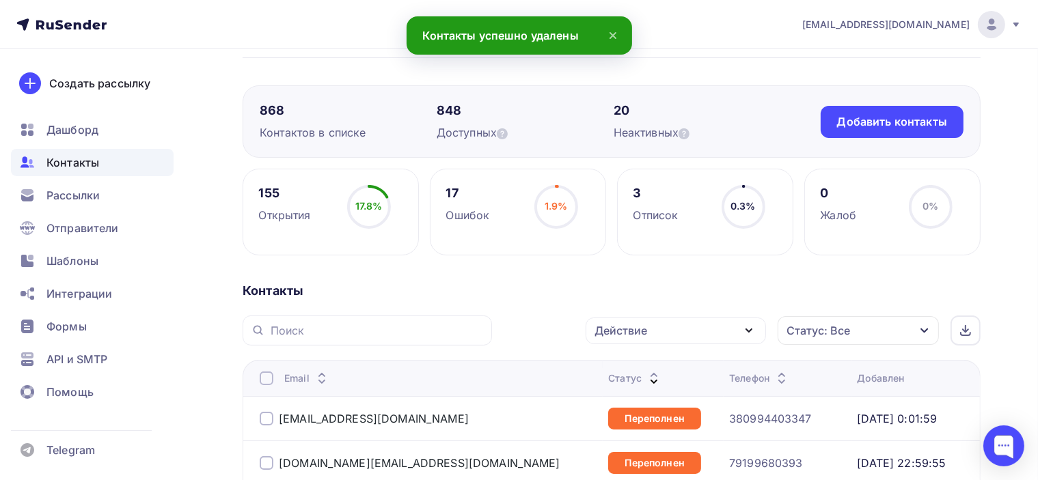
scroll to position [0, 0]
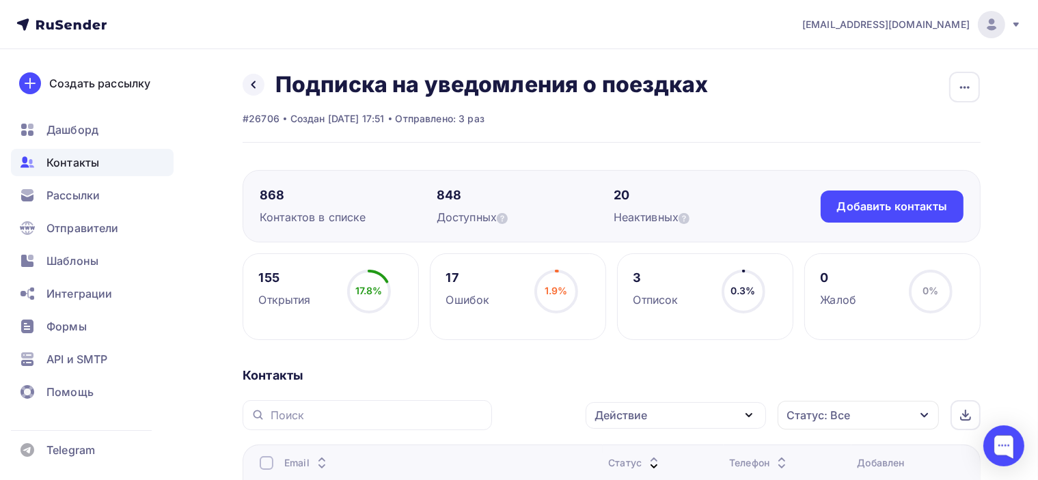
click at [256, 84] on icon at bounding box center [253, 84] width 11 height 11
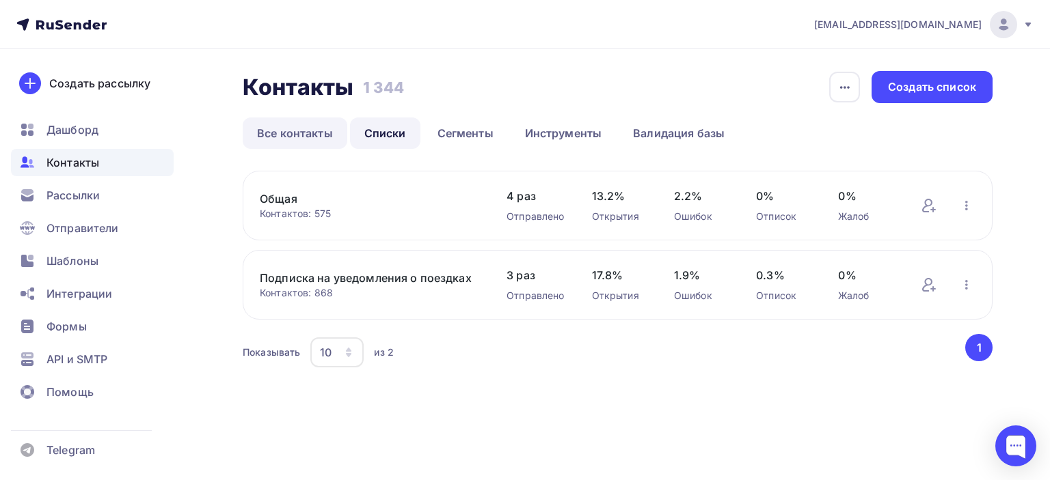
click at [281, 130] on link "Все контакты" at bounding box center [295, 133] width 105 height 31
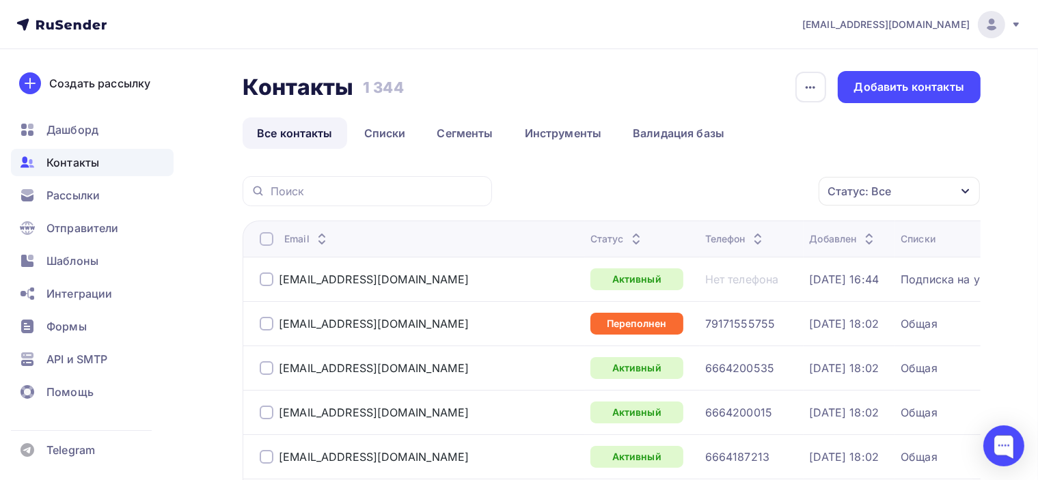
click at [628, 232] on icon at bounding box center [636, 236] width 16 height 16
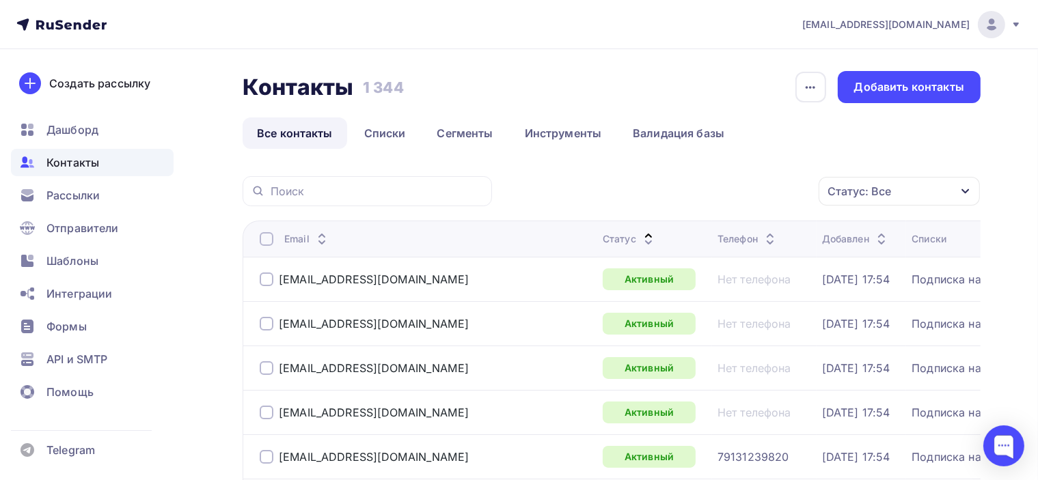
click at [640, 234] on icon at bounding box center [648, 242] width 16 height 16
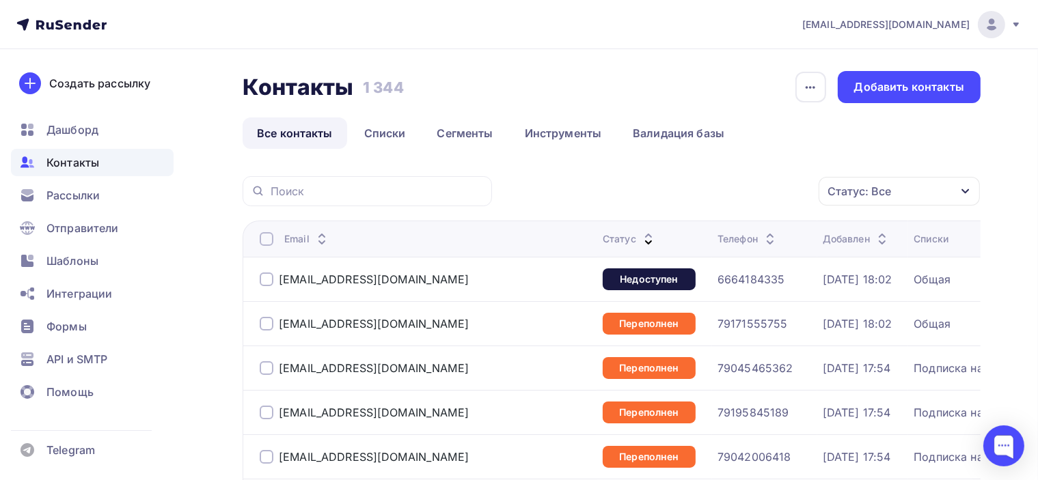
click at [263, 279] on div at bounding box center [267, 280] width 14 height 14
click at [796, 180] on div "Действие" at bounding box center [717, 191] width 180 height 27
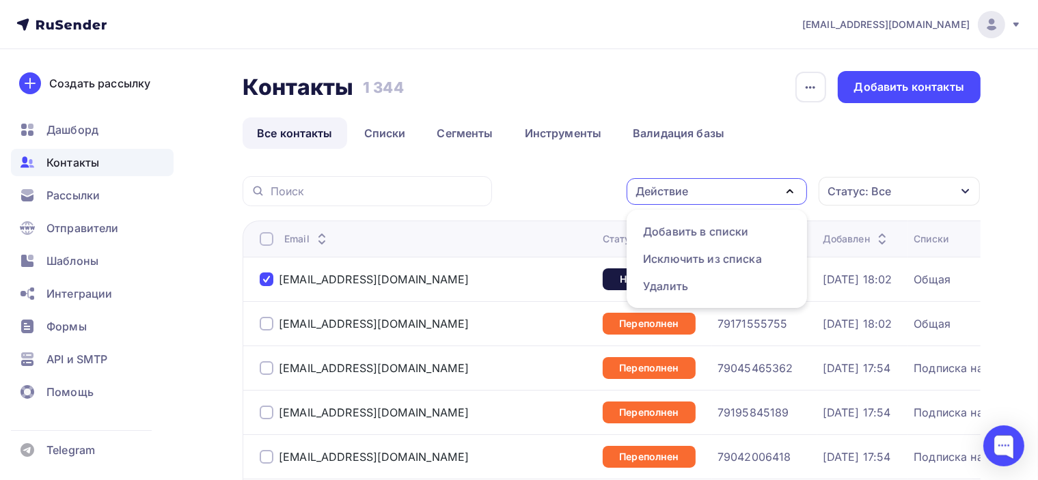
click at [522, 185] on div "Действие Добавить в списки Исключить из списка Удалить Статус: Все Статус Новый…" at bounding box center [741, 191] width 479 height 30
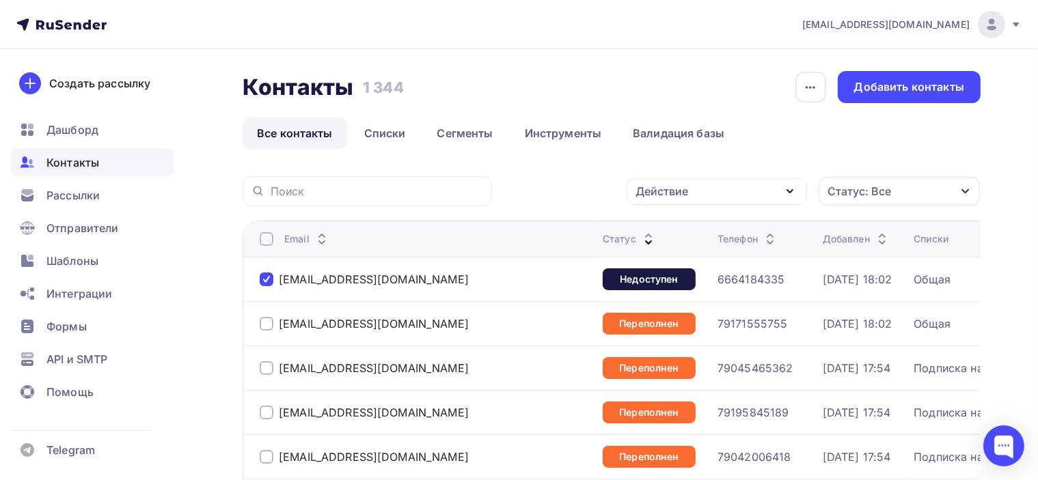
click at [798, 192] on div "Действие" at bounding box center [717, 191] width 180 height 27
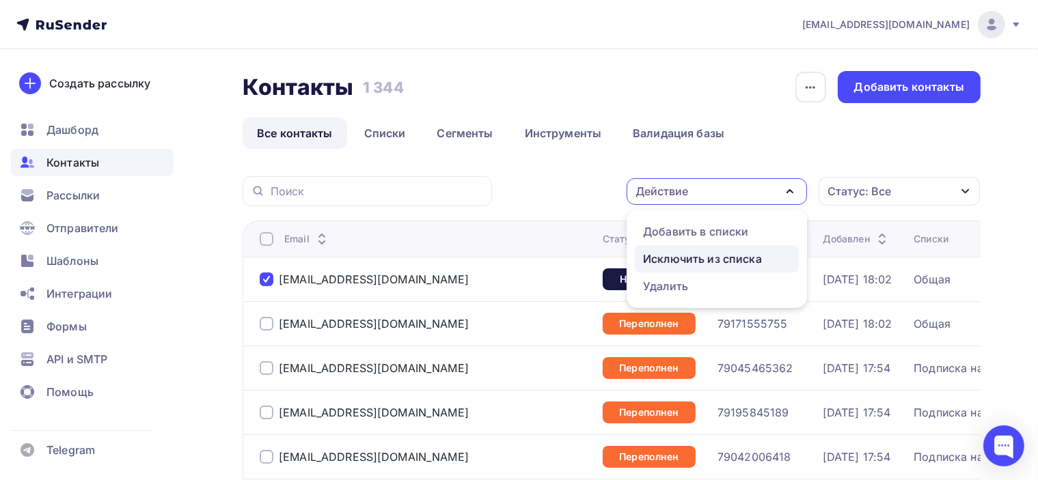
click at [748, 256] on div "Исключить из списка" at bounding box center [702, 259] width 119 height 16
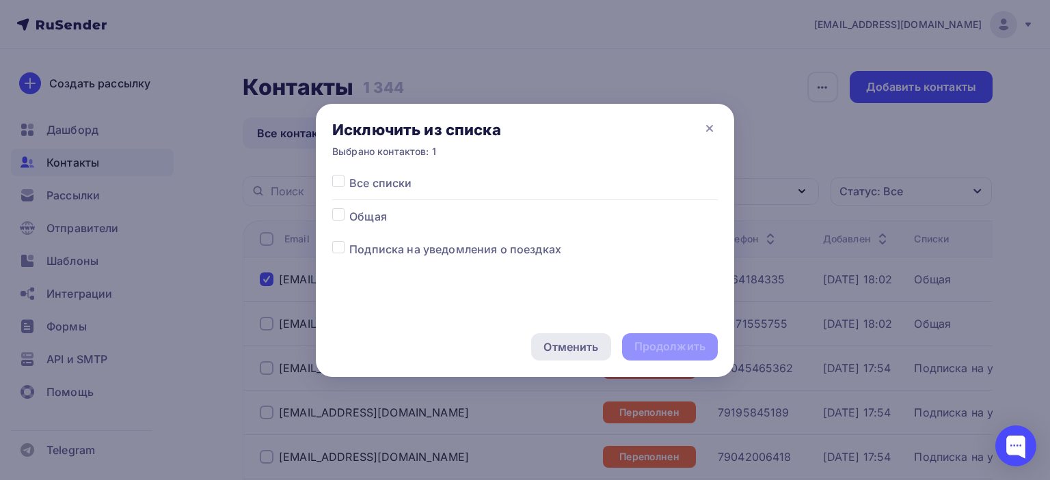
click at [596, 350] on div "Отменить" at bounding box center [570, 347] width 55 height 16
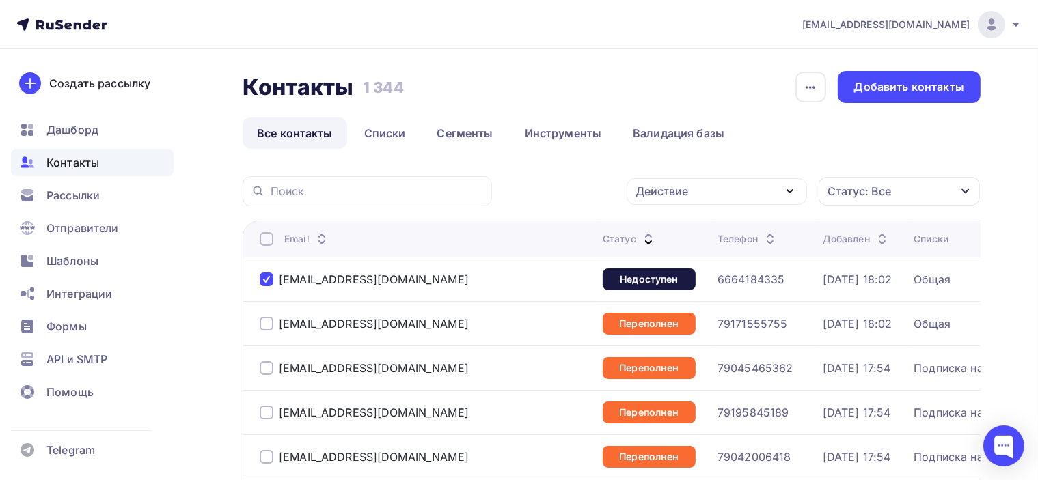
click at [719, 193] on div "Действие" at bounding box center [717, 191] width 180 height 27
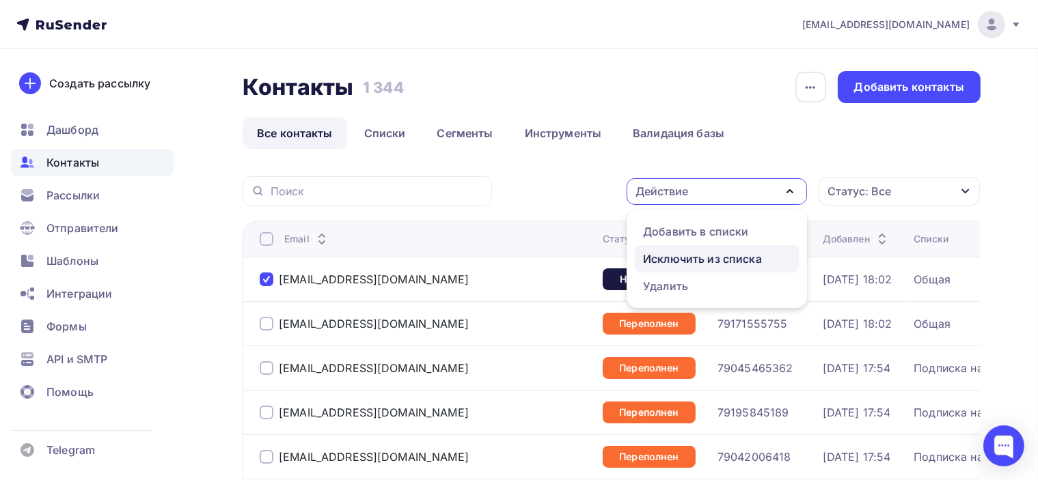
click at [705, 260] on div "Исключить из списка" at bounding box center [702, 259] width 119 height 16
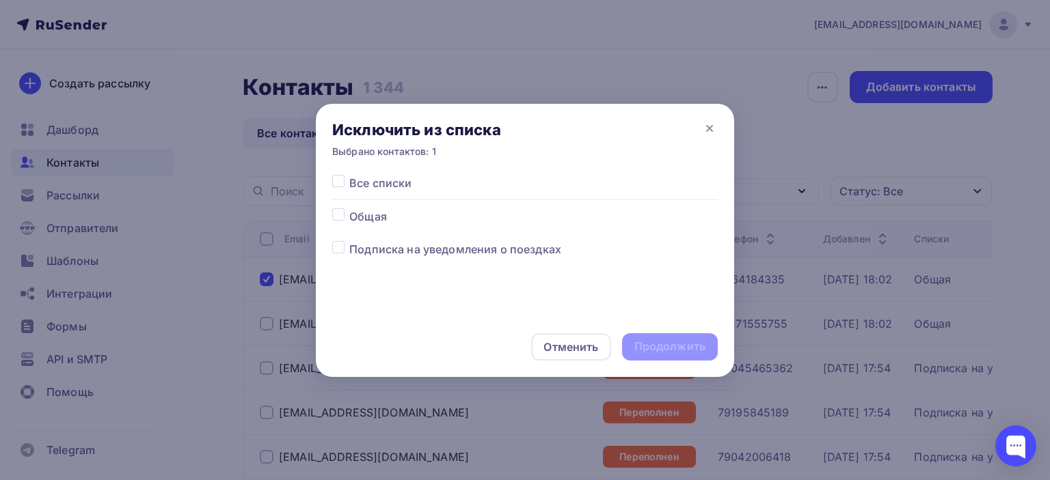
click at [349, 208] on label at bounding box center [349, 208] width 0 height 0
click at [337, 215] on input "checkbox" at bounding box center [338, 214] width 12 height 12
checkbox input "true"
click at [675, 351] on div "Продолжить" at bounding box center [669, 347] width 71 height 16
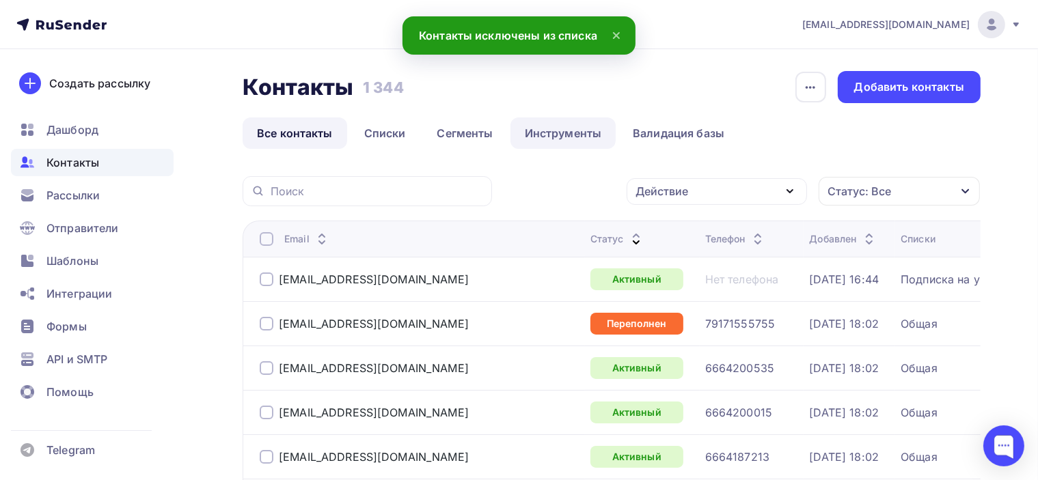
click at [544, 133] on link "Инструменты" at bounding box center [563, 133] width 106 height 31
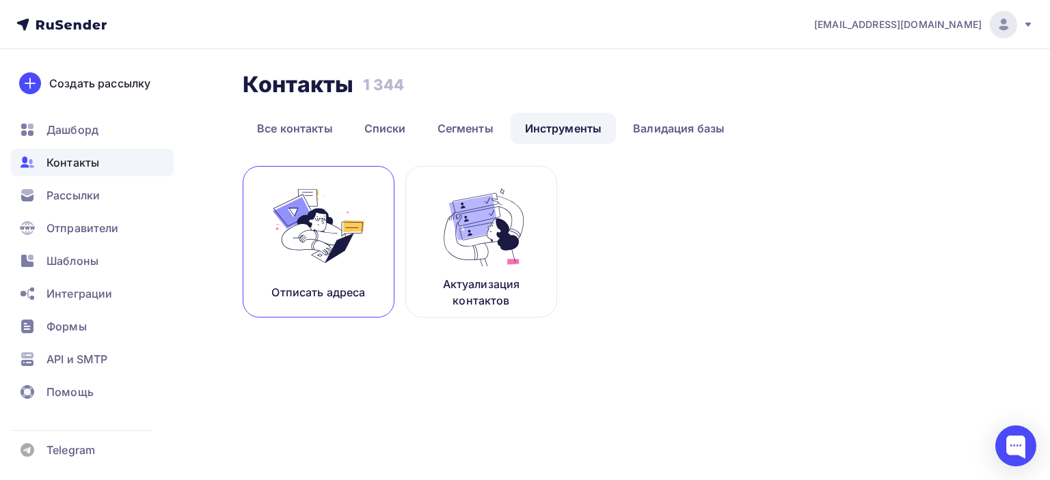
click at [331, 234] on img at bounding box center [319, 226] width 92 height 86
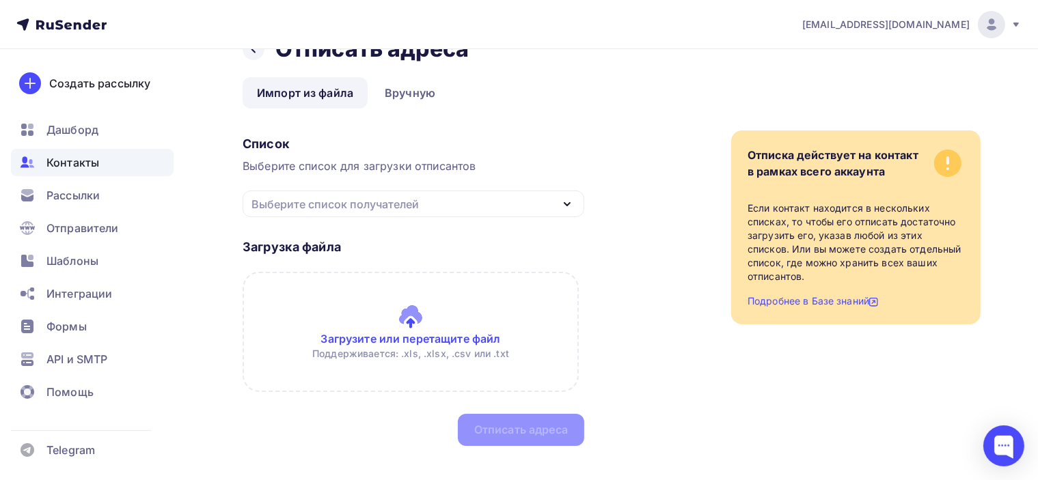
scroll to position [55, 0]
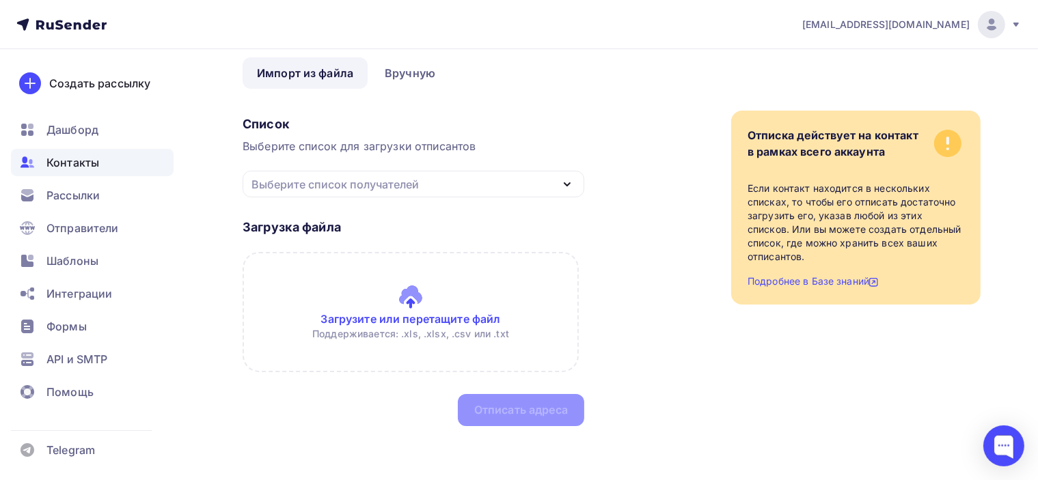
click at [547, 182] on div "Выберите список получателей" at bounding box center [414, 184] width 342 height 27
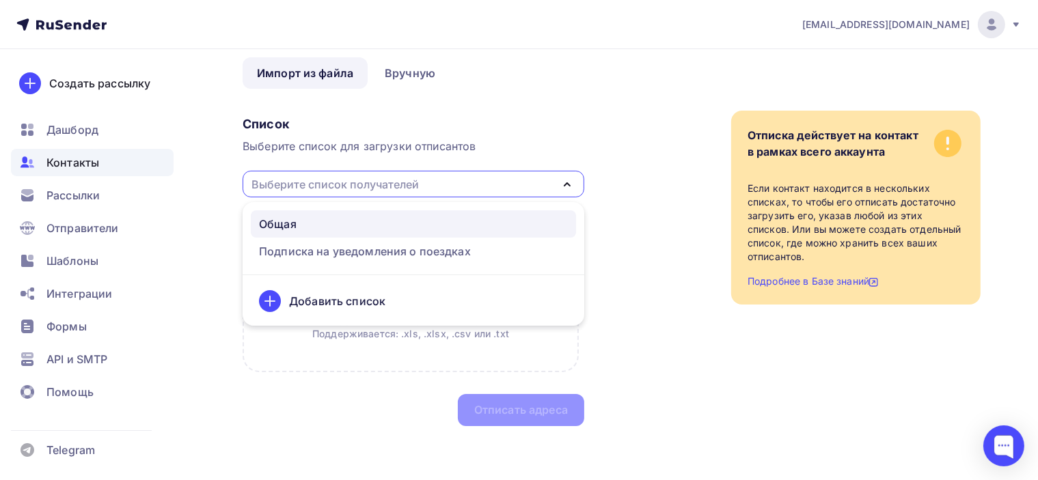
click at [401, 221] on div "Общая" at bounding box center [413, 224] width 309 height 16
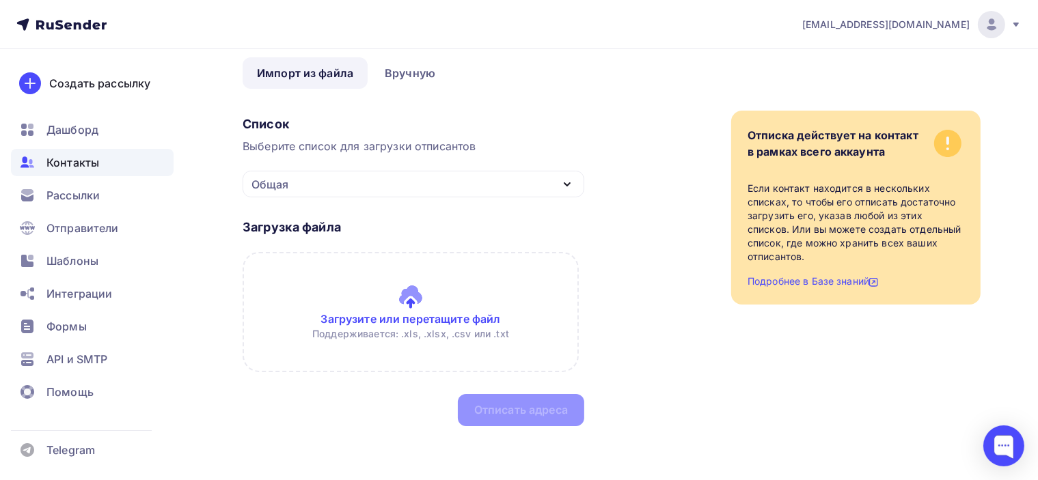
click at [572, 183] on icon "button" at bounding box center [567, 184] width 16 height 16
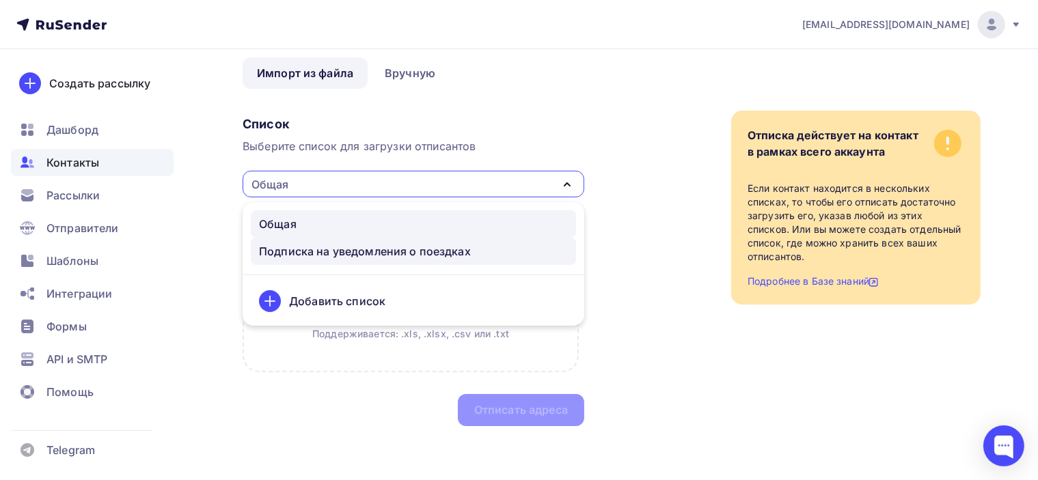
click at [447, 256] on div "Подписка на уведомления о поездках" at bounding box center [365, 251] width 212 height 16
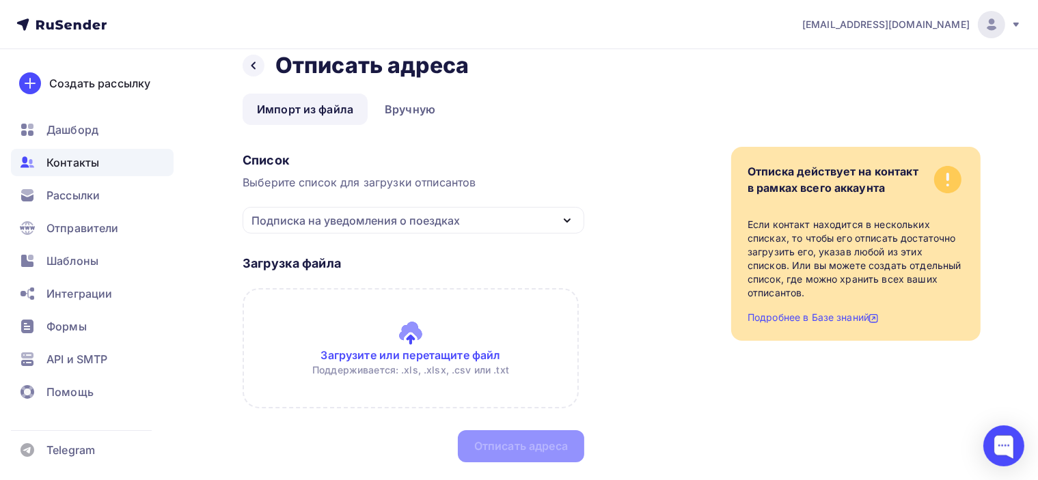
scroll to position [0, 0]
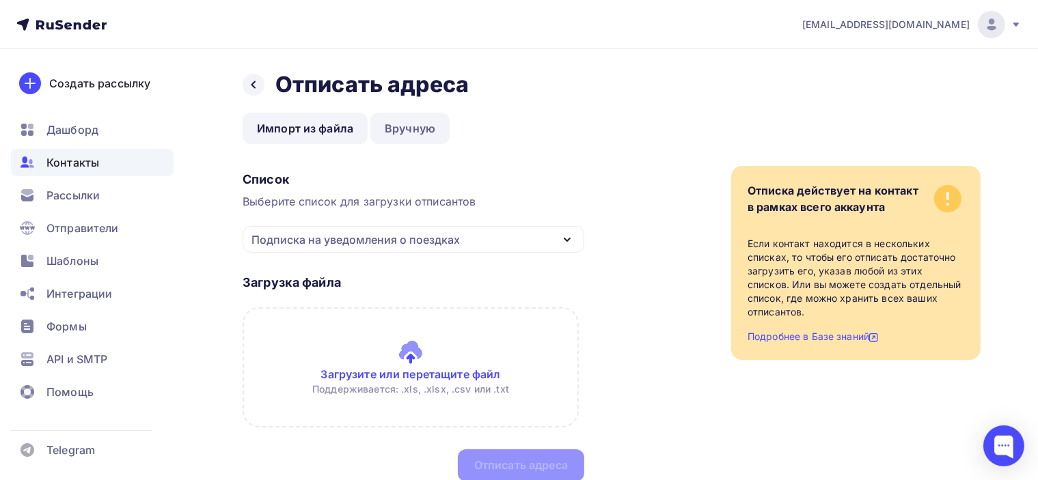
click at [410, 128] on link "Вручную" at bounding box center [409, 128] width 79 height 31
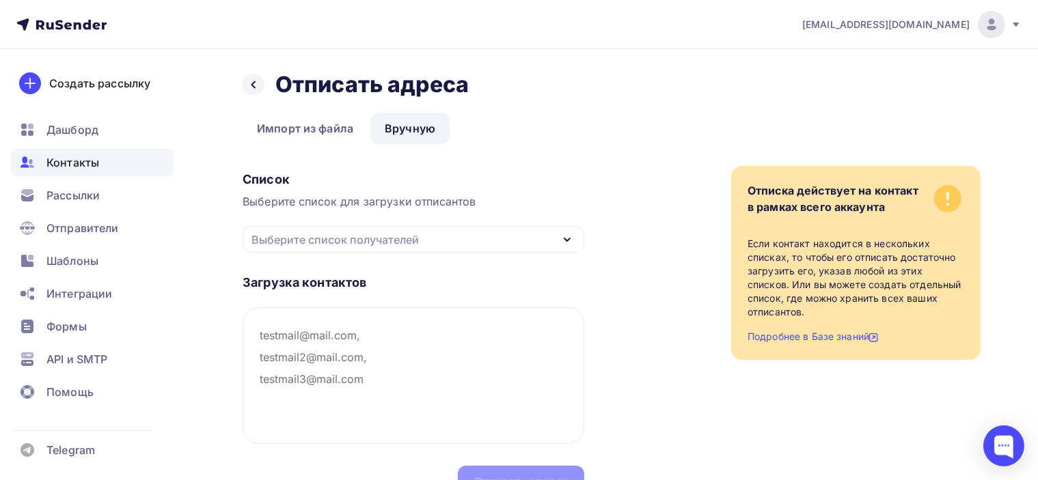
click at [567, 239] on icon "button" at bounding box center [567, 240] width 16 height 16
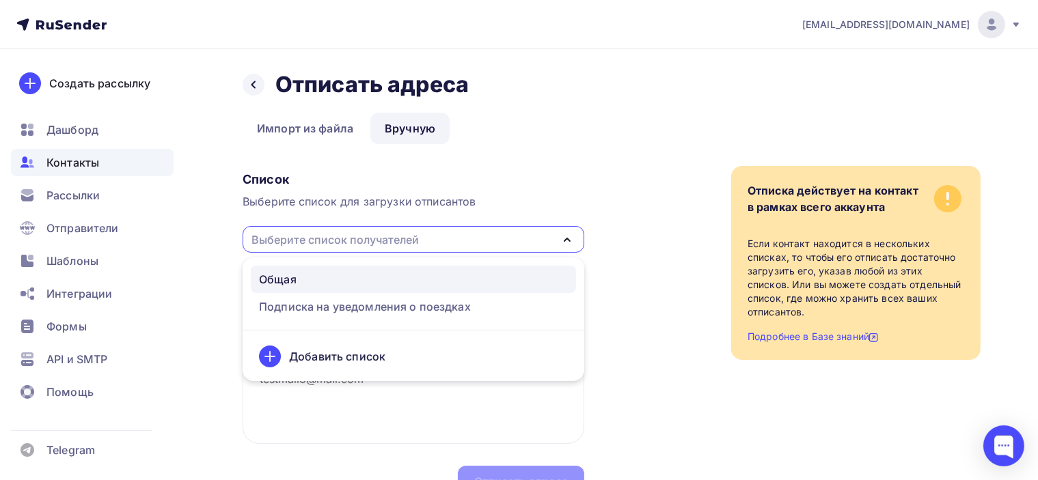
click at [305, 281] on div "Общая" at bounding box center [413, 279] width 309 height 16
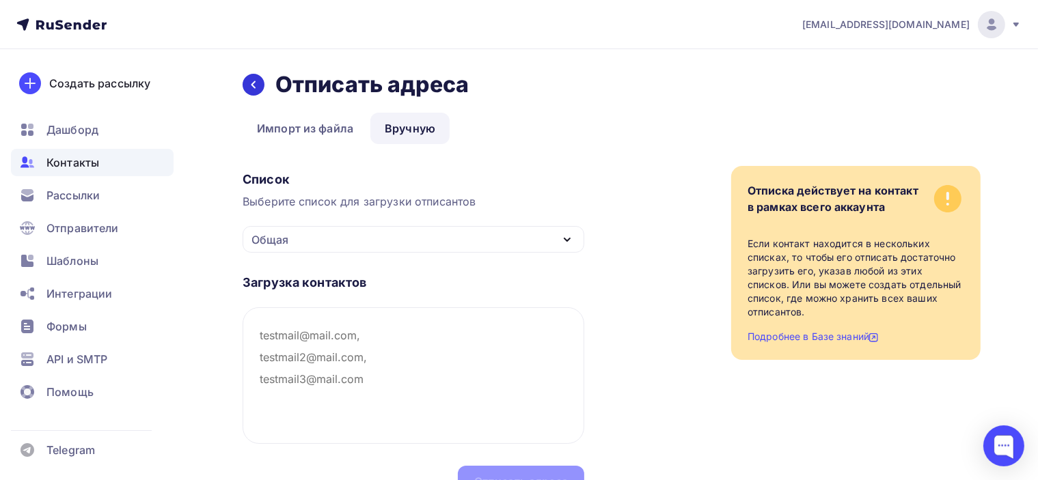
click at [252, 81] on icon at bounding box center [253, 84] width 11 height 11
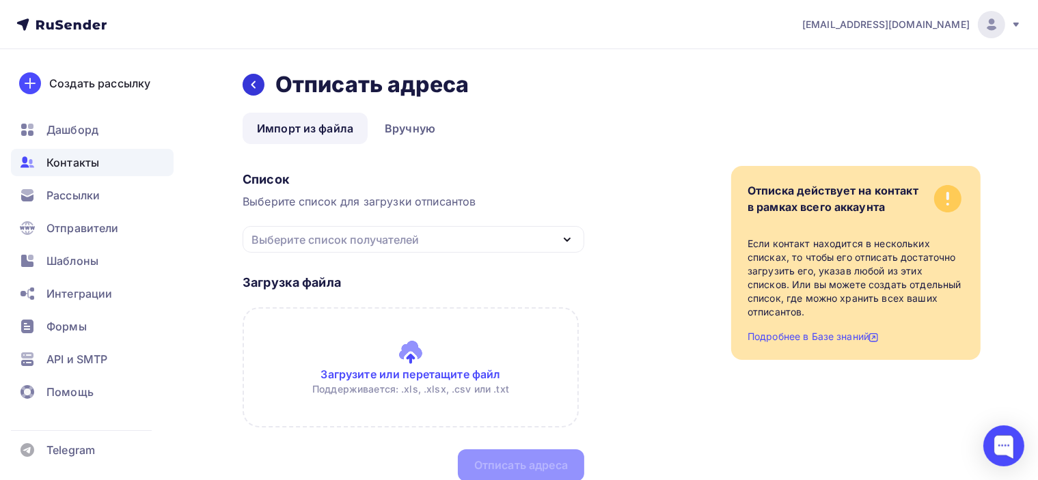
click at [251, 87] on icon at bounding box center [253, 84] width 11 height 11
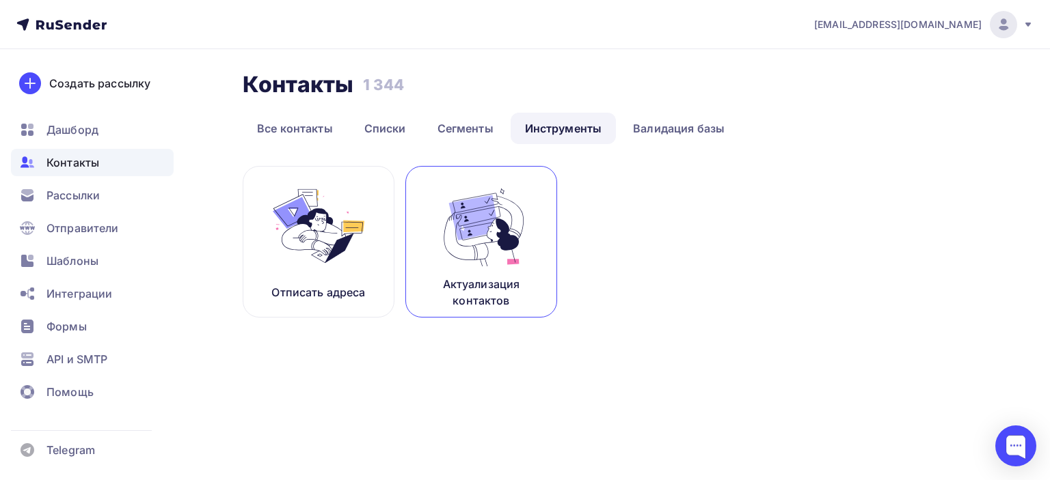
click at [485, 247] on img at bounding box center [481, 226] width 92 height 86
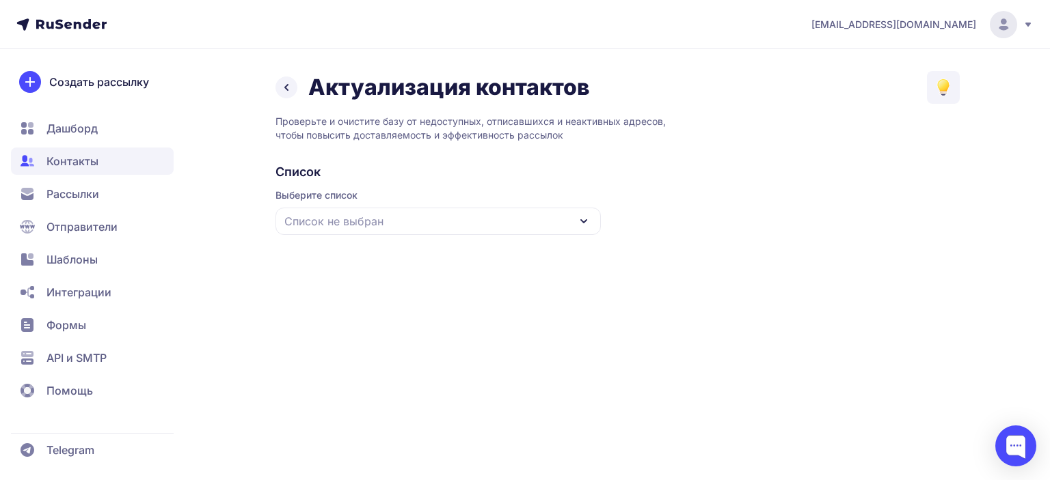
click at [577, 210] on div "Список не выбран" at bounding box center [437, 221] width 325 height 27
click at [329, 304] on div "Общая" at bounding box center [438, 305] width 309 height 33
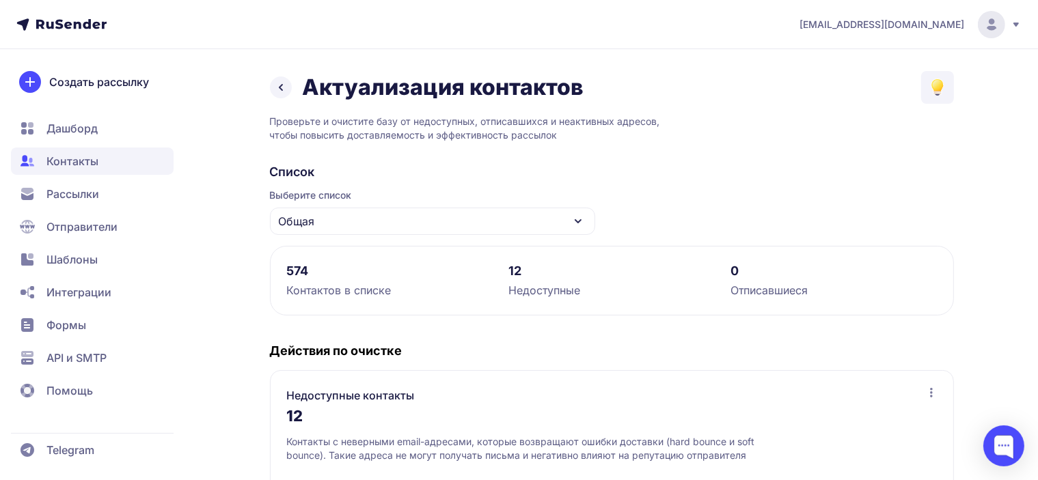
click at [391, 215] on div "Общая" at bounding box center [432, 221] width 325 height 27
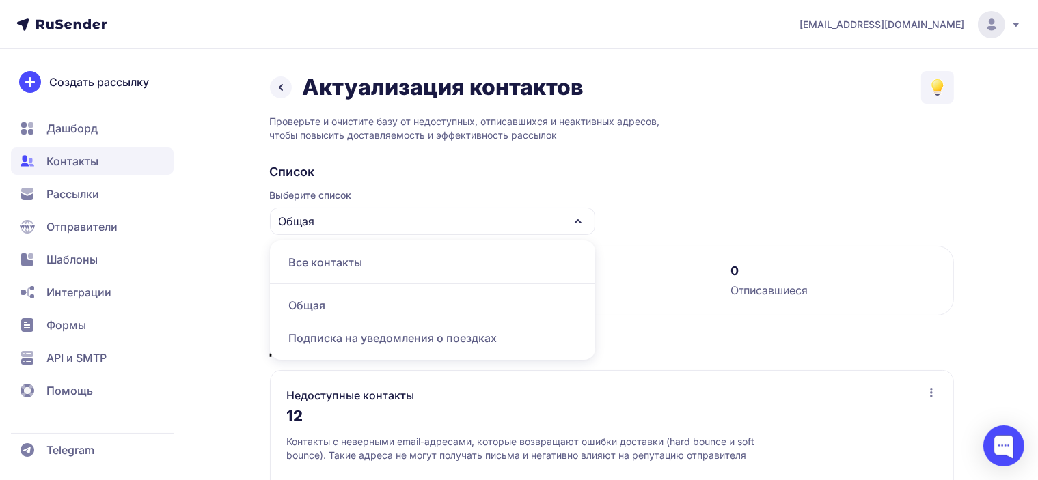
click at [381, 338] on div "Подписка на уведомления о поездках" at bounding box center [432, 338] width 309 height 33
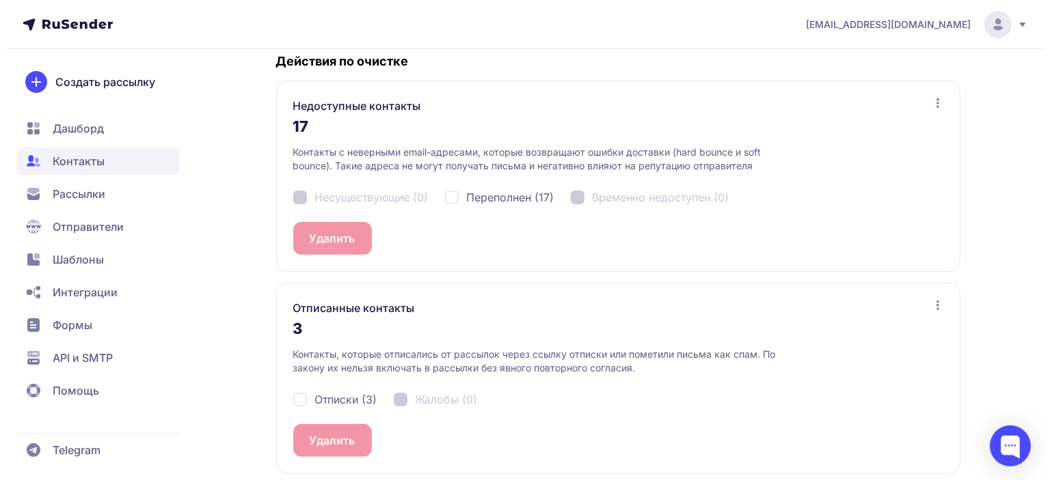
scroll to position [299, 0]
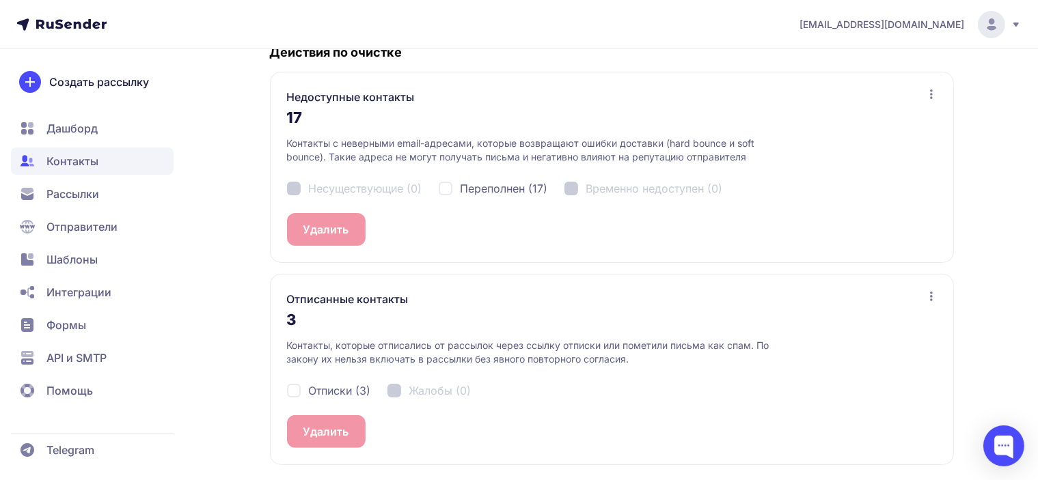
click at [293, 392] on div "Отписки (3)" at bounding box center [329, 391] width 84 height 16
checkbox input "true"
click at [344, 430] on button "Удалить 3" at bounding box center [329, 431] width 85 height 33
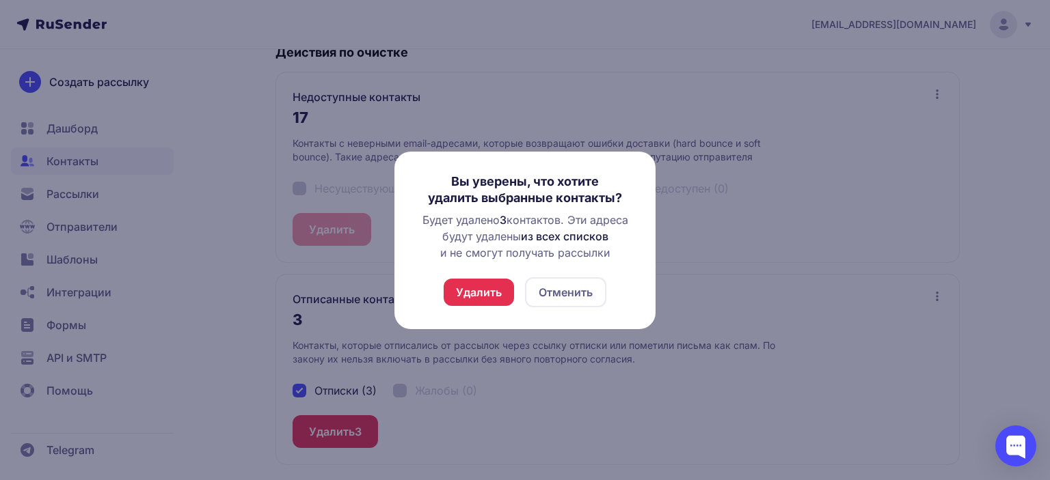
click at [487, 295] on button "Удалить" at bounding box center [479, 292] width 70 height 27
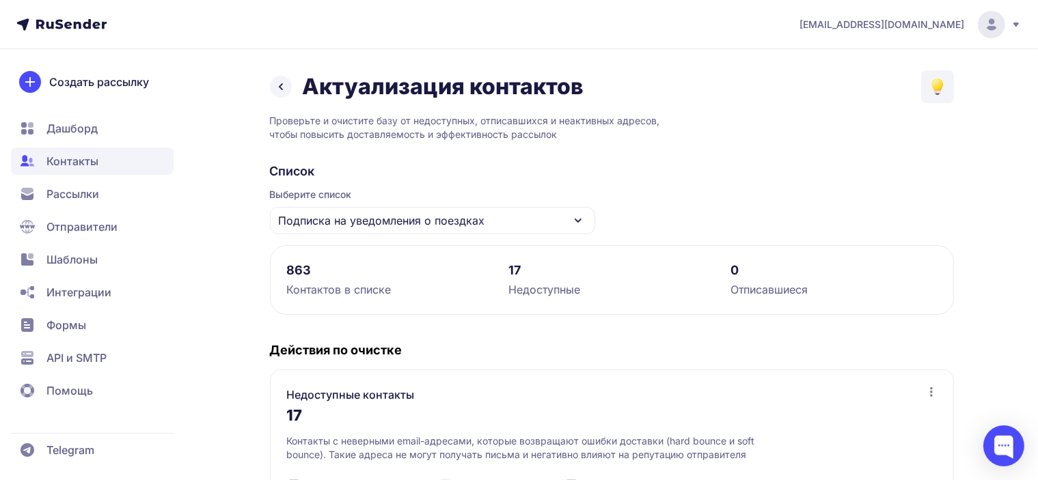
scroll to position [0, 0]
click at [283, 89] on icon at bounding box center [281, 87] width 16 height 16
